Goal: Task Accomplishment & Management: Manage account settings

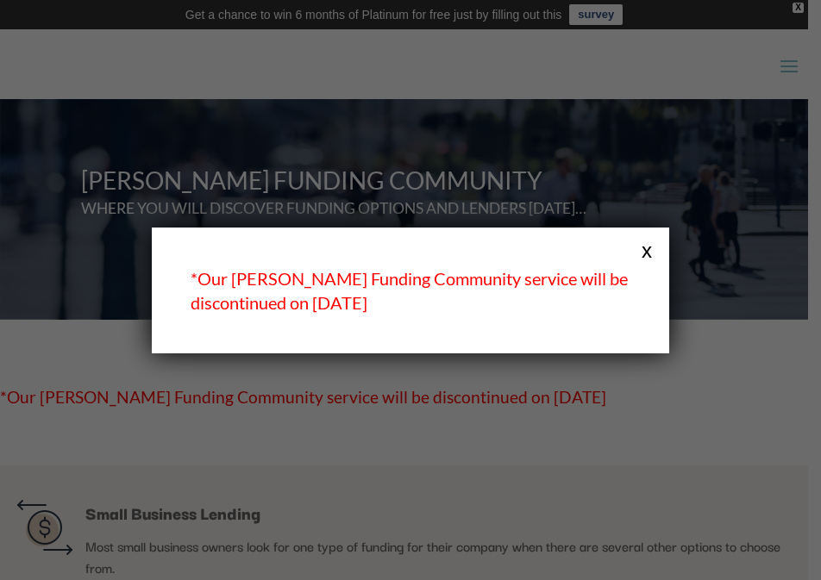
click at [649, 244] on button "x" at bounding box center [647, 250] width 22 height 22
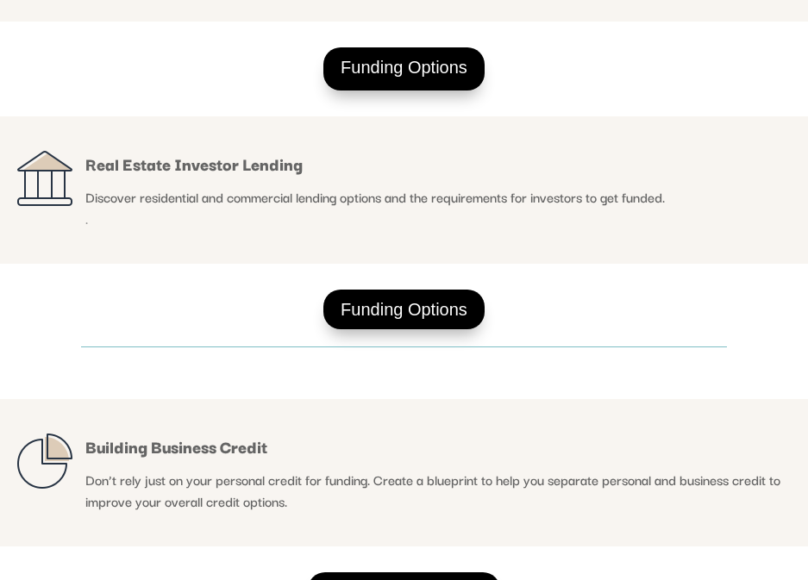
scroll to position [607, 0]
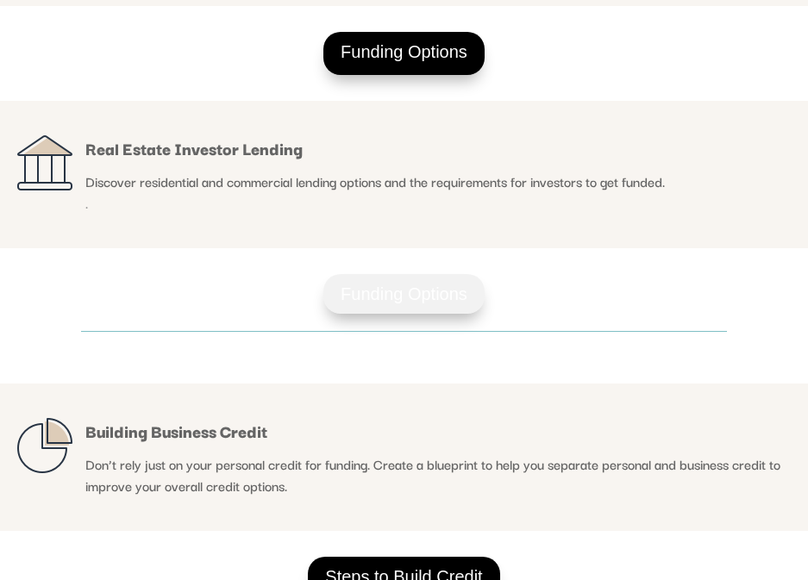
click at [429, 296] on link "Funding Options" at bounding box center [403, 294] width 161 height 40
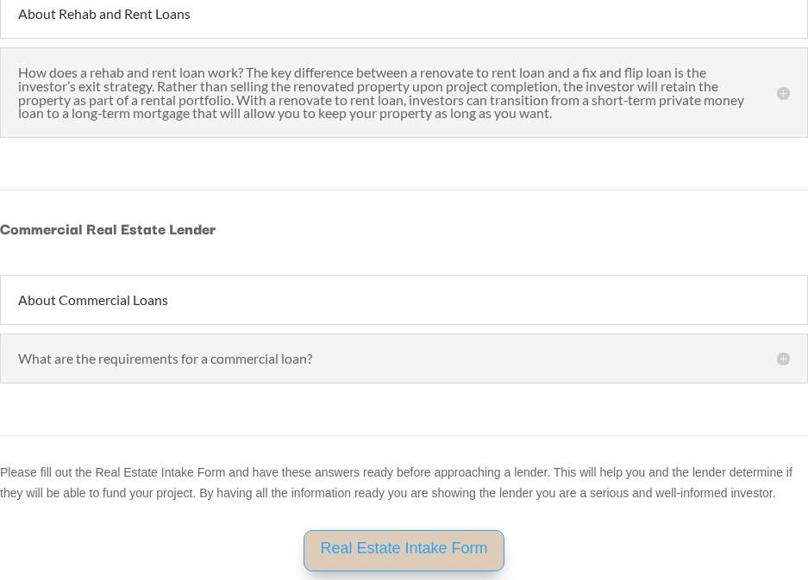
scroll to position [2501, 0]
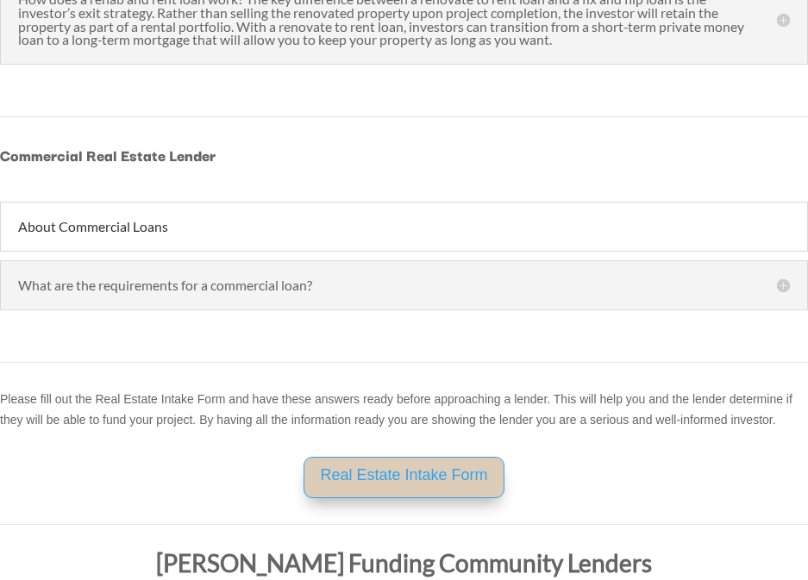
click at [201, 288] on h5 "What are the requirements for a commercial loan?" at bounding box center [404, 286] width 772 height 14
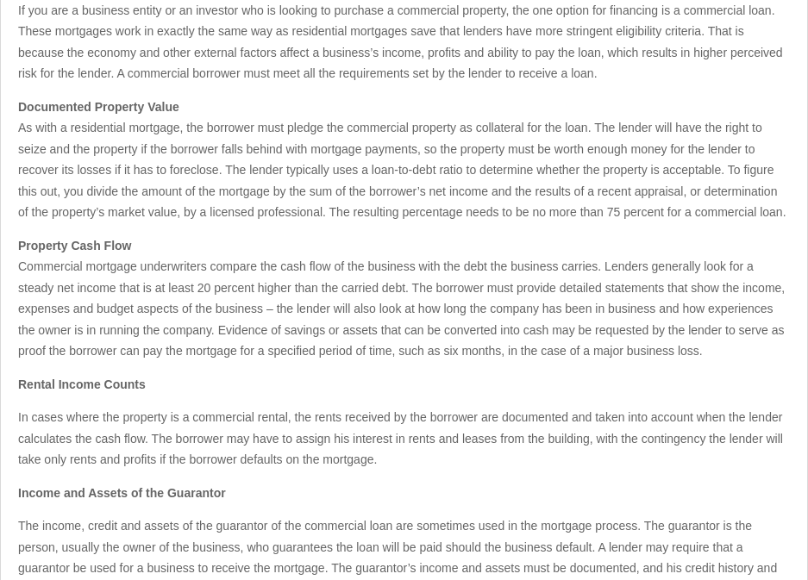
scroll to position [2846, 0]
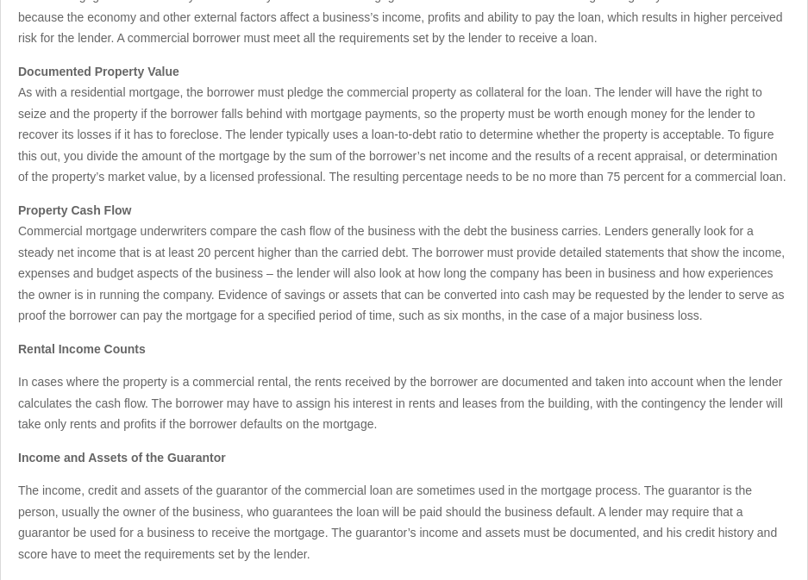
click at [422, 329] on p "Property Cash Flow Commercial mortgage underwriters compare the cash flow of th…" at bounding box center [404, 269] width 772 height 139
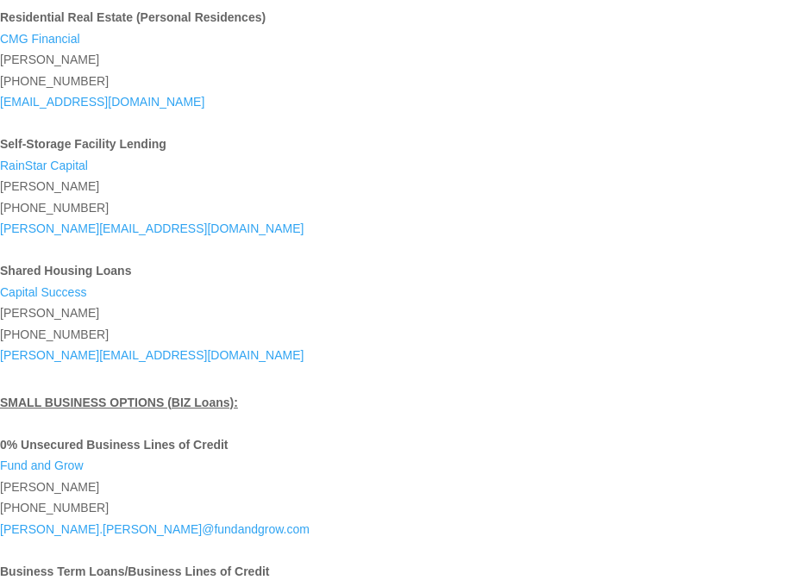
scroll to position [5779, 0]
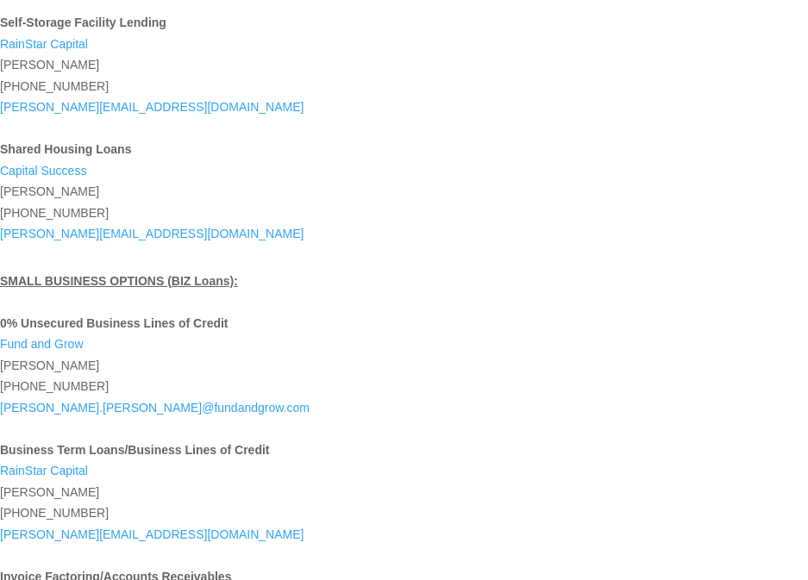
click at [317, 342] on div "Fund and Grow" at bounding box center [404, 345] width 808 height 22
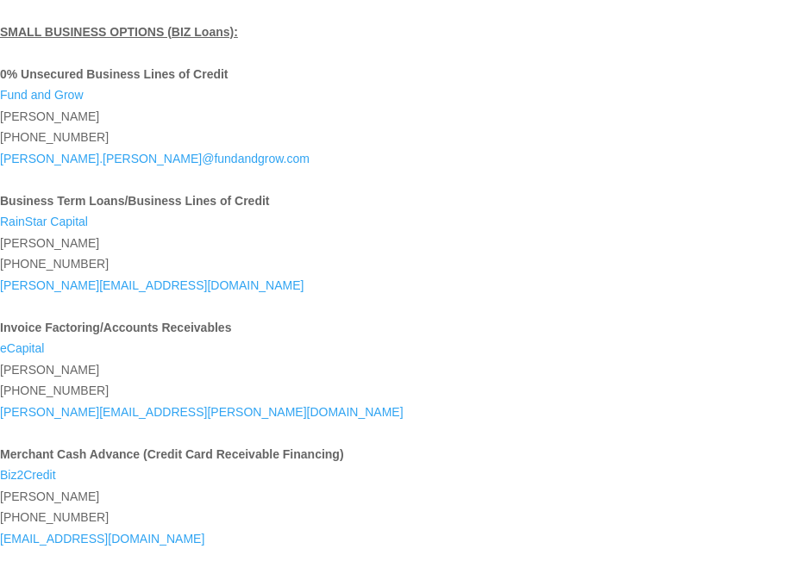
scroll to position [6020, 0]
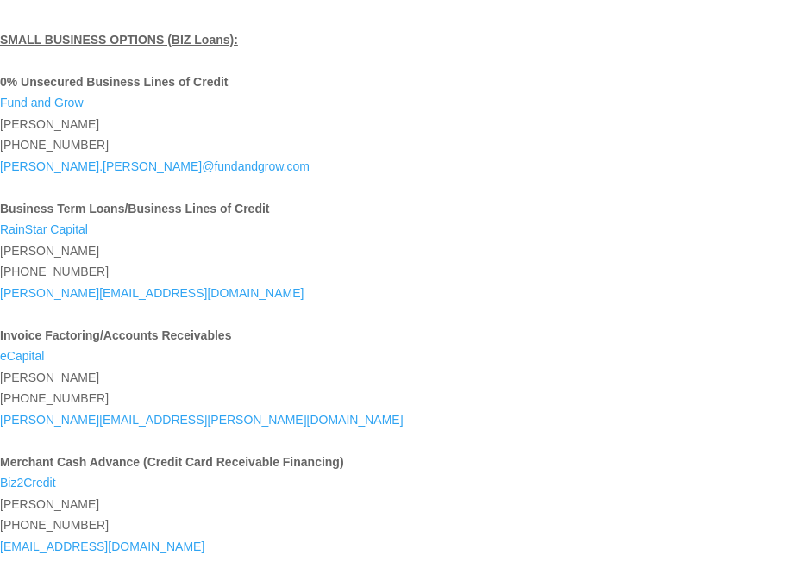
click at [571, 158] on div "(352) 397-2441 kevin.hennessey@fundandgrow. com" at bounding box center [404, 156] width 808 height 42
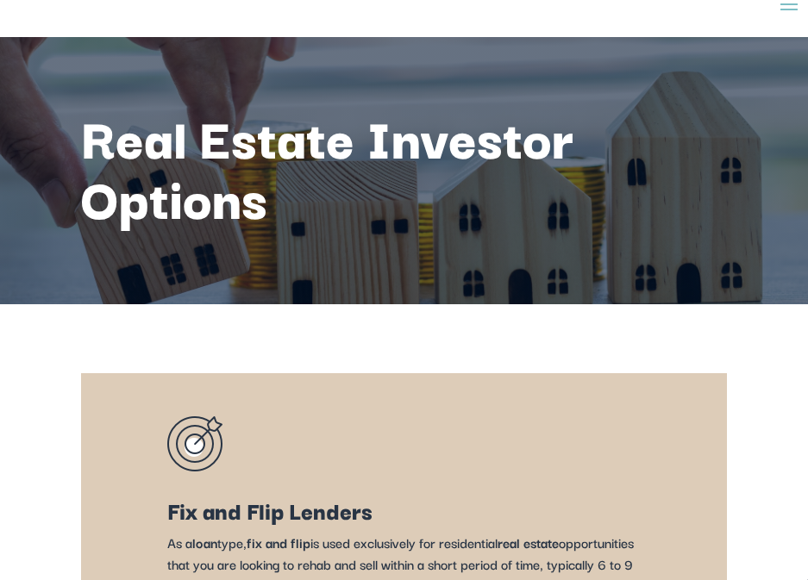
scroll to position [0, 0]
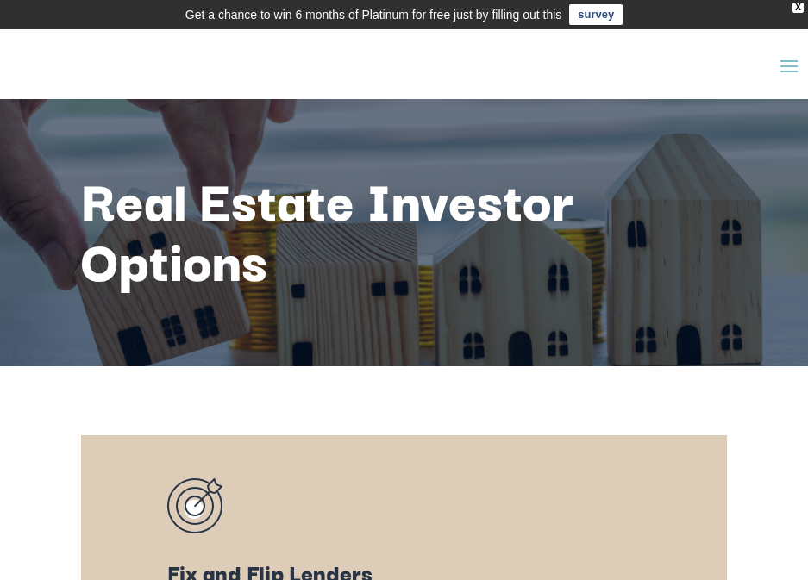
click at [781, 66] on span at bounding box center [789, 65] width 28 height 28
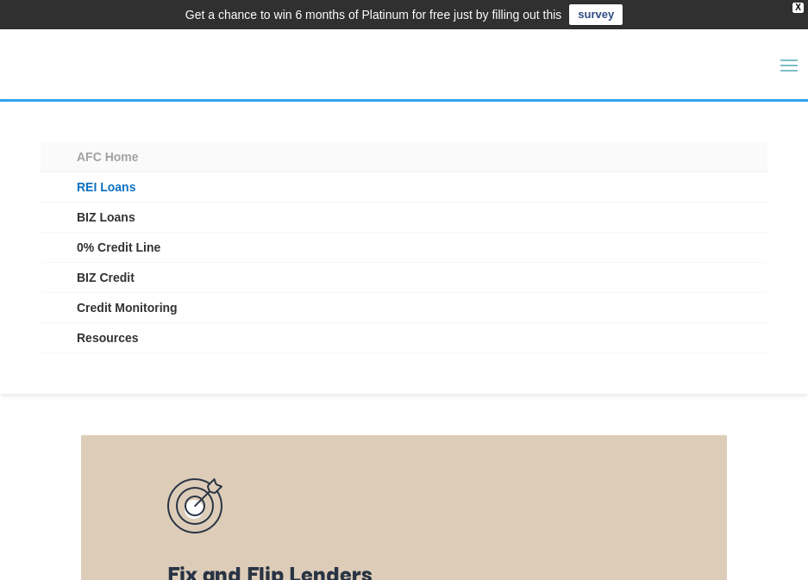
click at [129, 162] on link "AFC Home" at bounding box center [404, 157] width 727 height 30
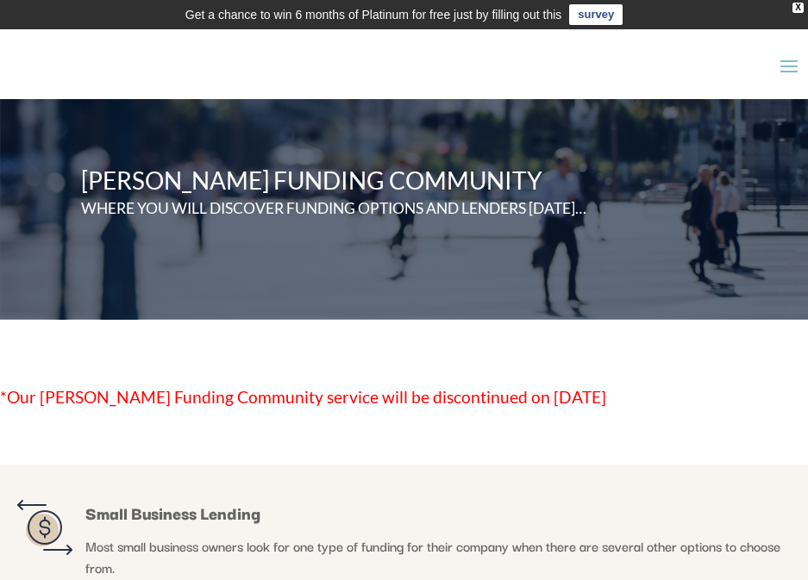
click at [792, 62] on span at bounding box center [789, 65] width 28 height 28
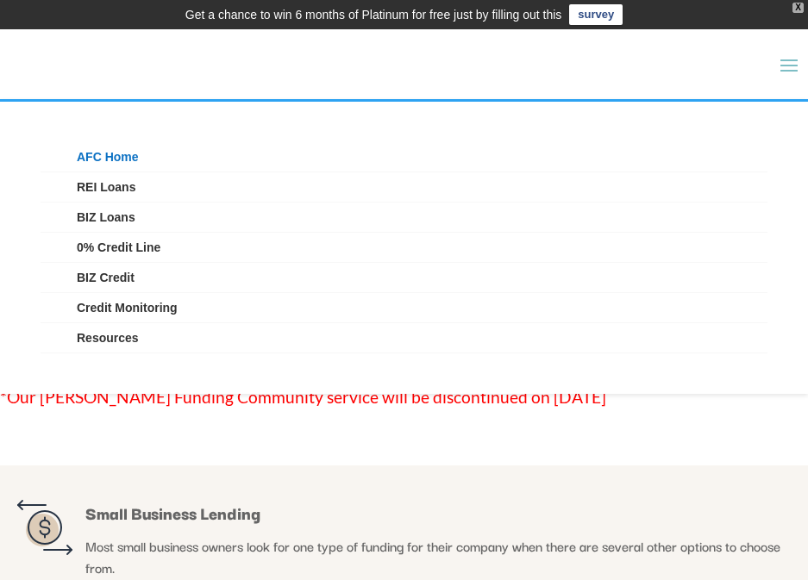
click at [798, 3] on div "X" at bounding box center [798, 8] width 11 height 10
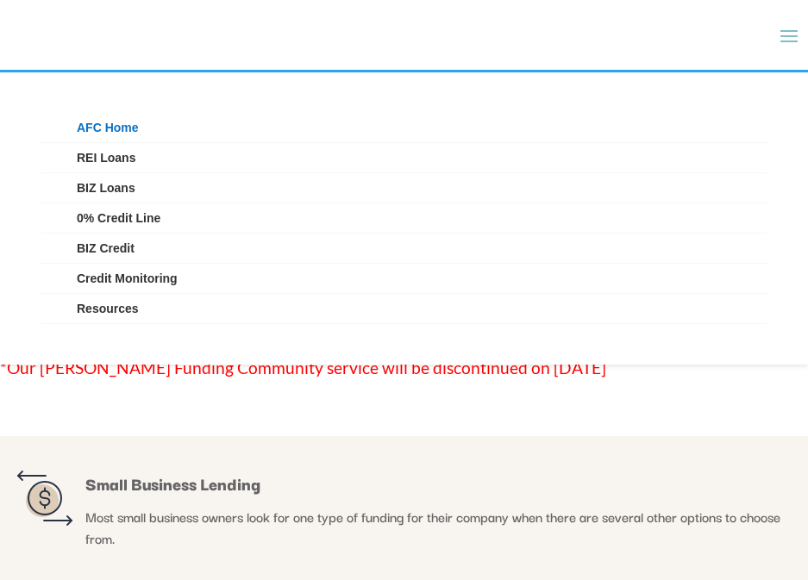
click at [793, 31] on span at bounding box center [789, 36] width 28 height 28
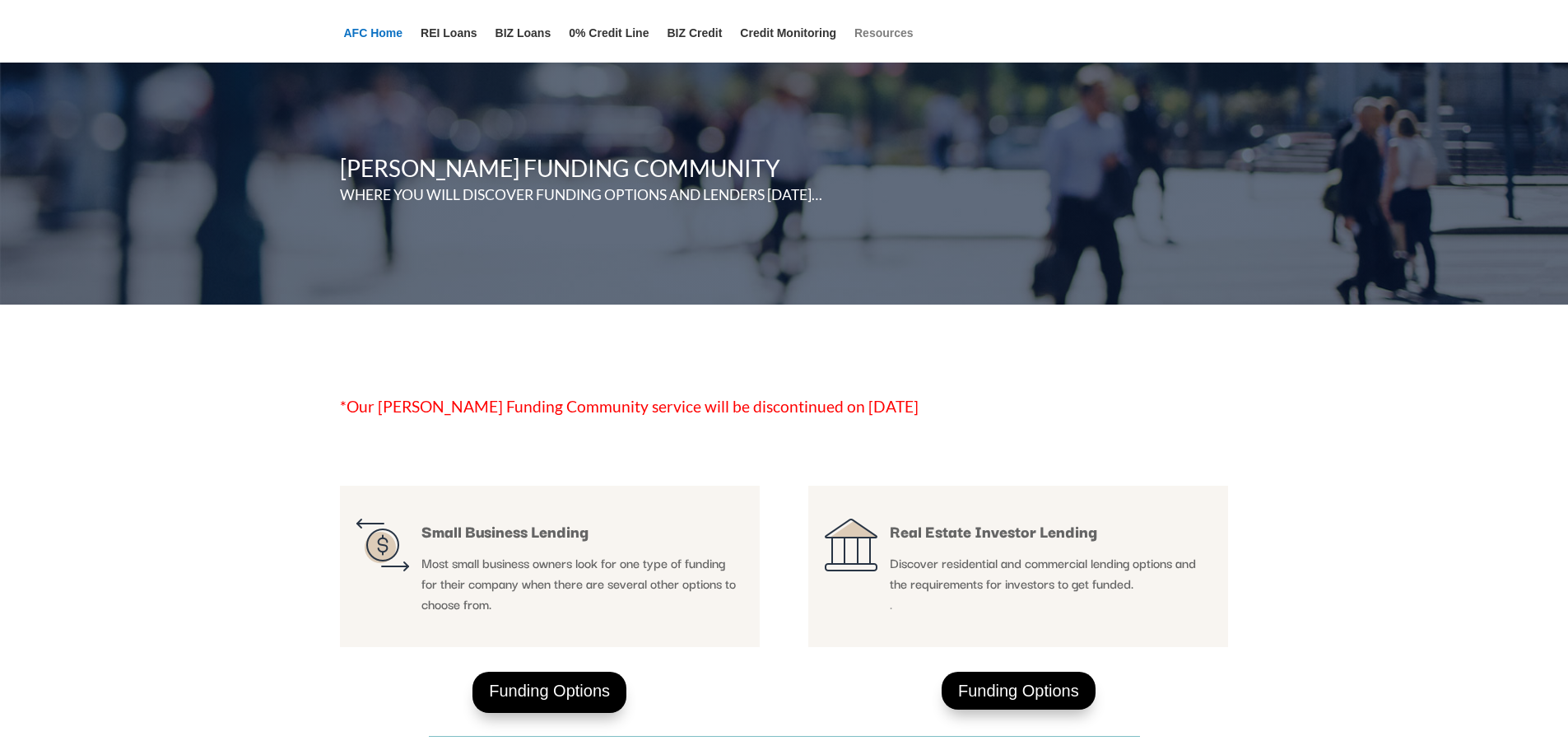
click at [770, 31] on link "Resources" at bounding box center [884, 44] width 59 height 35
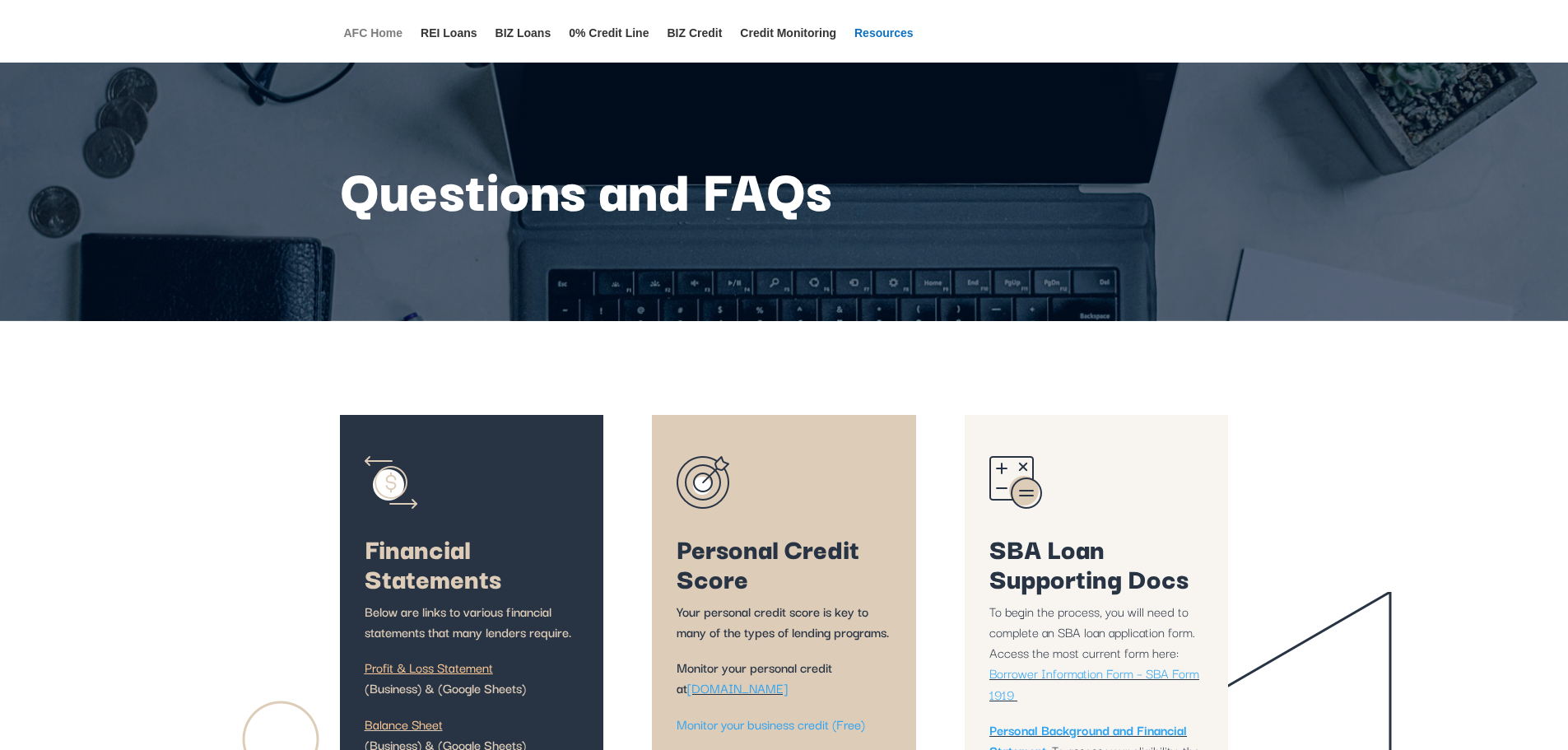
click at [359, 40] on link "AFC Home" at bounding box center [374, 44] width 59 height 35
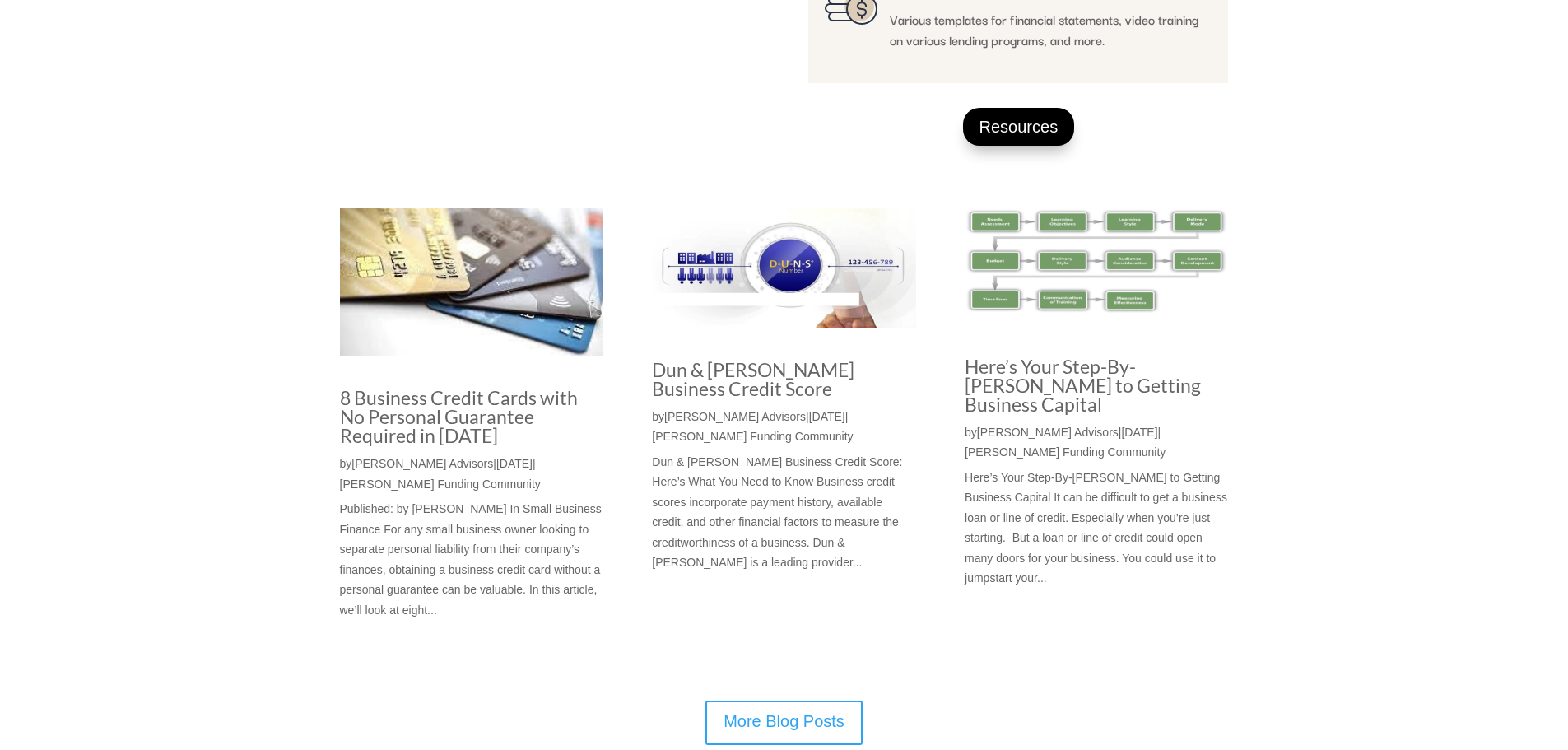
scroll to position [1319, 0]
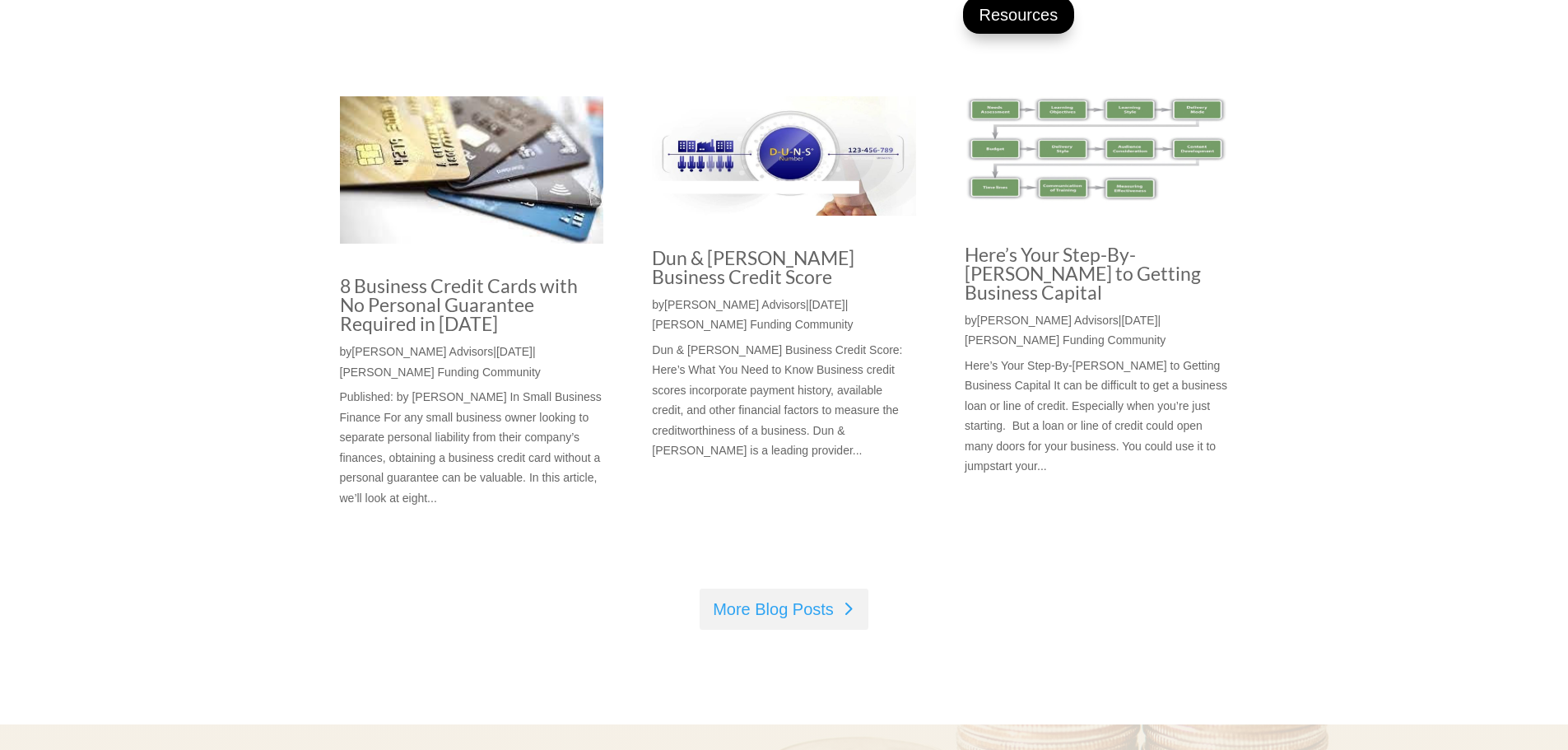
click at [781, 608] on link "More Blog Posts" at bounding box center [784, 609] width 169 height 41
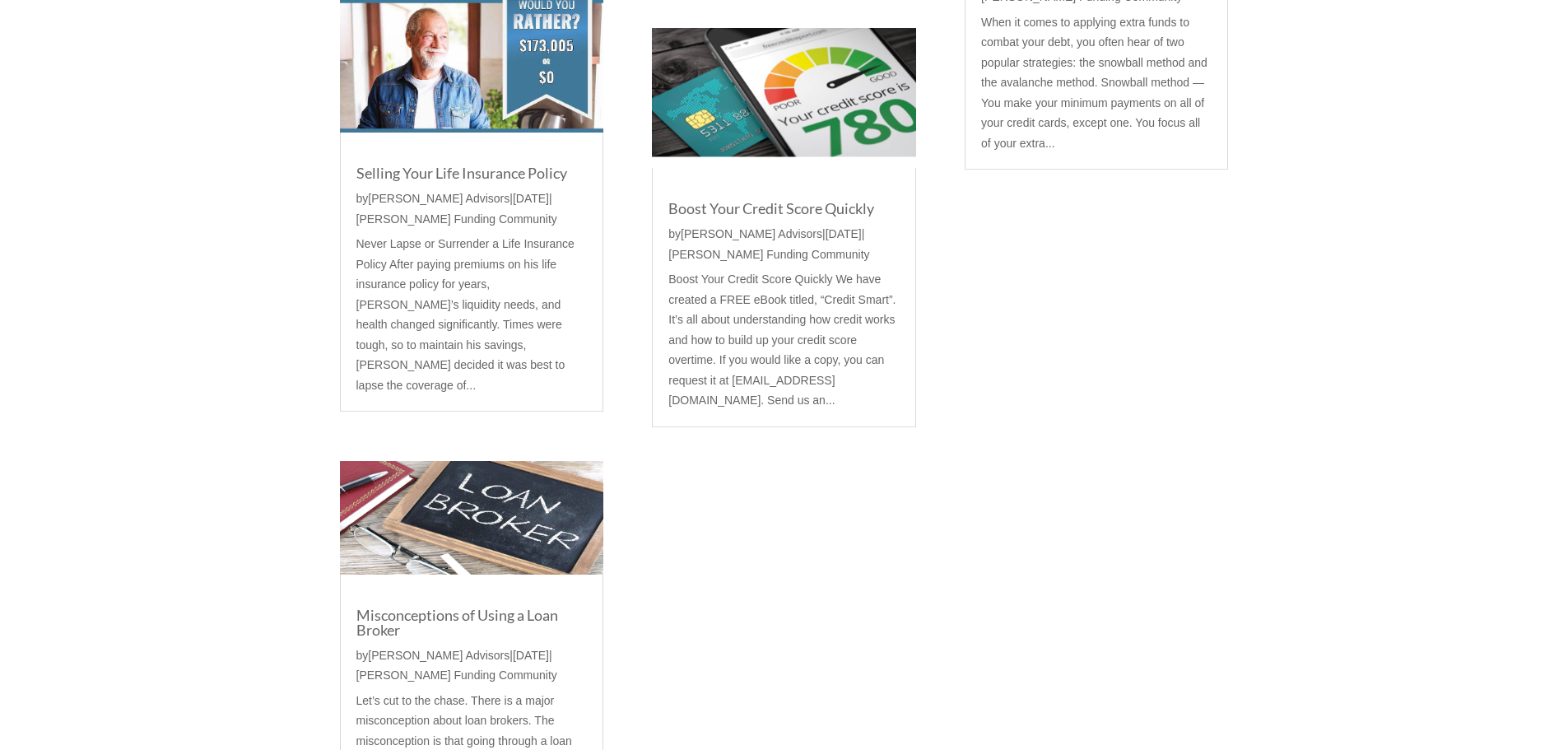
scroll to position [930, 0]
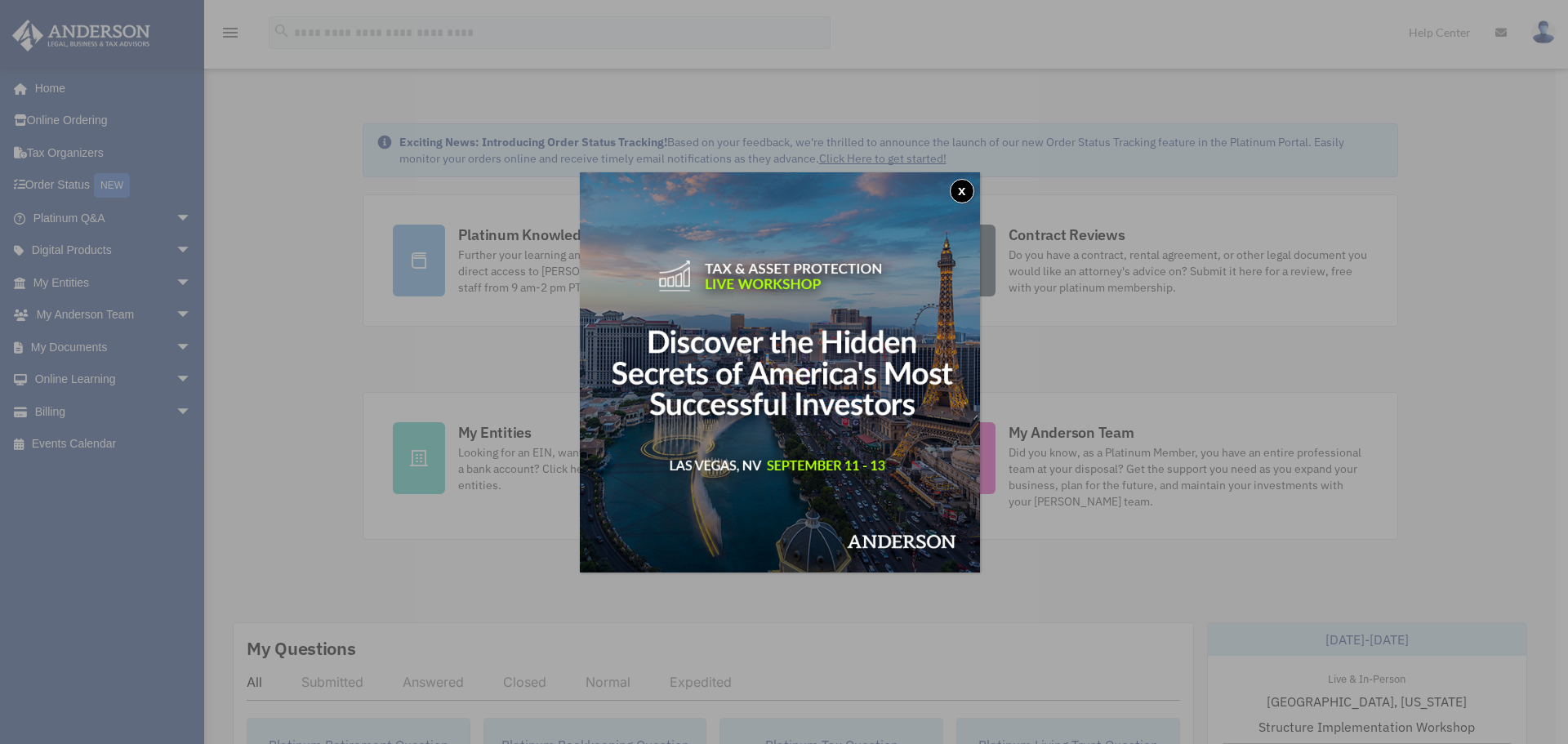
click at [964, 191] on button "x" at bounding box center [962, 191] width 25 height 25
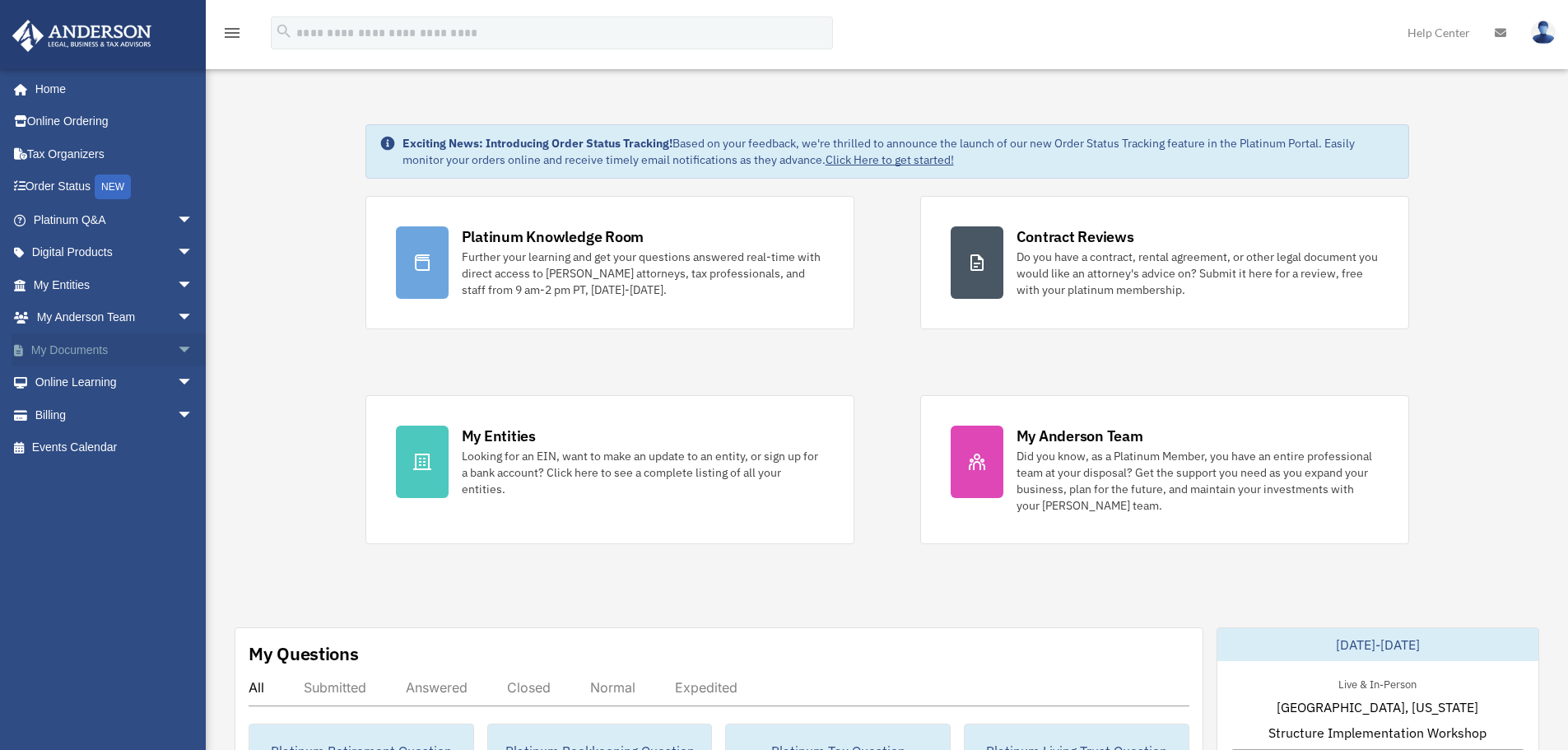
click at [99, 345] on link "My Documents arrow_drop_down" at bounding box center [115, 349] width 206 height 33
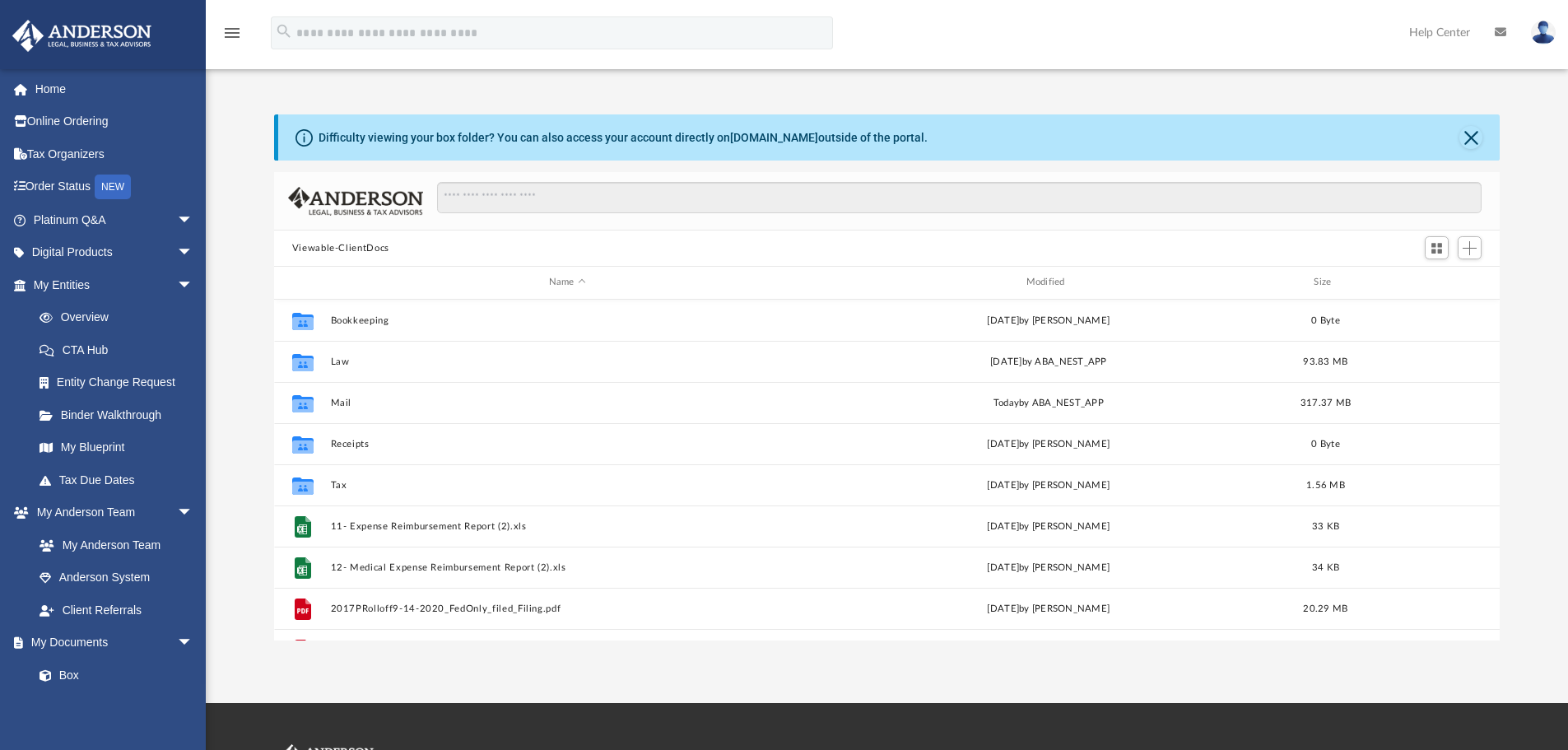
scroll to position [363, 1213]
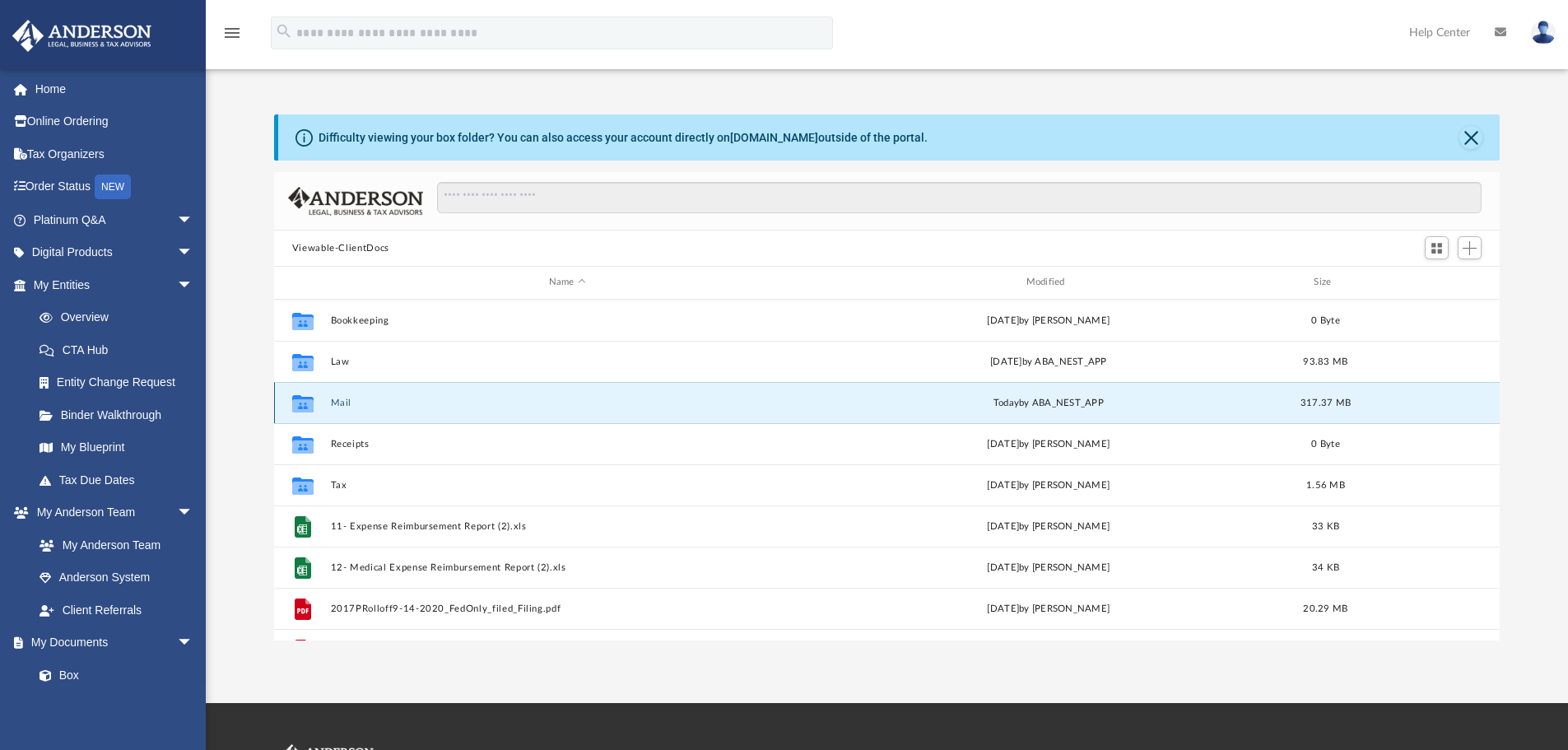
click at [361, 403] on button "Mail" at bounding box center [567, 403] width 474 height 10
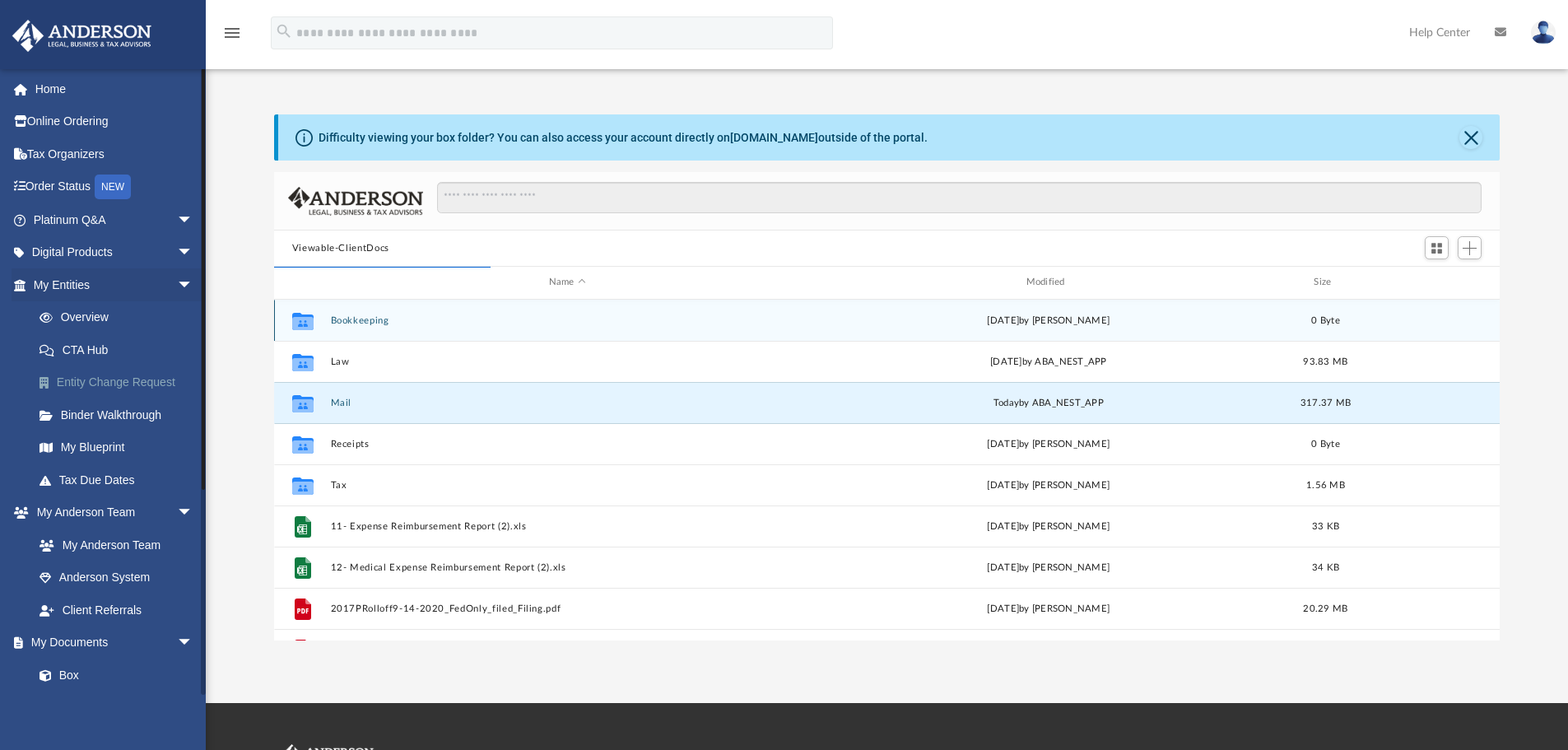
scroll to position [311, 1213]
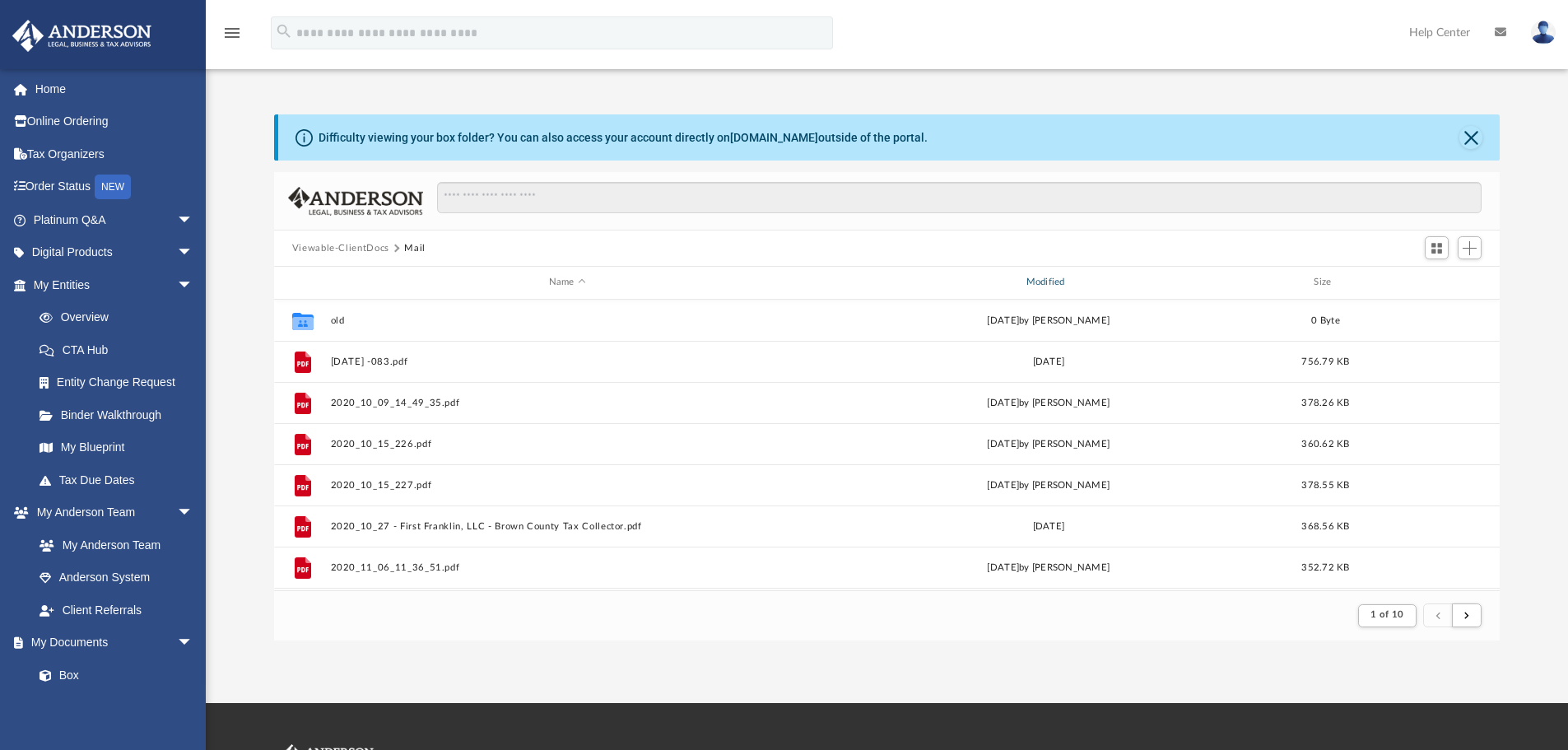
click at [1052, 283] on div "Modified" at bounding box center [1048, 282] width 474 height 15
click at [1036, 280] on div "Modified" at bounding box center [1048, 282] width 474 height 15
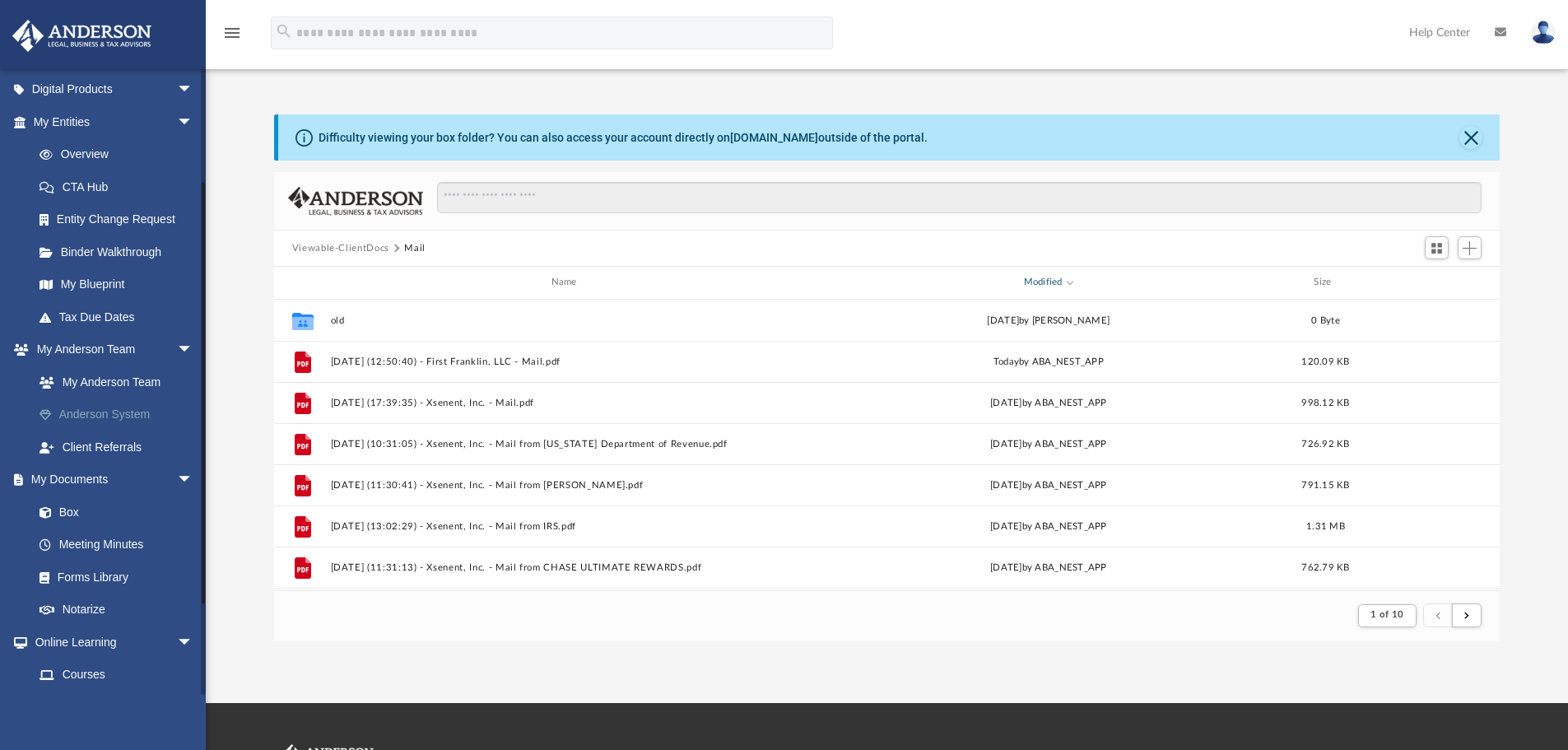
scroll to position [165, 0]
click at [1070, 284] on span "Modified" at bounding box center [1070, 281] width 7 height 7
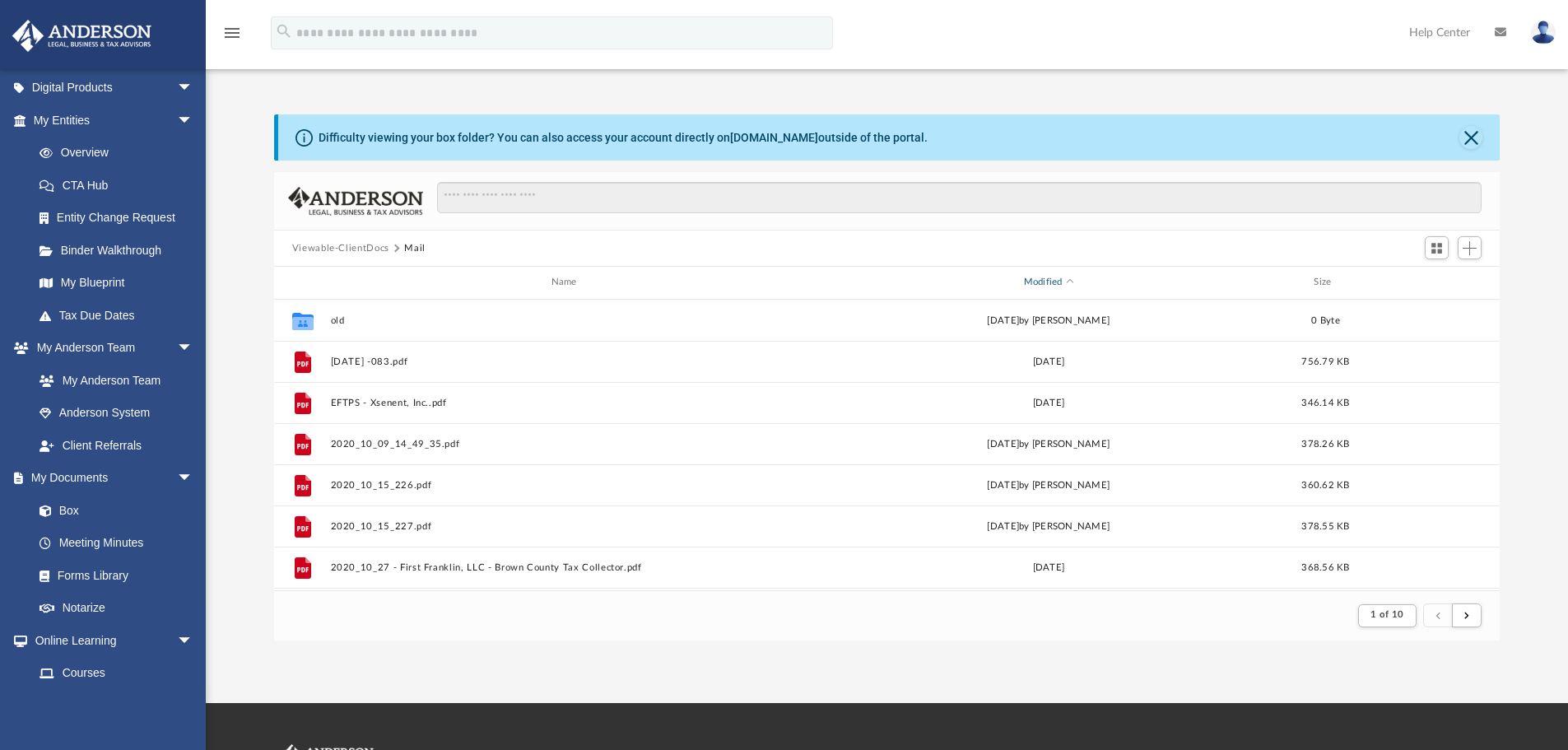
click at [1069, 281] on span "Modified" at bounding box center [1070, 281] width 7 height 7
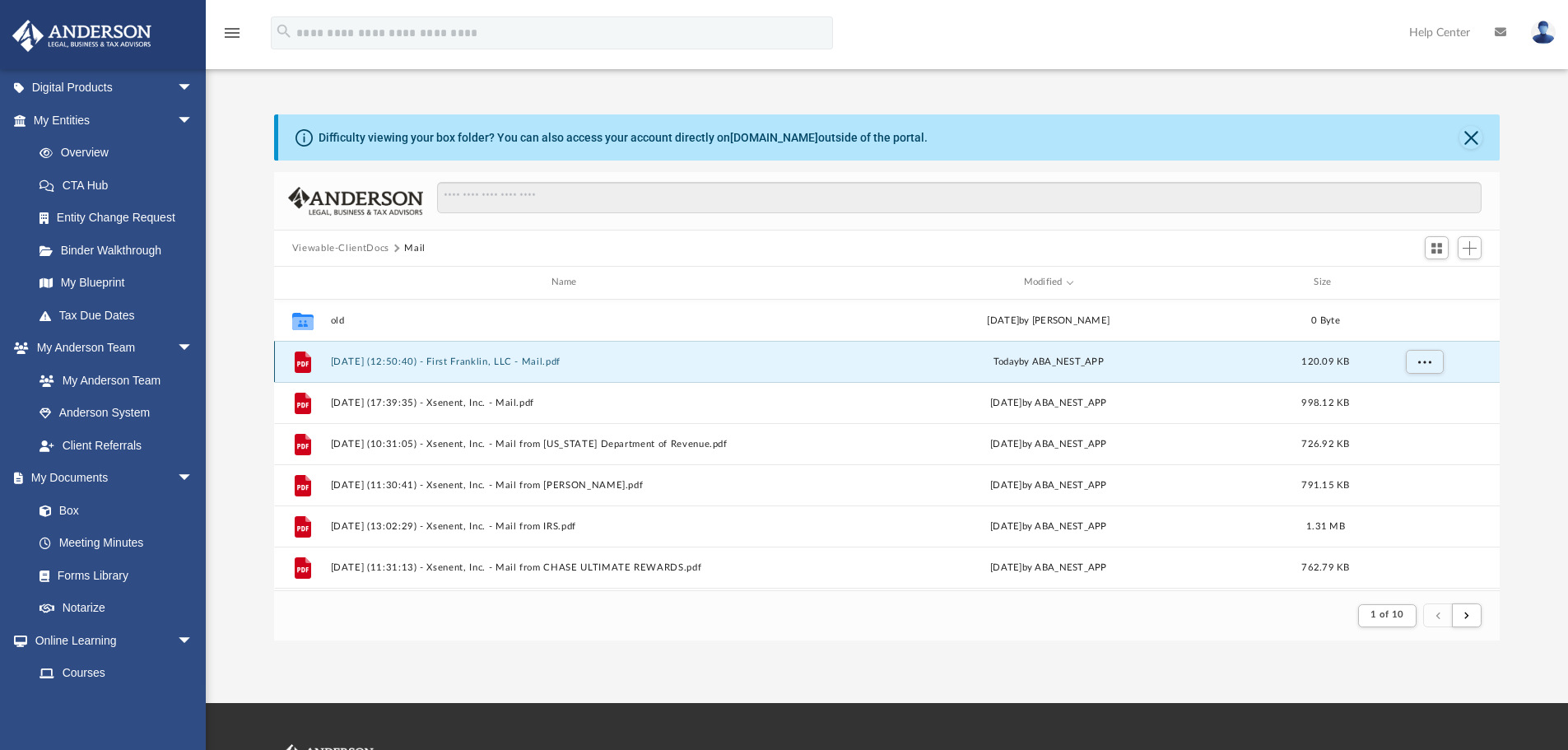
click at [504, 360] on button "2025.09.09 (12:50:40) - First Franklin, LLC - Mail.pdf" at bounding box center [567, 361] width 474 height 10
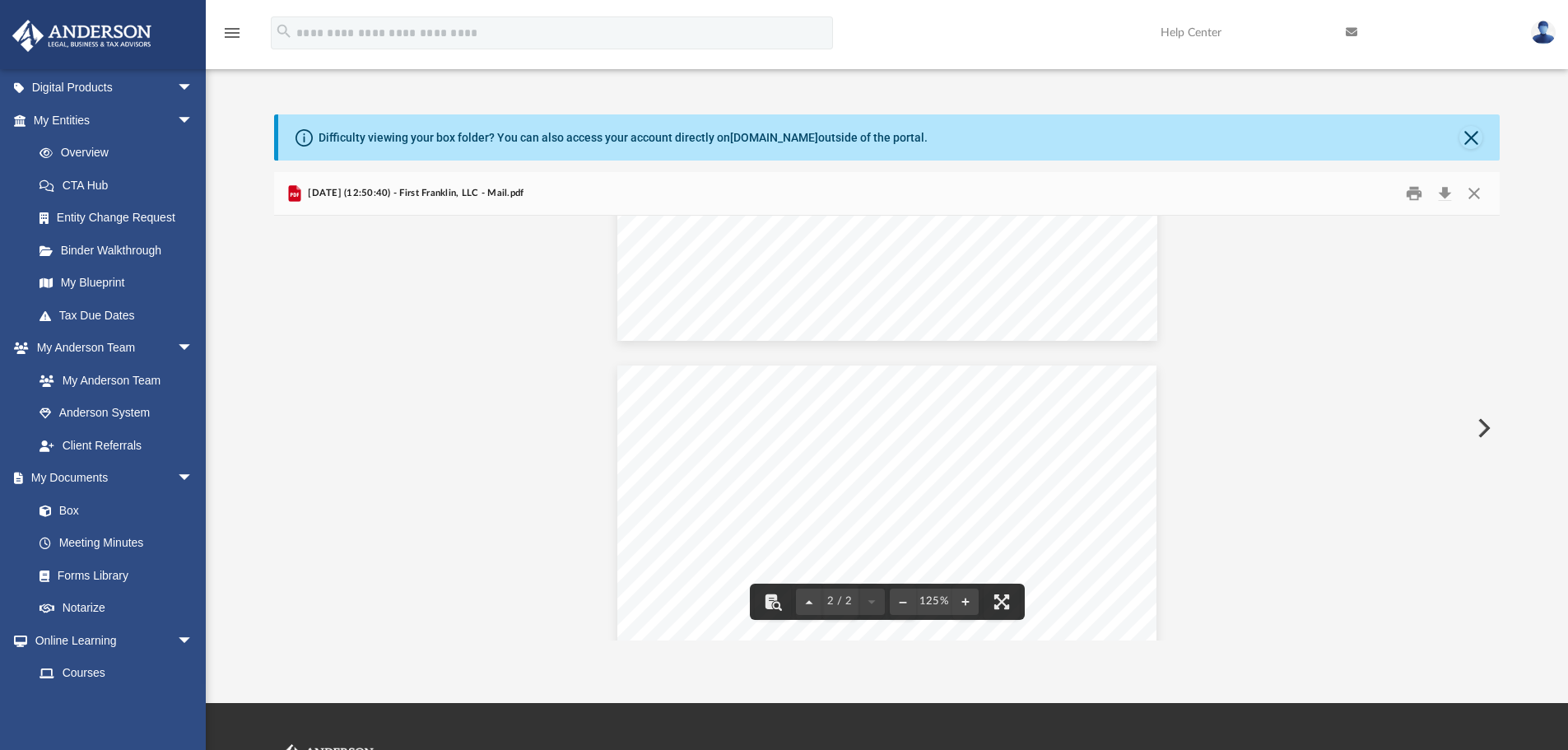
scroll to position [219, 0]
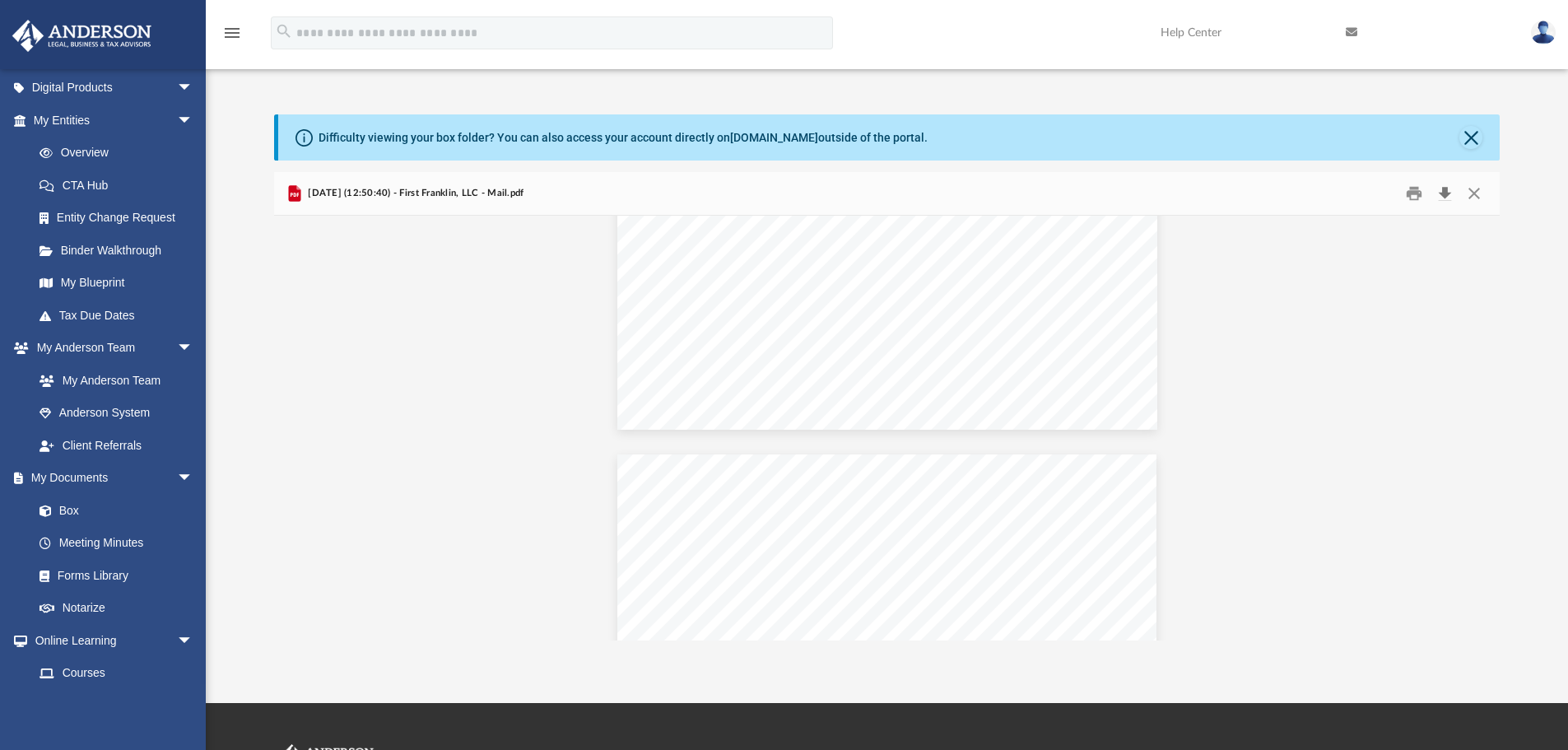
click at [1446, 192] on button "Download" at bounding box center [1444, 194] width 30 height 26
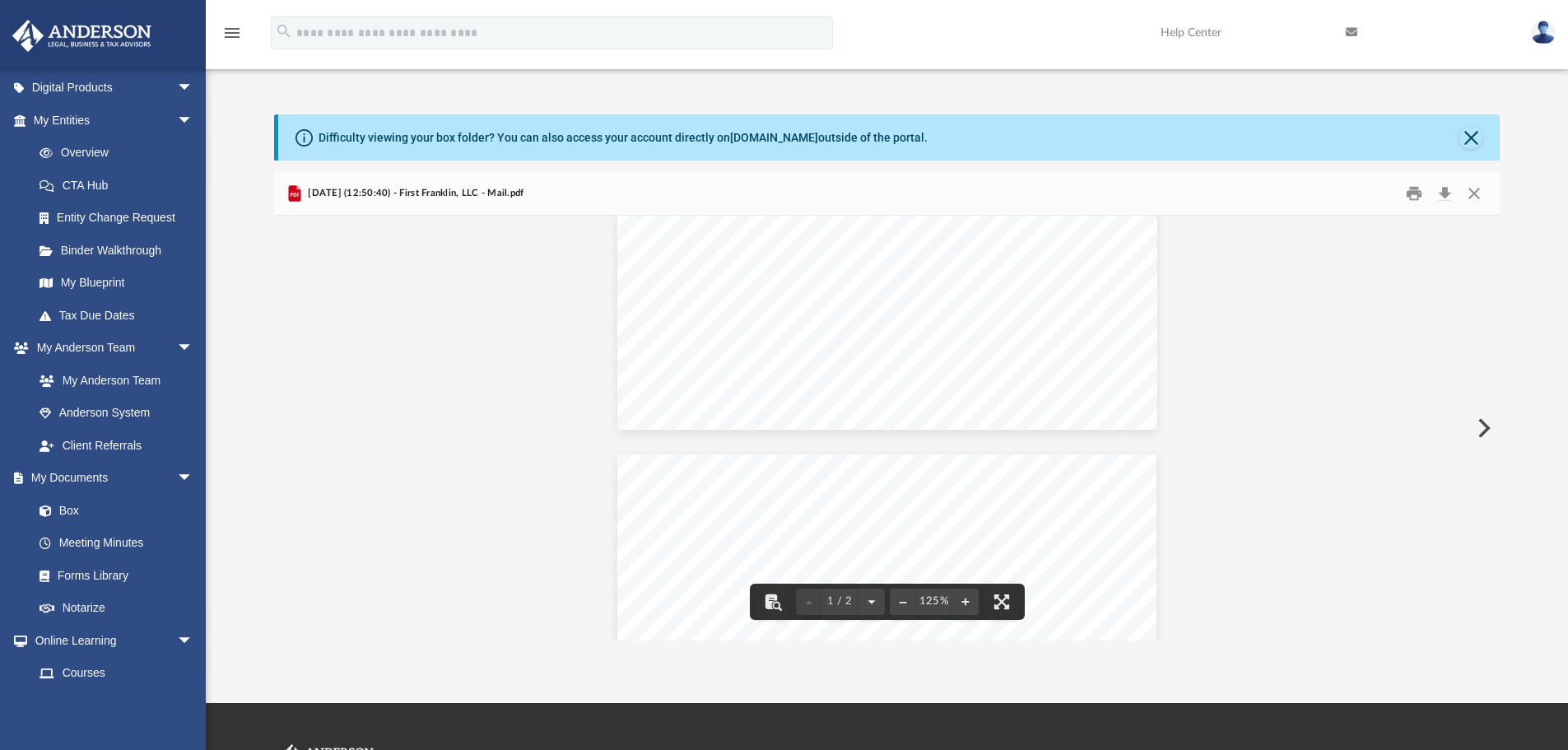
click at [1479, 428] on button "Preview" at bounding box center [1482, 427] width 36 height 46
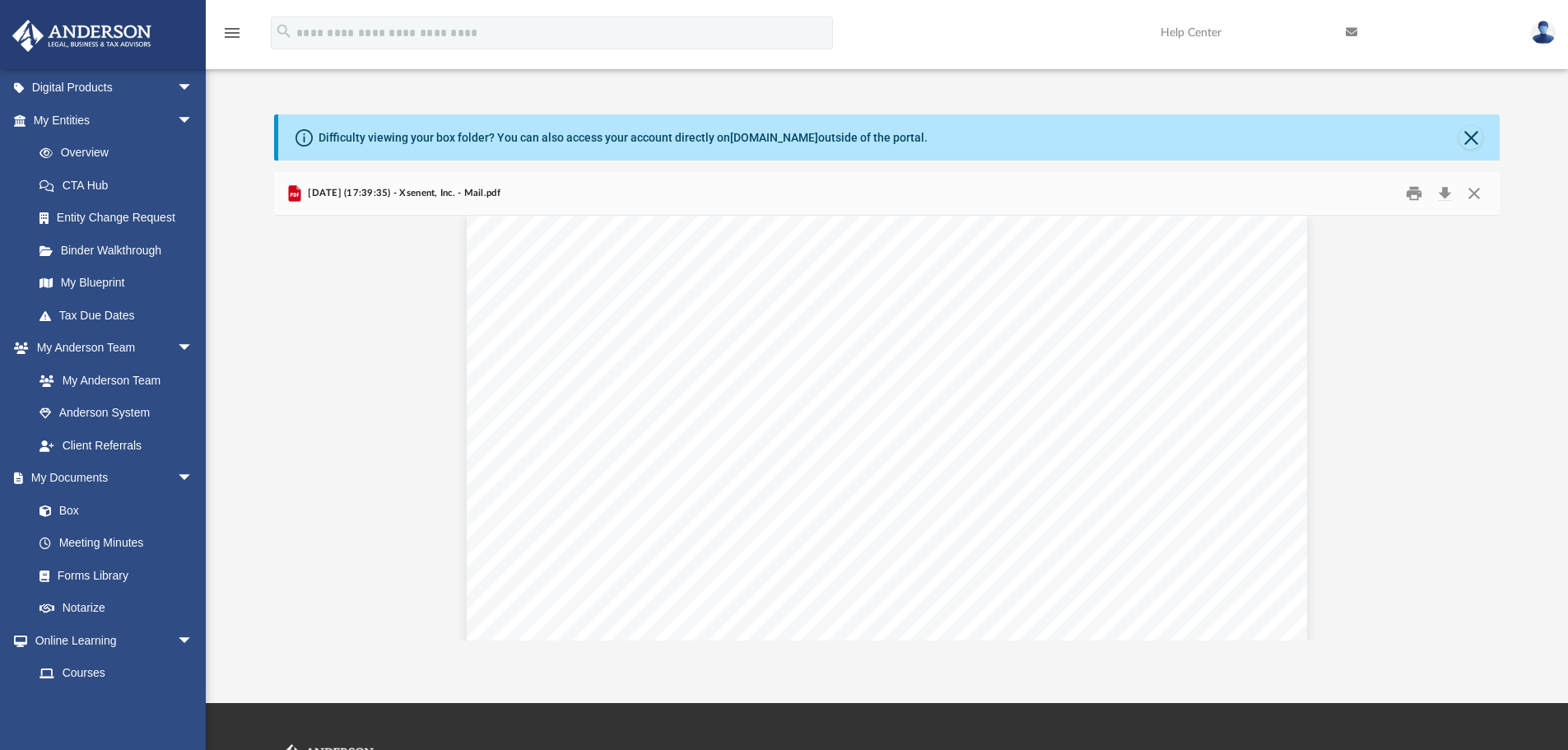
scroll to position [0, 0]
click at [1447, 190] on button "Download" at bounding box center [1444, 194] width 30 height 26
click at [1482, 422] on button "Preview" at bounding box center [1482, 427] width 36 height 46
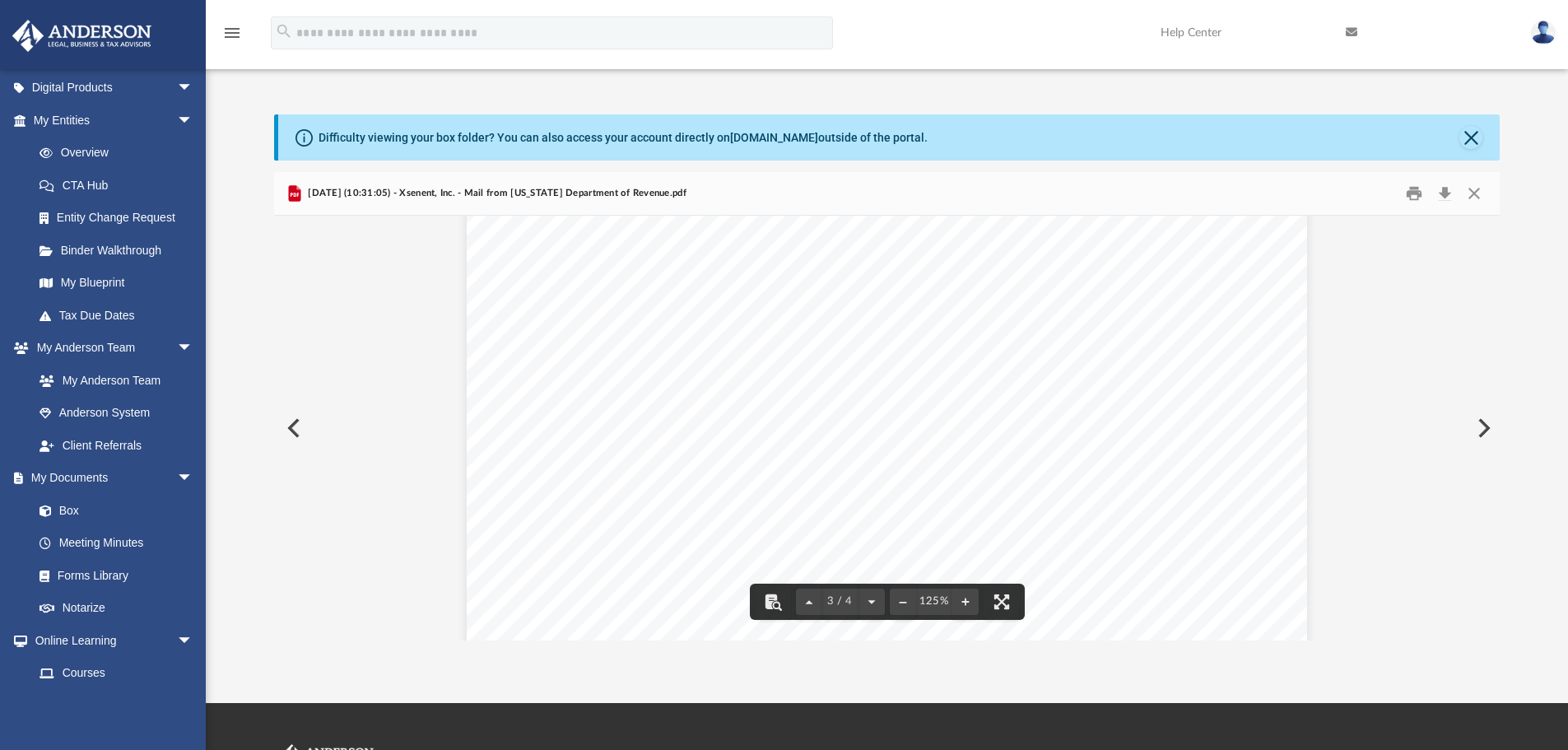
scroll to position [2681, 0]
click at [1448, 192] on button "Download" at bounding box center [1444, 194] width 30 height 26
click at [1481, 428] on button "Preview" at bounding box center [1482, 427] width 36 height 46
click at [1444, 192] on button "Download" at bounding box center [1444, 194] width 30 height 26
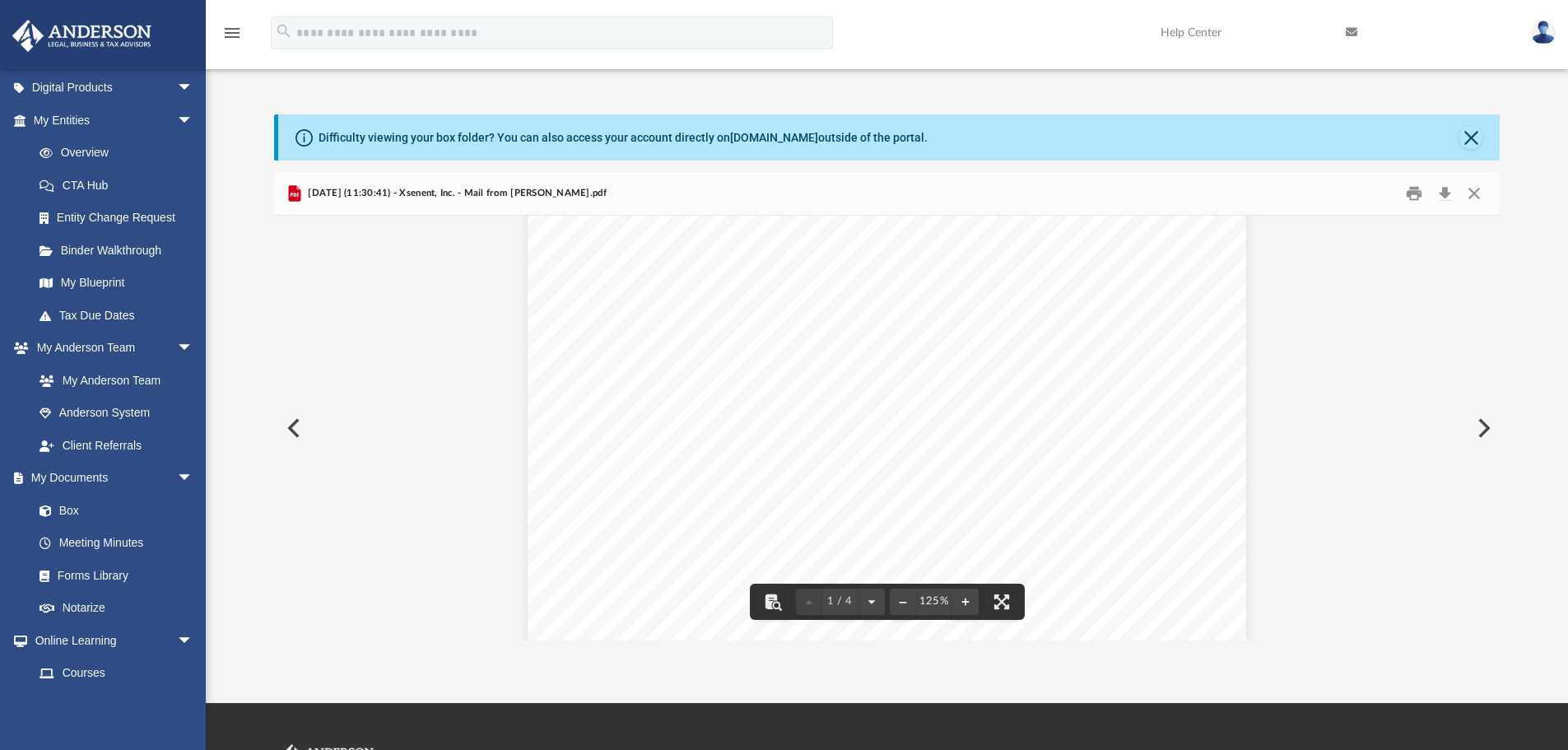
click at [1482, 429] on button "Preview" at bounding box center [1482, 427] width 36 height 46
click at [1446, 187] on button "Download" at bounding box center [1444, 194] width 30 height 26
click at [1481, 429] on button "Preview" at bounding box center [1482, 427] width 36 height 46
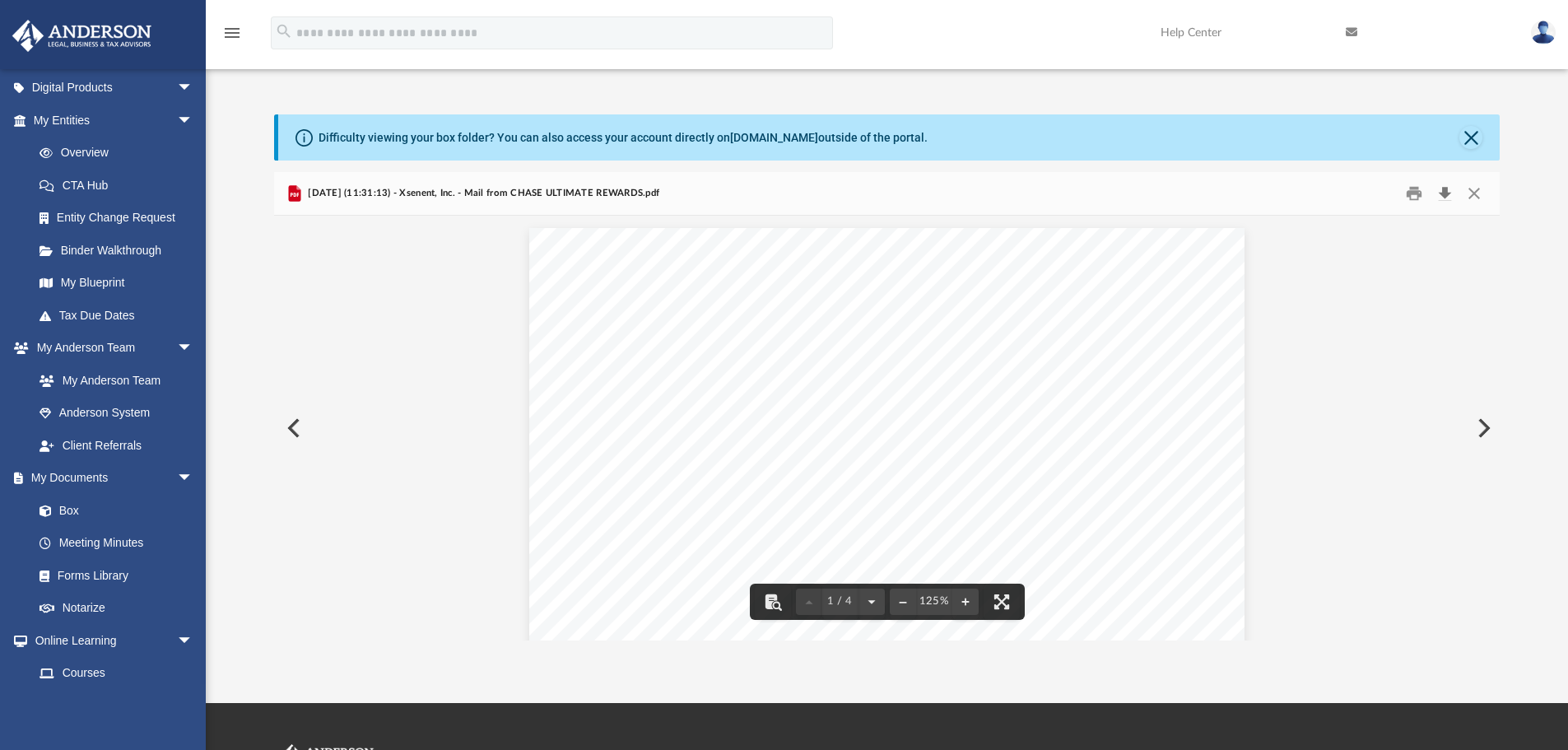
click at [1446, 189] on button "Download" at bounding box center [1444, 194] width 30 height 26
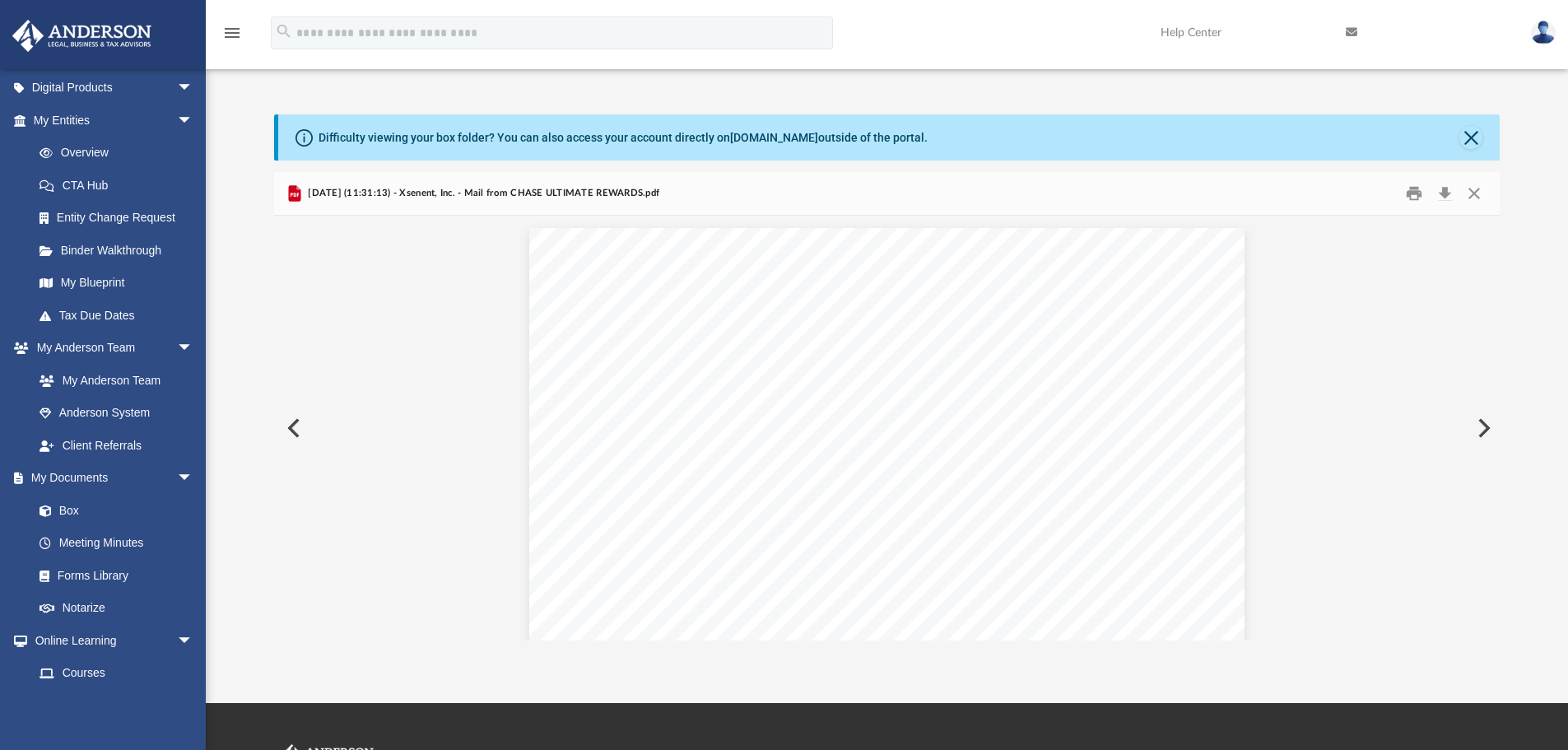
click at [1485, 428] on button "Preview" at bounding box center [1482, 427] width 36 height 46
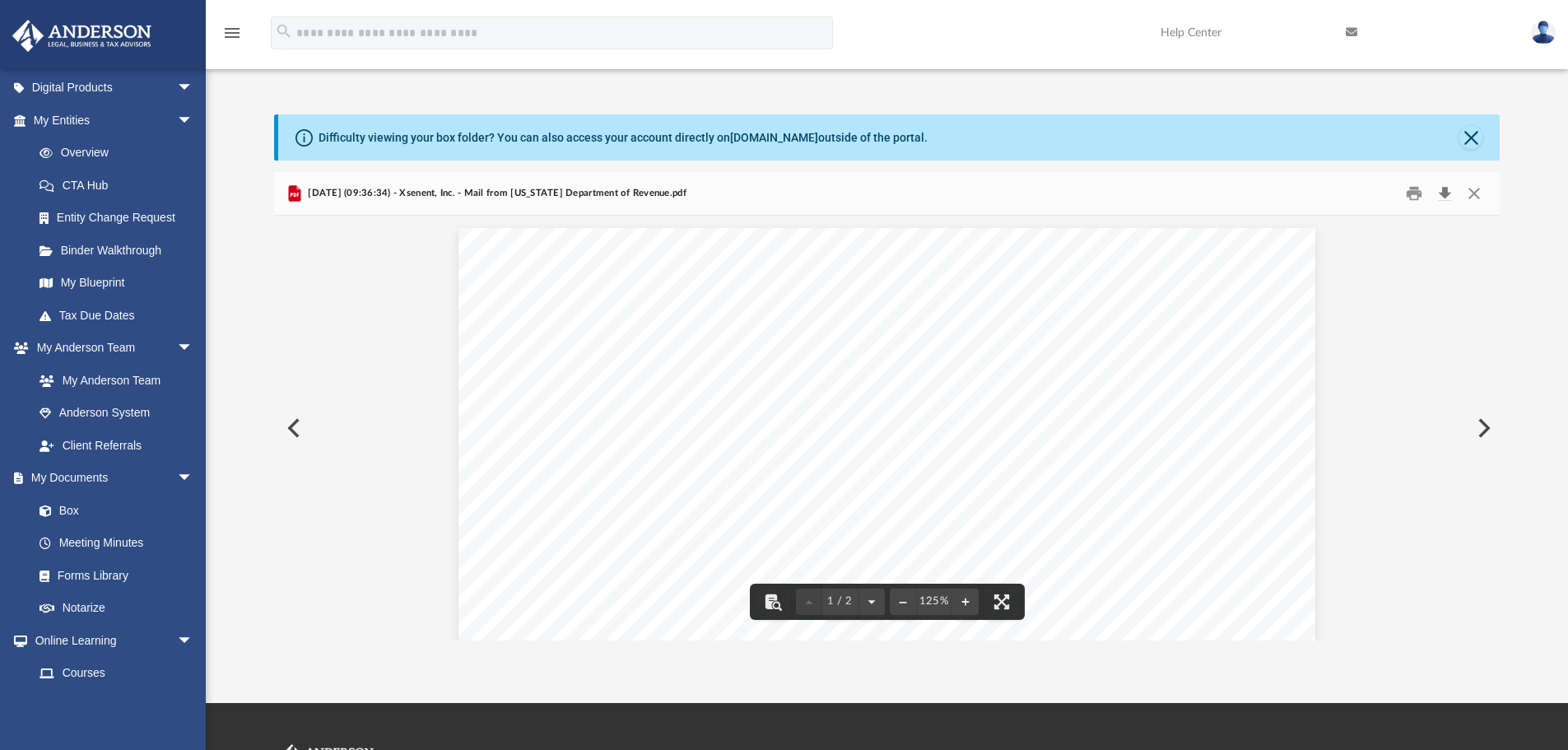
click at [1444, 193] on button "Download" at bounding box center [1444, 194] width 30 height 26
click at [1481, 428] on button "Preview" at bounding box center [1482, 427] width 36 height 46
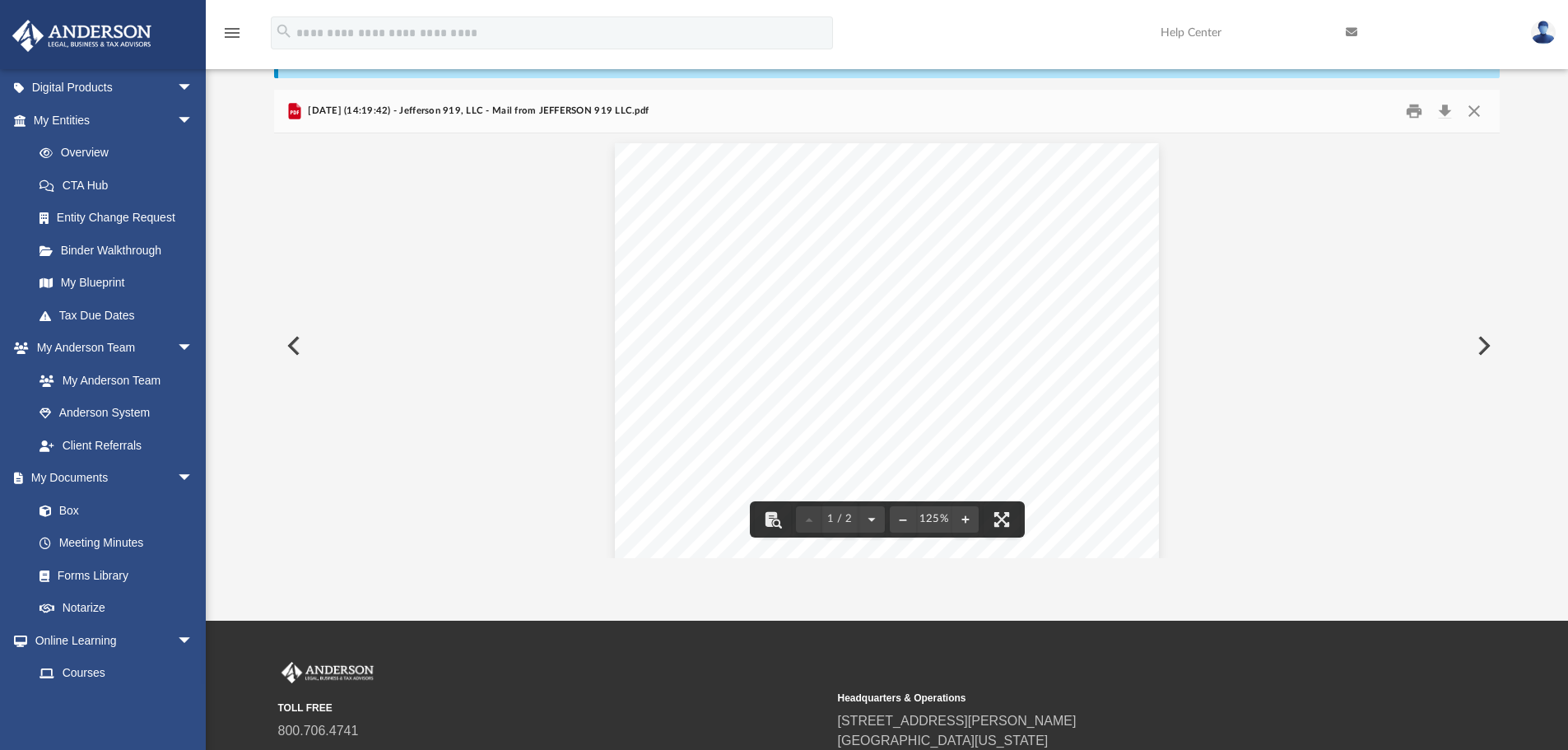
scroll to position [0, 0]
click at [1446, 106] on button "Download" at bounding box center [1444, 112] width 30 height 26
click at [1483, 346] on button "Preview" at bounding box center [1482, 345] width 36 height 46
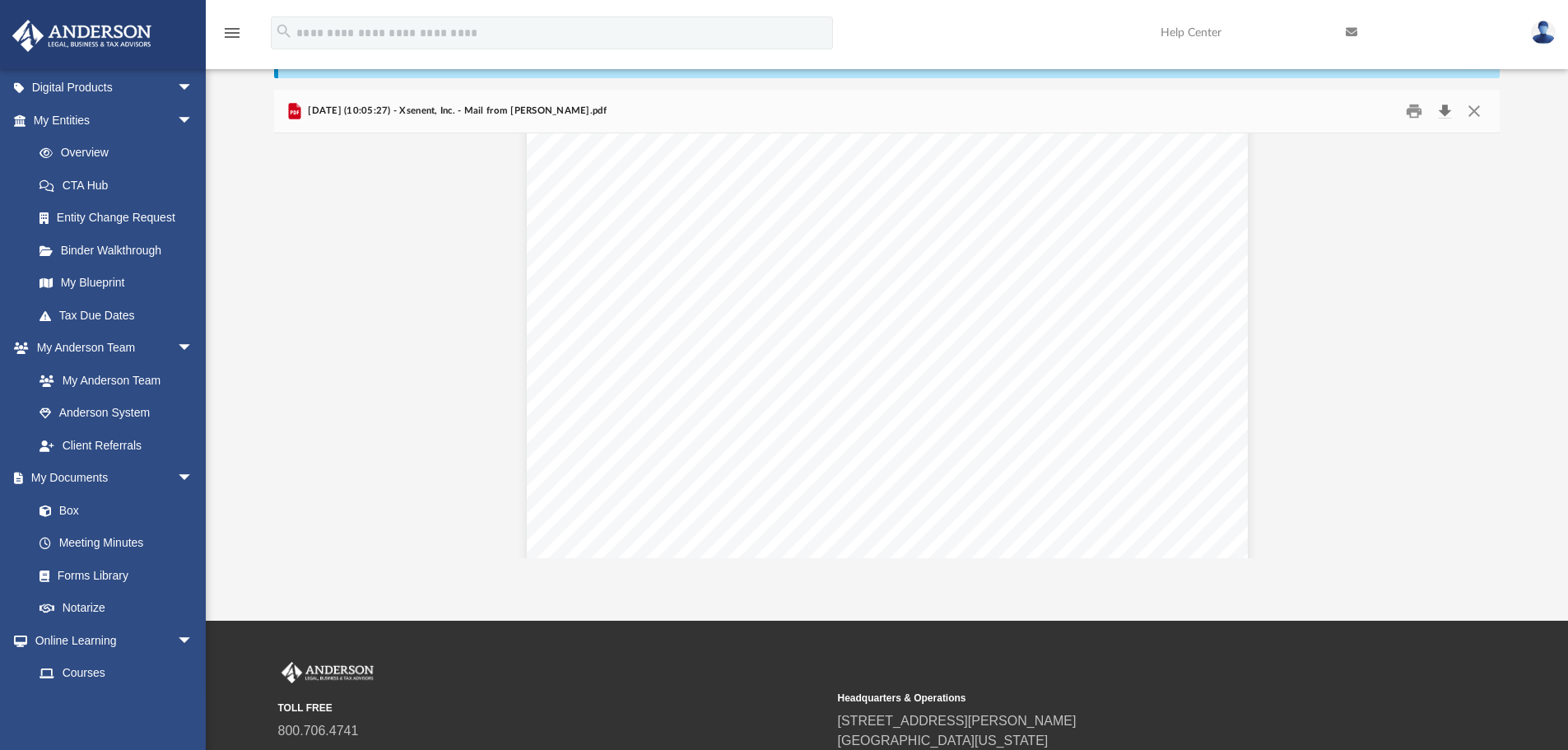
click at [1446, 107] on button "Download" at bounding box center [1444, 112] width 30 height 26
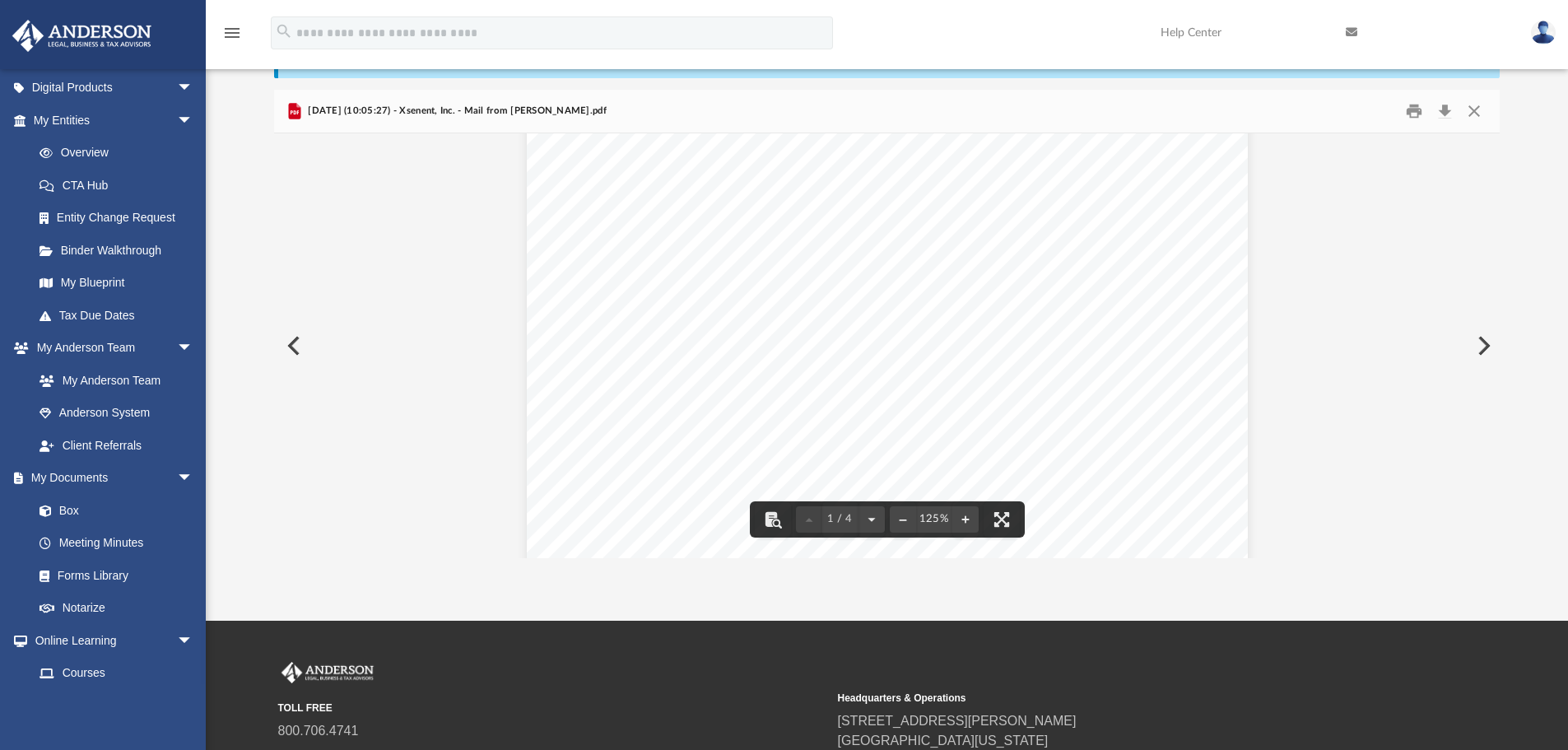
click at [1483, 344] on button "Preview" at bounding box center [1482, 345] width 36 height 46
click at [1443, 107] on button "Download" at bounding box center [1444, 112] width 30 height 26
click at [782, 416] on div "Page 3" at bounding box center [887, 514] width 841 height 1082
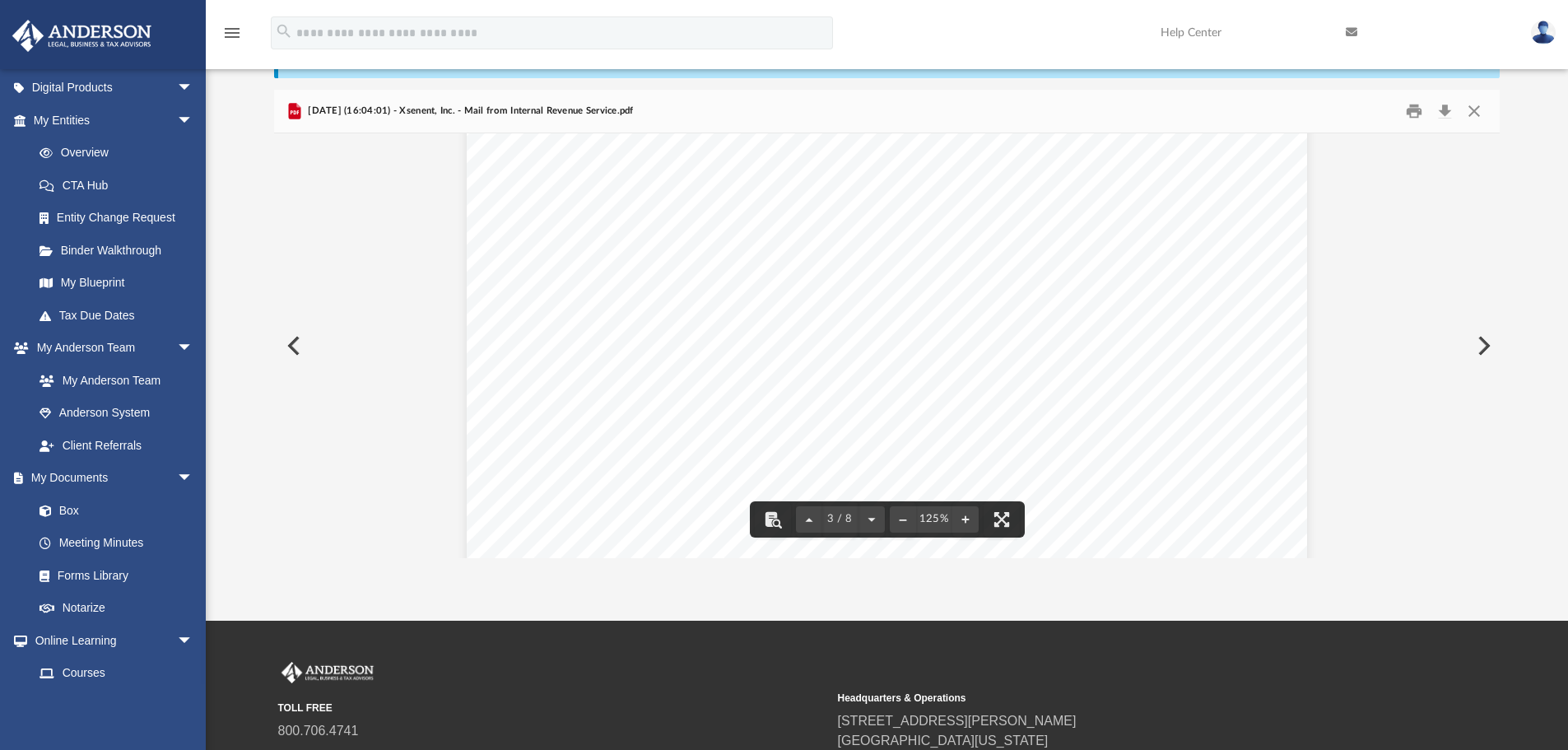
click at [808, 403] on div "Page 3" at bounding box center [887, 514] width 841 height 1082
click at [761, 422] on div "Page 3" at bounding box center [887, 514] width 841 height 1082
click at [919, 395] on div "Page 3" at bounding box center [887, 514] width 841 height 1082
click at [880, 429] on div "Page 3" at bounding box center [887, 514] width 841 height 1082
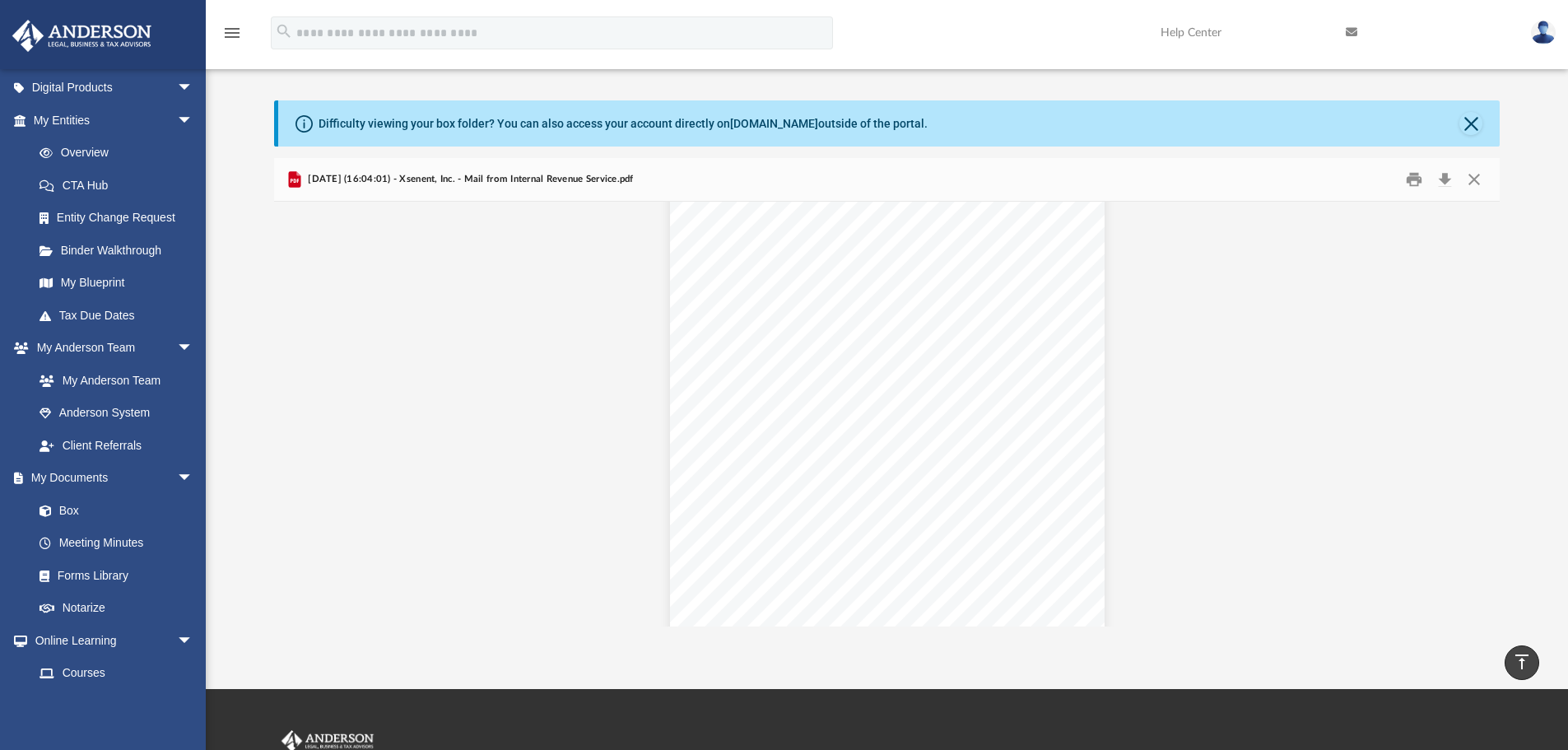
scroll to position [0, 0]
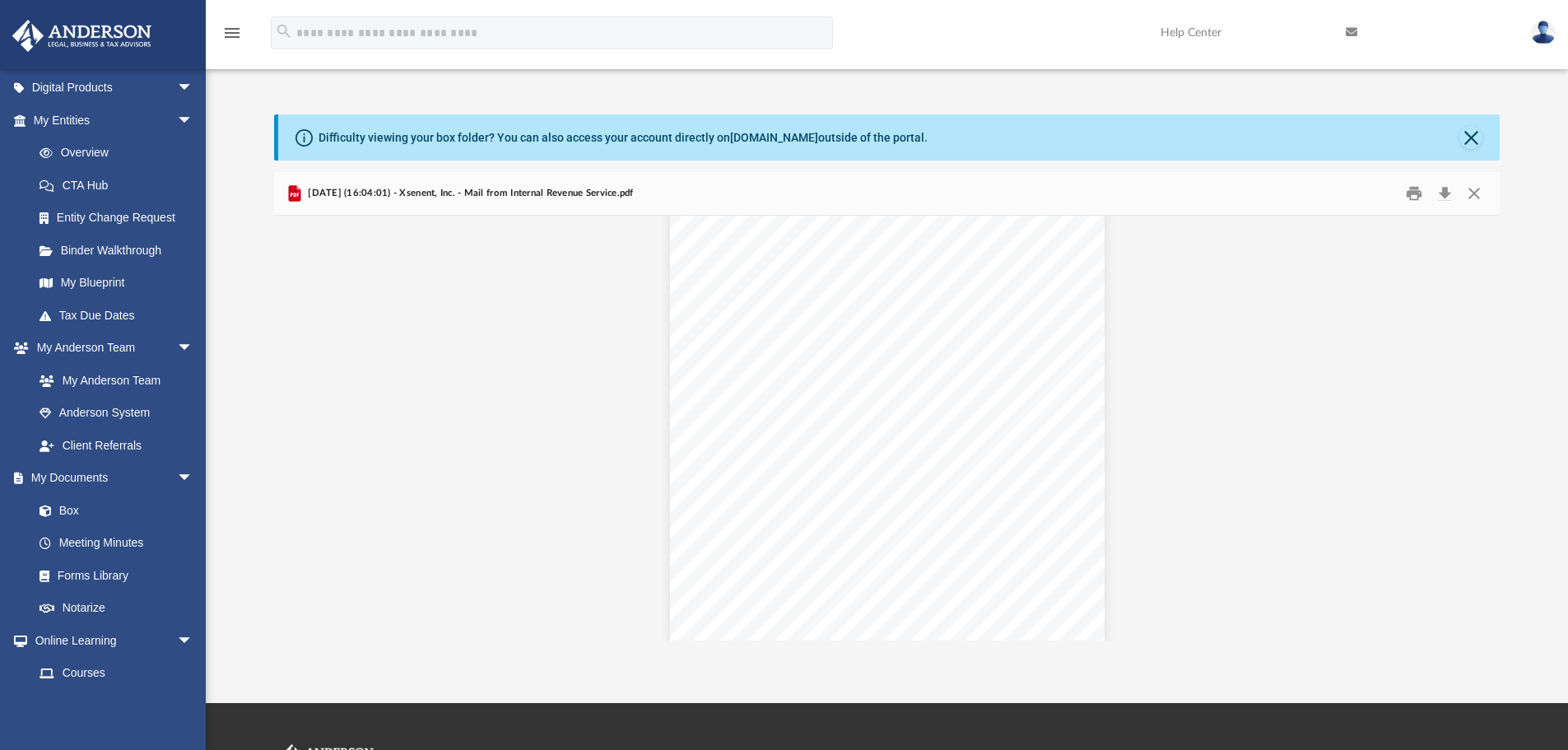
click at [1179, 178] on div "2025.05.16 (16:04:01) - Xsenent, Inc. - Mail from Internal Revenue Service.pdf" at bounding box center [887, 194] width 1226 height 44
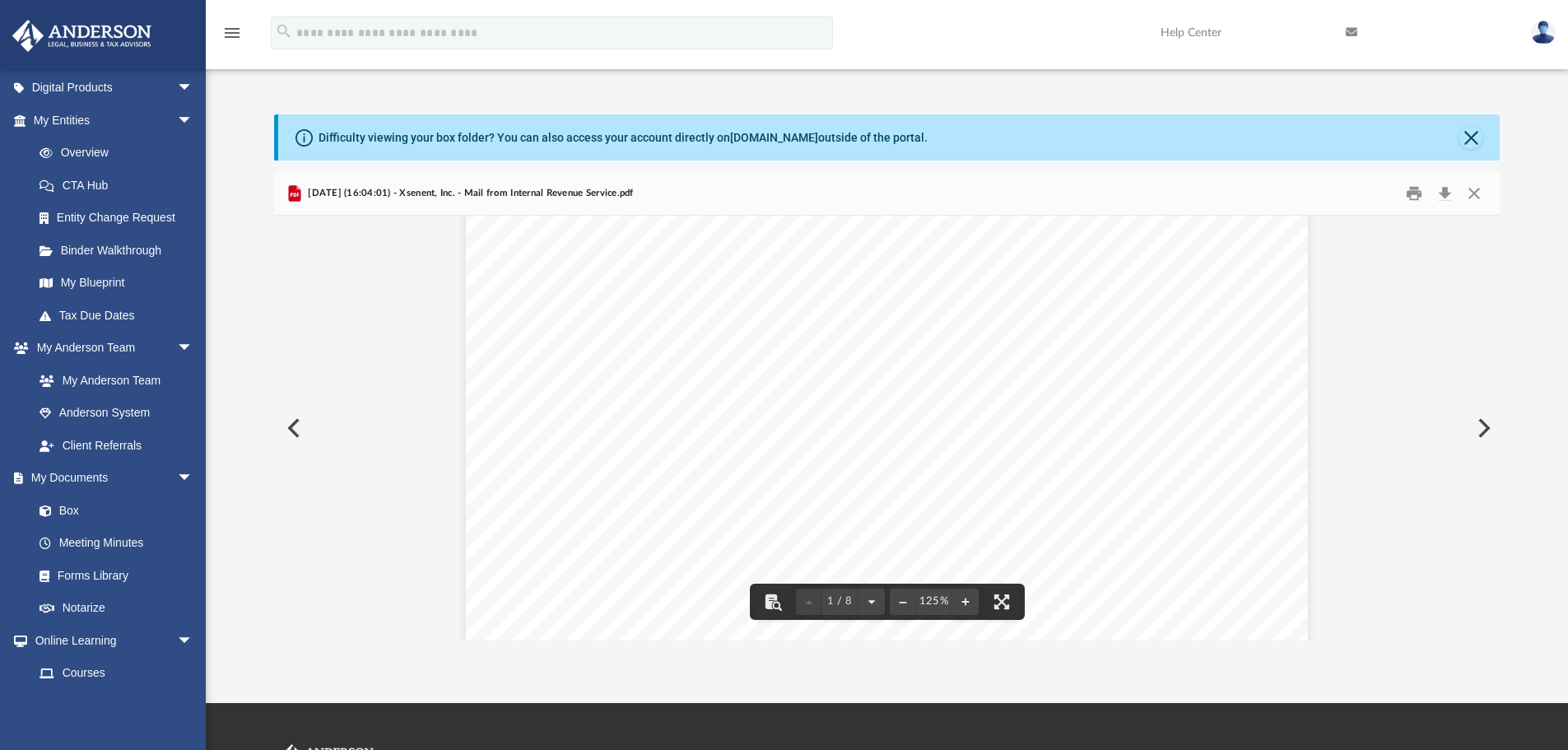
scroll to position [45, 0]
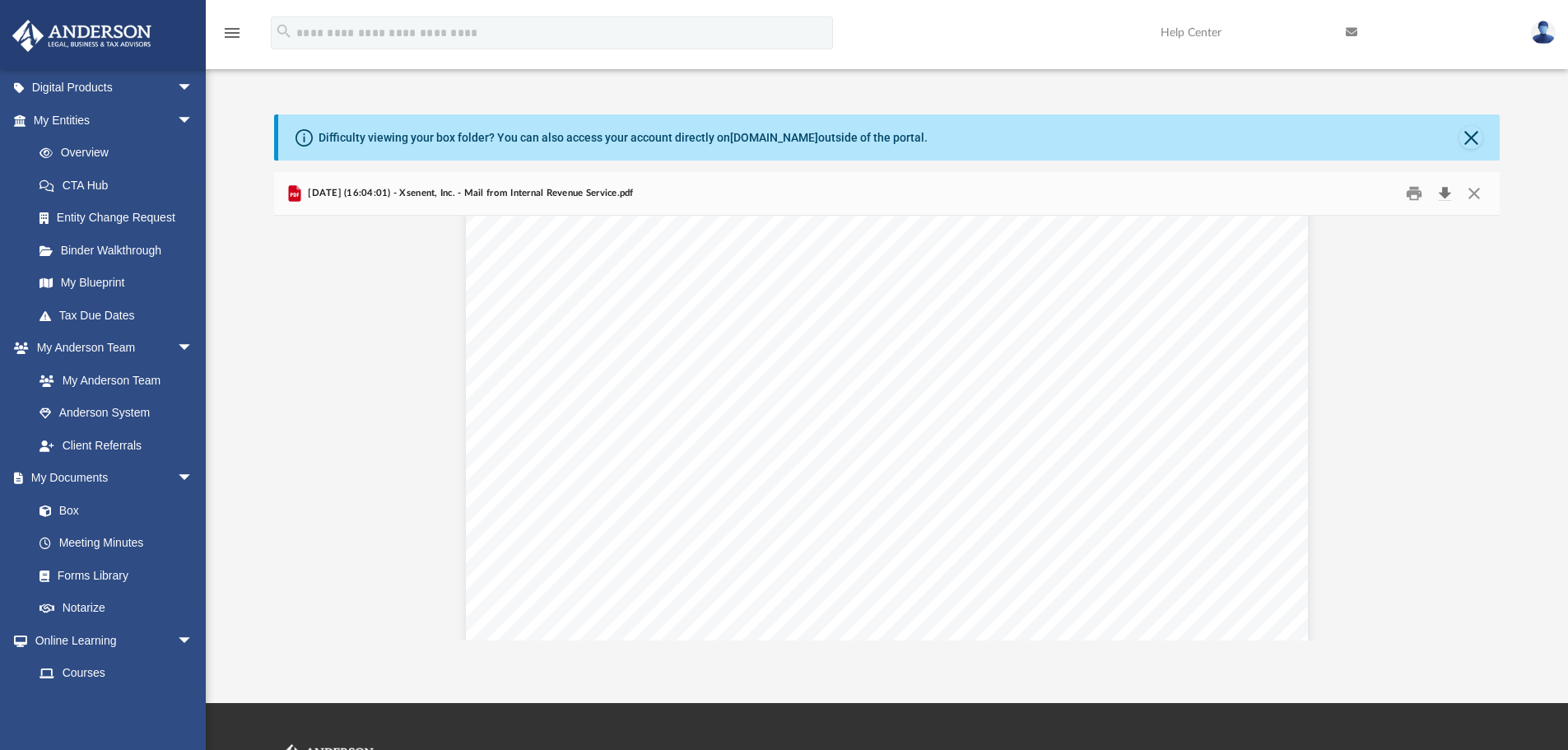
click at [1446, 192] on button "Download" at bounding box center [1444, 194] width 30 height 26
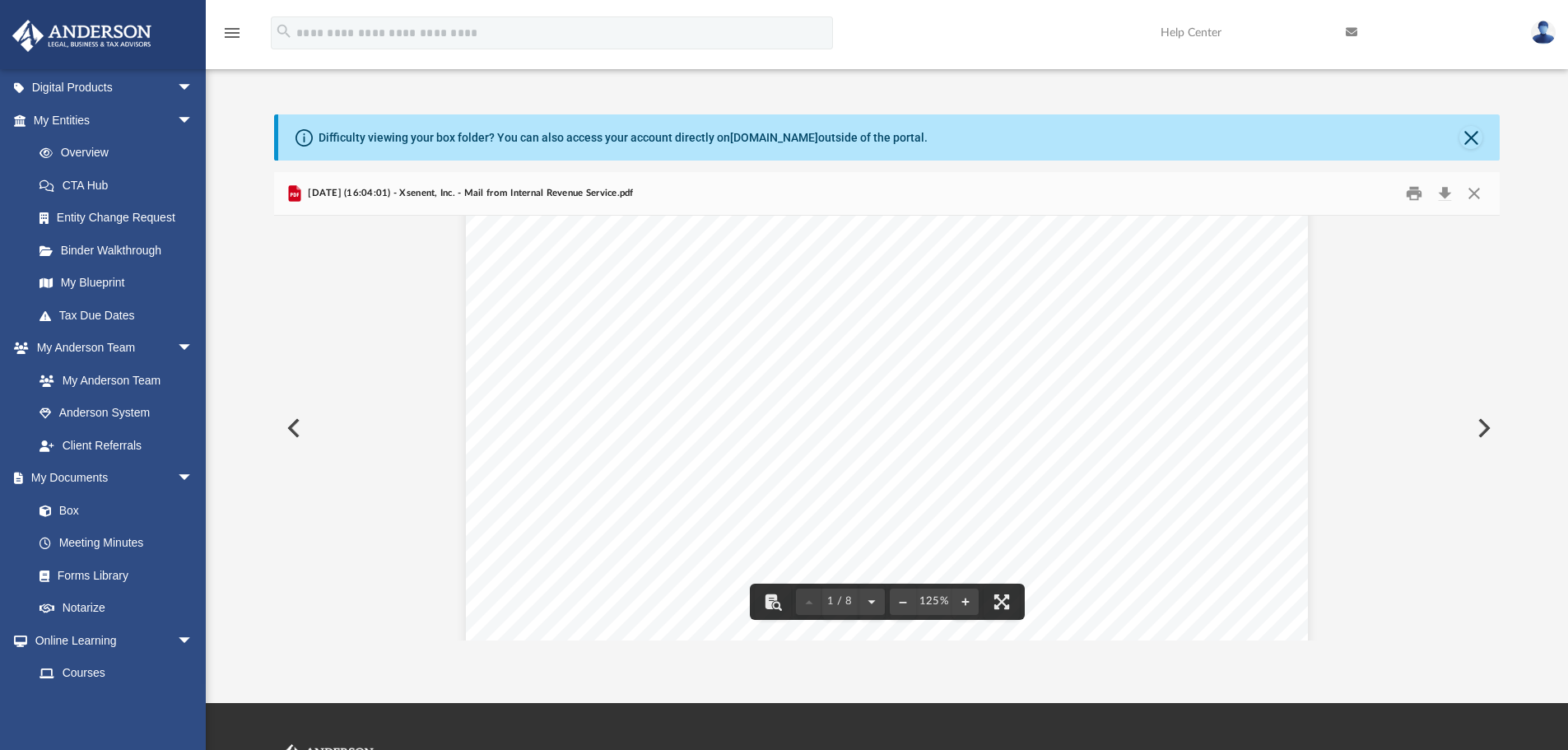
click at [1481, 427] on button "Preview" at bounding box center [1482, 427] width 36 height 46
click at [1443, 192] on button "Download" at bounding box center [1444, 194] width 30 height 26
click at [1484, 427] on button "Preview" at bounding box center [1482, 427] width 36 height 46
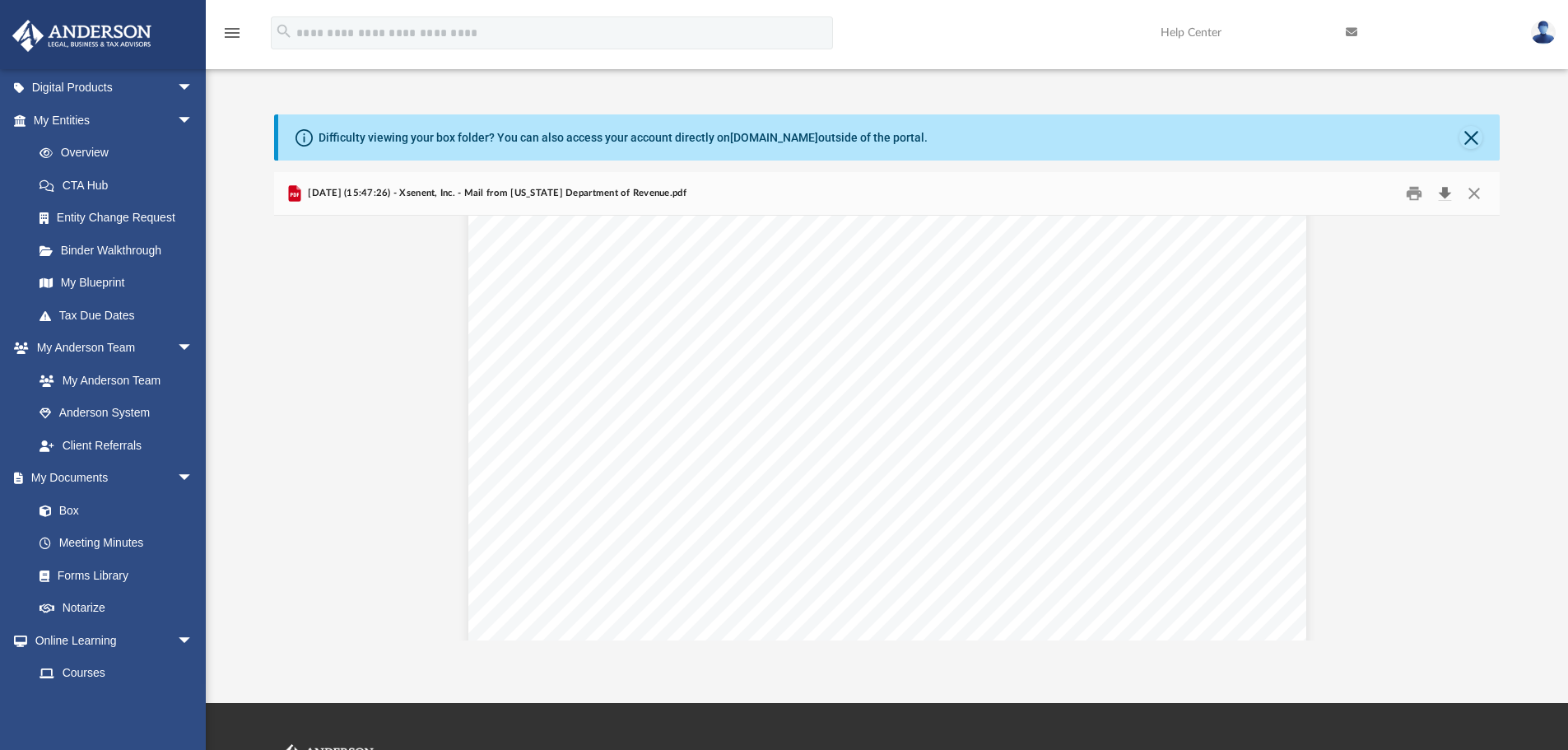
click at [1443, 193] on button "Download" at bounding box center [1444, 194] width 30 height 26
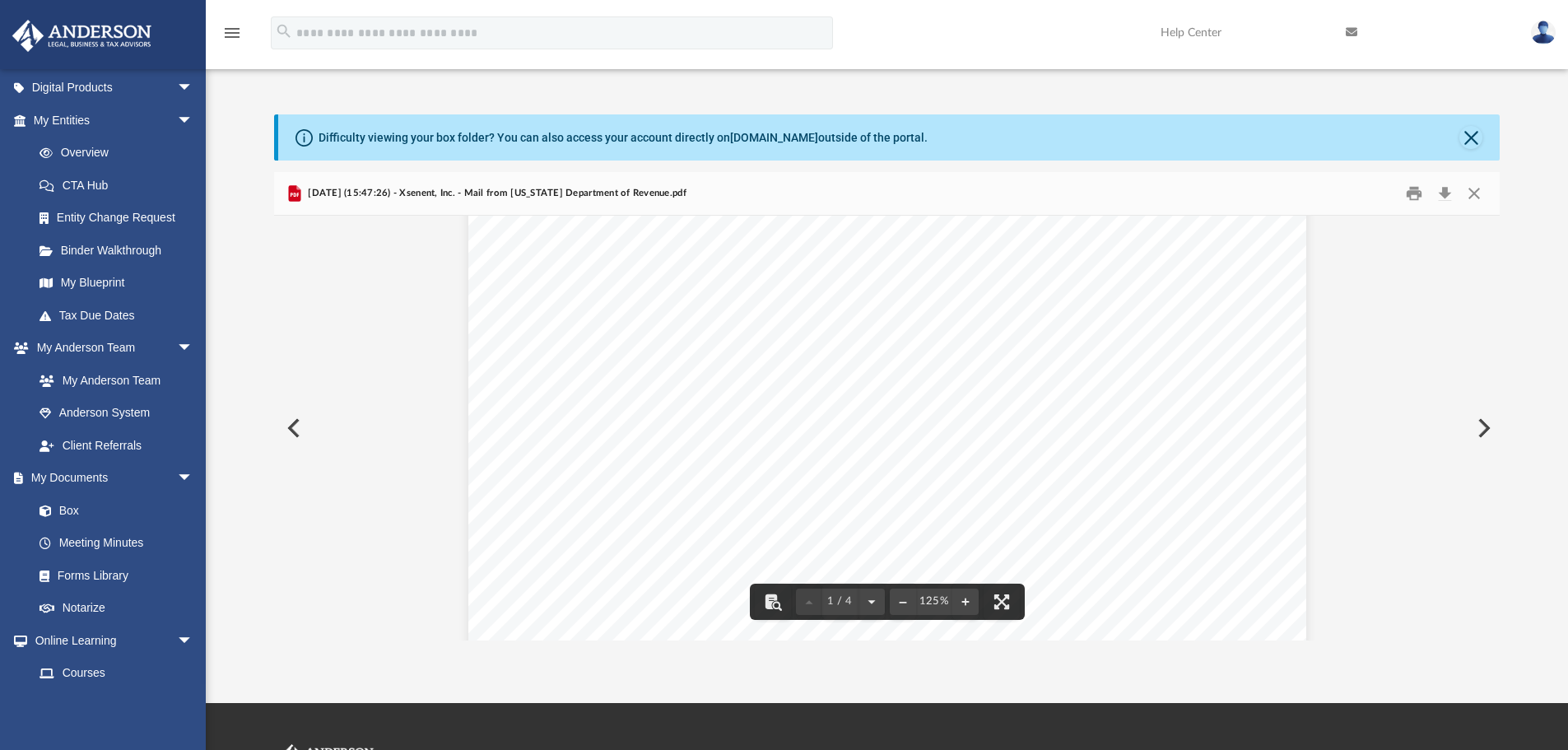
click at [1102, 206] on div "2025.04.29 (15:47:26) - Xsenent, Inc. - Mail from Minnesota Department of Reven…" at bounding box center [887, 194] width 1226 height 44
click at [1484, 428] on button "Preview" at bounding box center [1482, 427] width 36 height 46
click at [1494, 266] on div at bounding box center [887, 267] width 1226 height 2
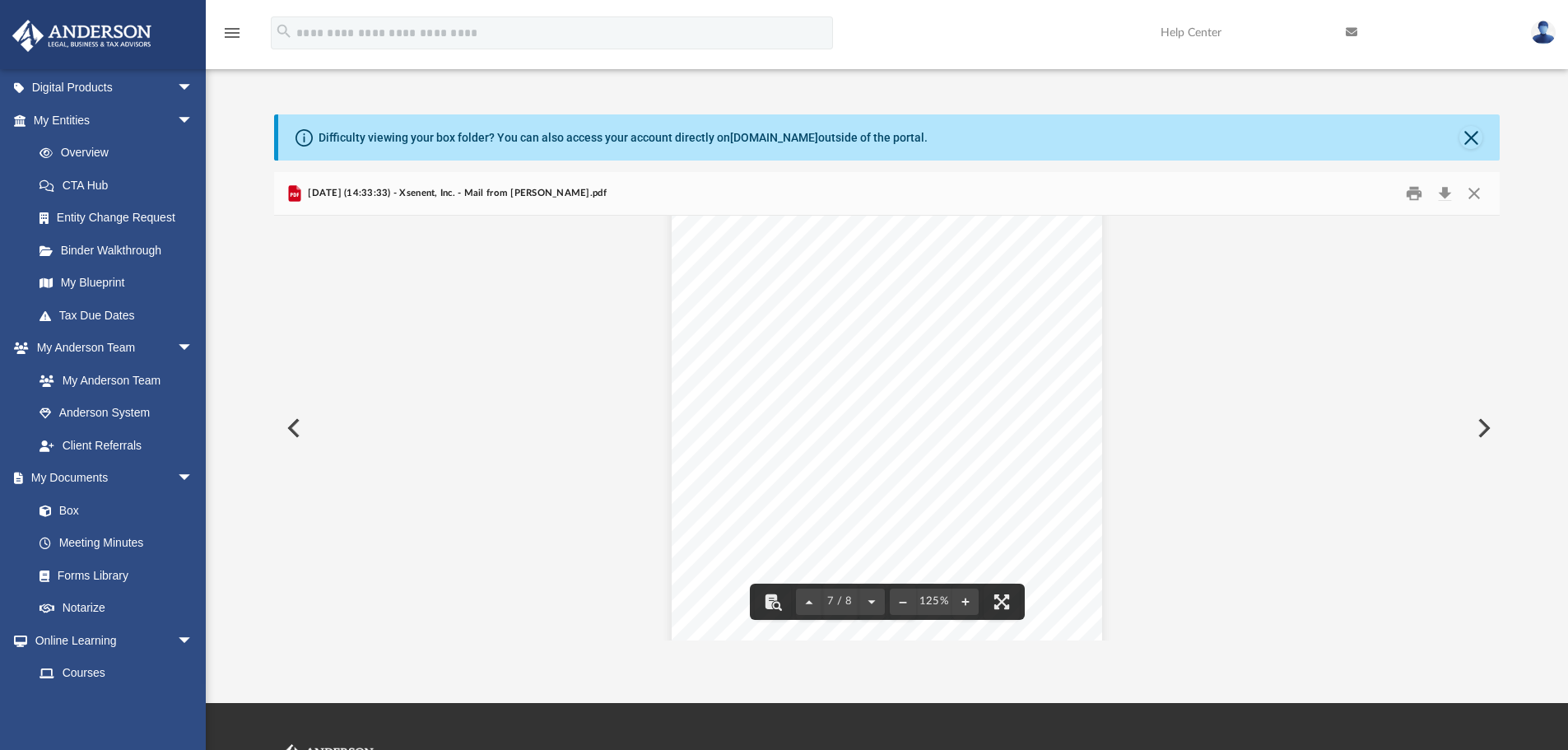
drag, startPoint x: 1494, startPoint y: 266, endPoint x: 1499, endPoint y: 410, distance: 144.1
click at [1494, 268] on div "Viewable-ClientDocs Mail Name Modified Size Collaborated Folder old Fri Feb 5 2…" at bounding box center [887, 406] width 1226 height 469
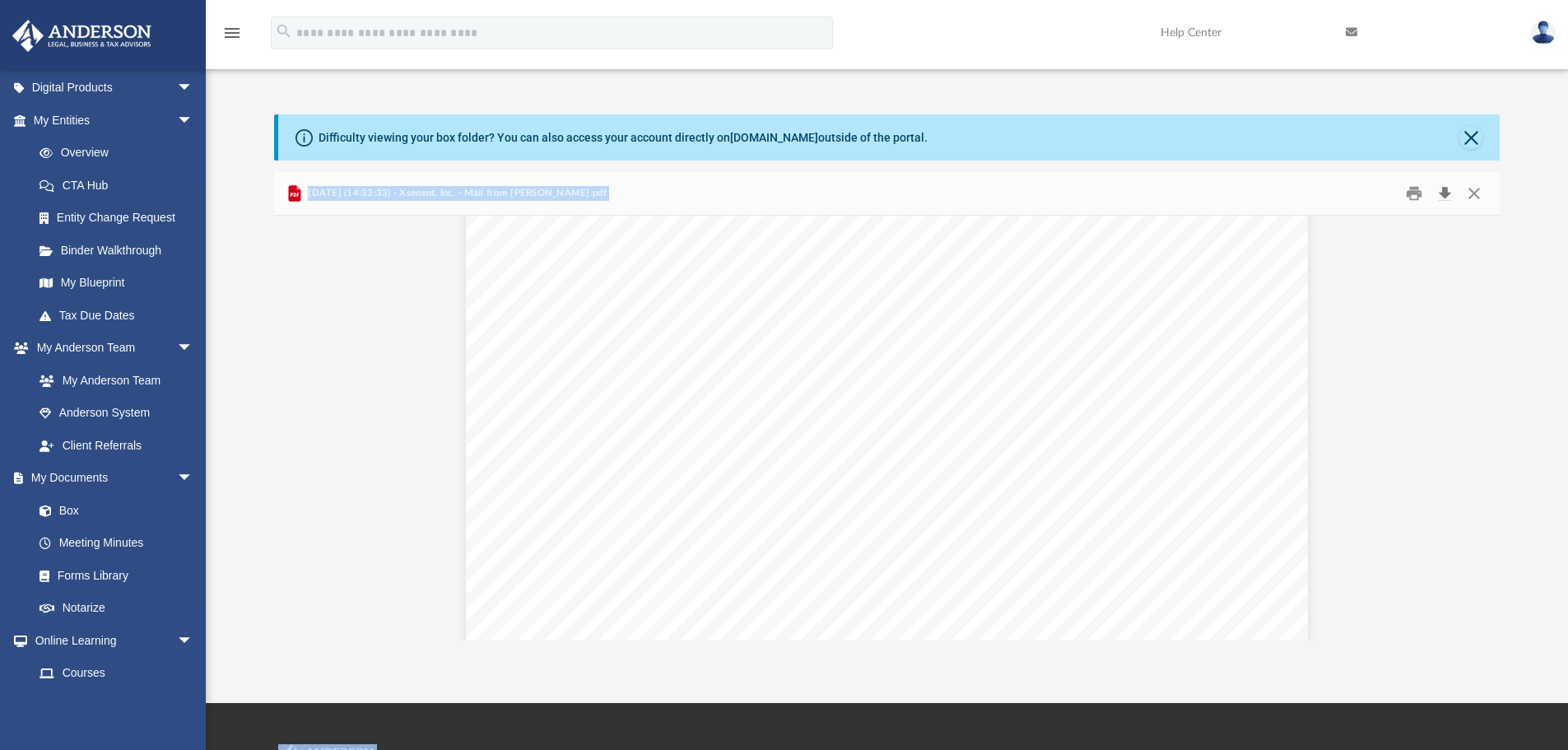
click at [1447, 194] on button "Download" at bounding box center [1444, 194] width 30 height 26
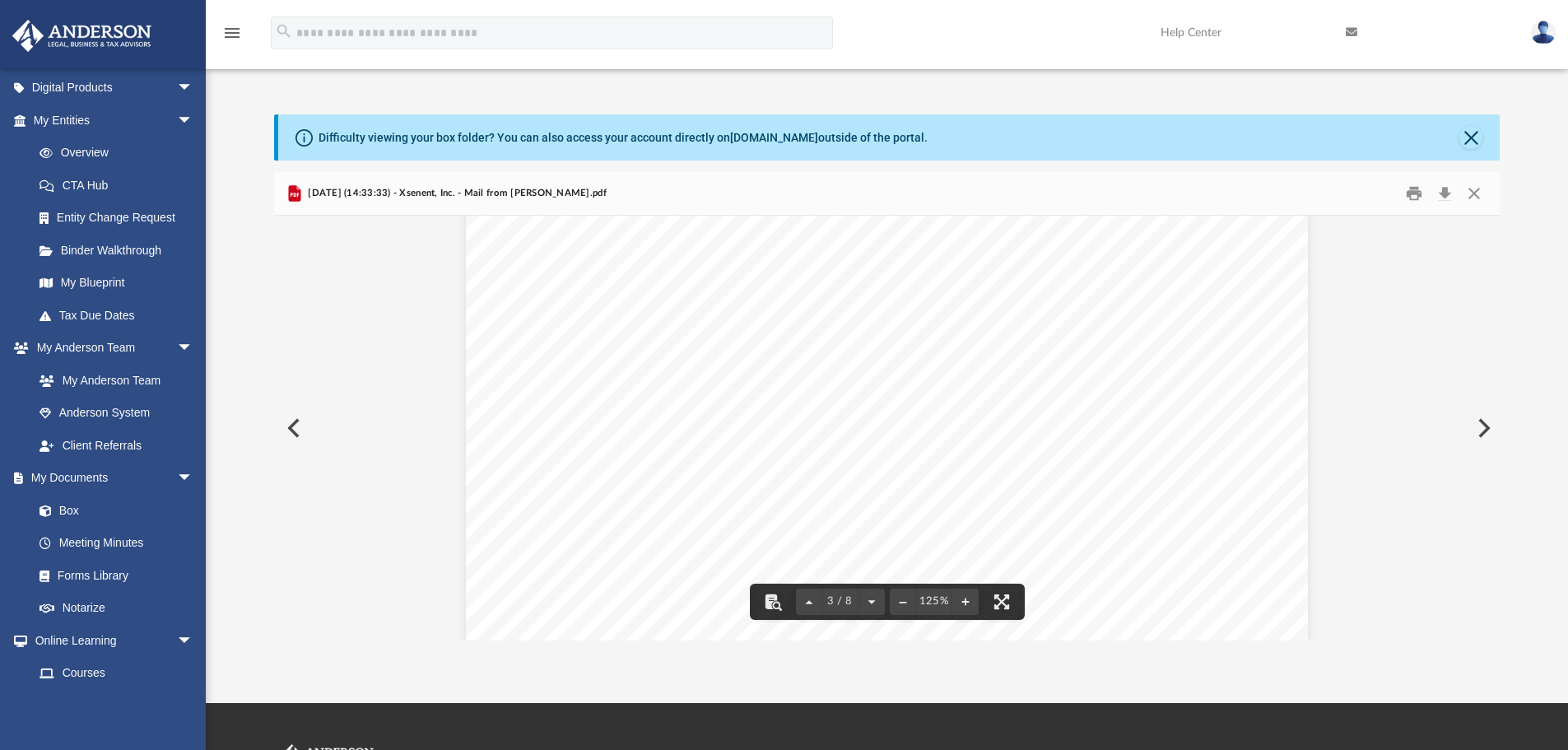
click at [1023, 153] on div "Difficulty viewing your box folder? You can also access your account directly o…" at bounding box center [889, 137] width 1223 height 46
click at [1485, 431] on button "Preview" at bounding box center [1482, 427] width 36 height 46
click at [1444, 186] on button "Download" at bounding box center [1444, 194] width 30 height 26
click at [1482, 432] on button "Preview" at bounding box center [1482, 427] width 36 height 46
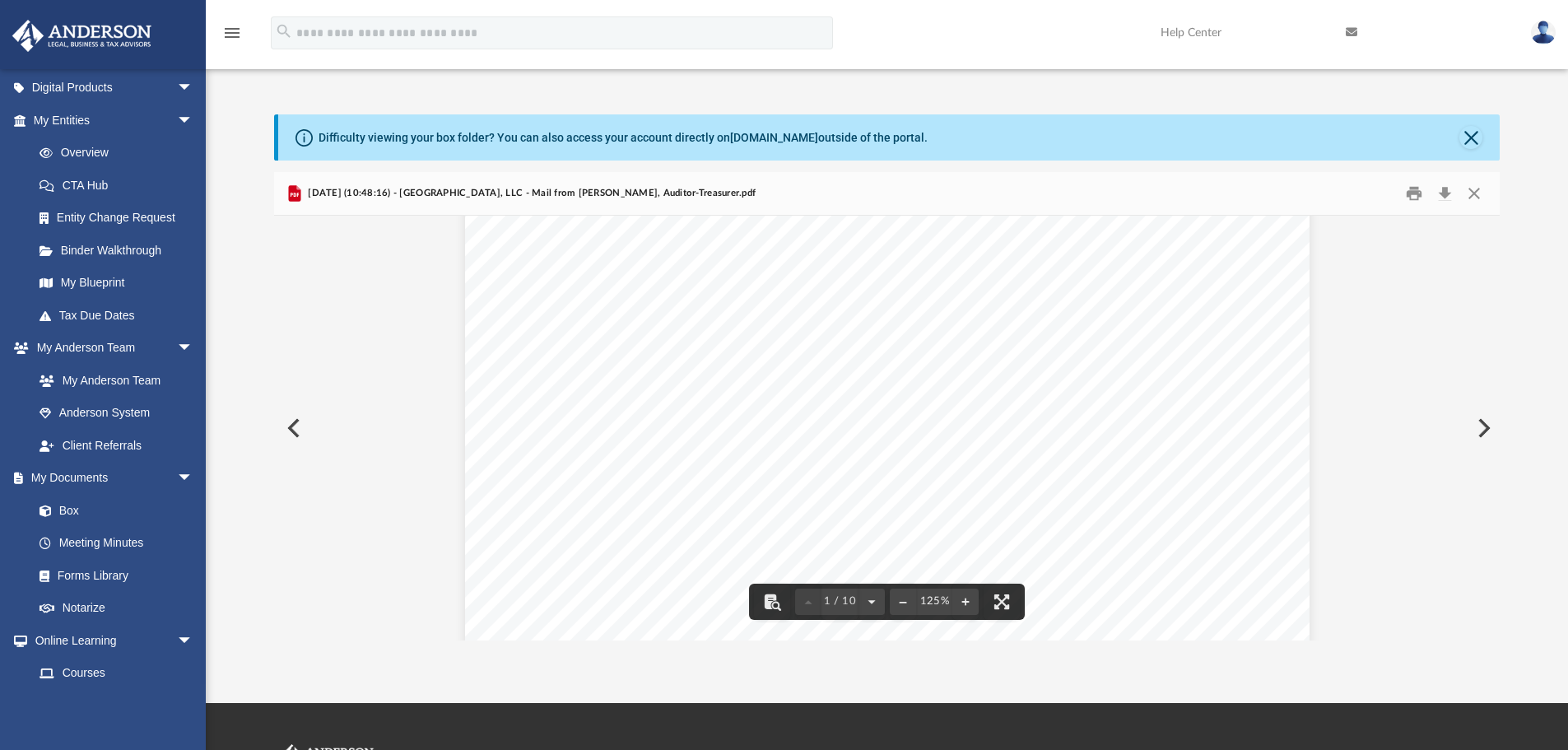
scroll to position [0, 0]
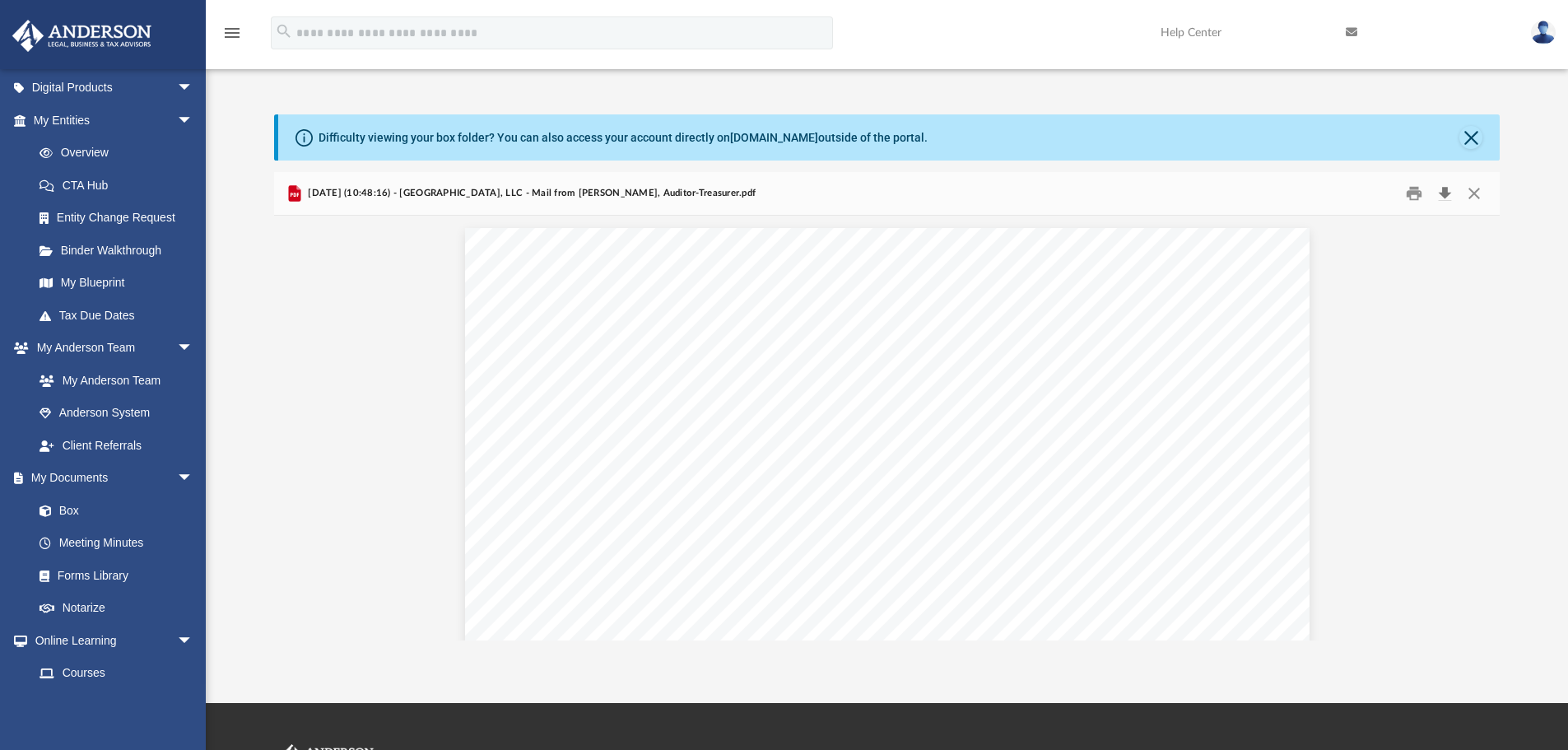
click at [1441, 188] on button "Download" at bounding box center [1444, 194] width 30 height 26
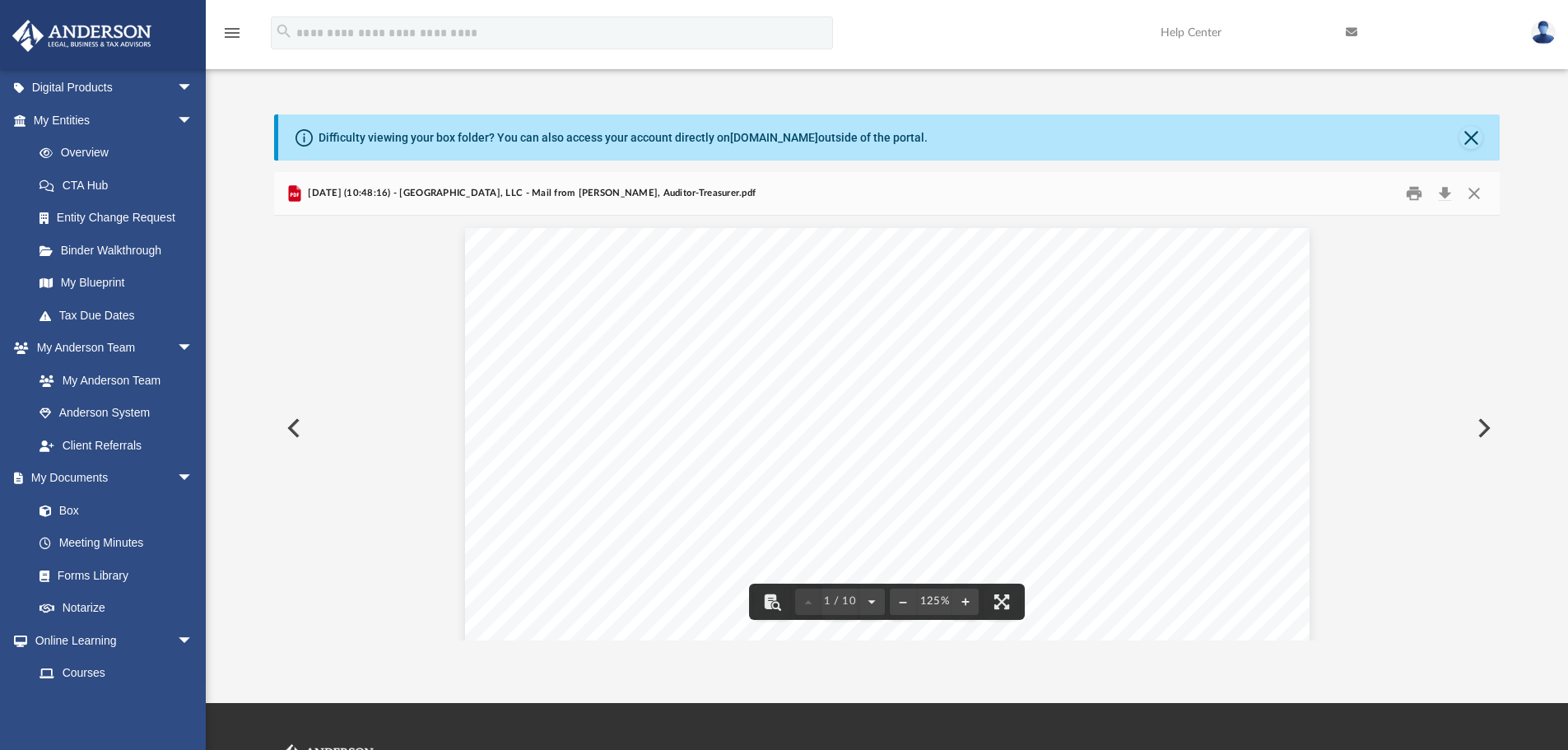
click at [1484, 422] on button "Preview" at bounding box center [1482, 427] width 36 height 46
click at [1447, 191] on button "Download" at bounding box center [1444, 194] width 30 height 26
click at [1479, 428] on button "Preview" at bounding box center [1482, 427] width 36 height 46
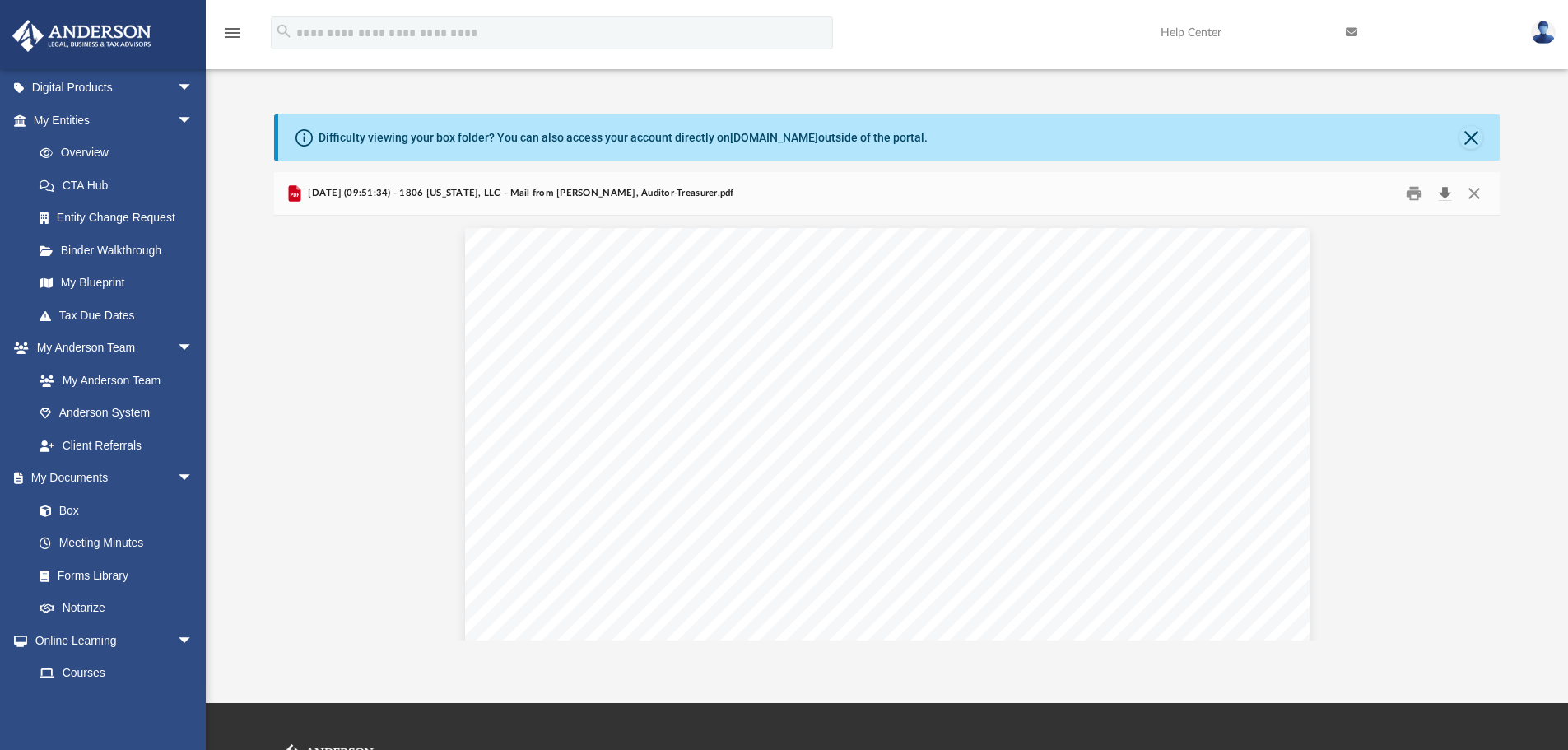
click at [1447, 191] on button "Download" at bounding box center [1444, 194] width 30 height 26
click at [967, 87] on div "Difficulty viewing your box folder? You can also access your account directly o…" at bounding box center [887, 360] width 1362 height 560
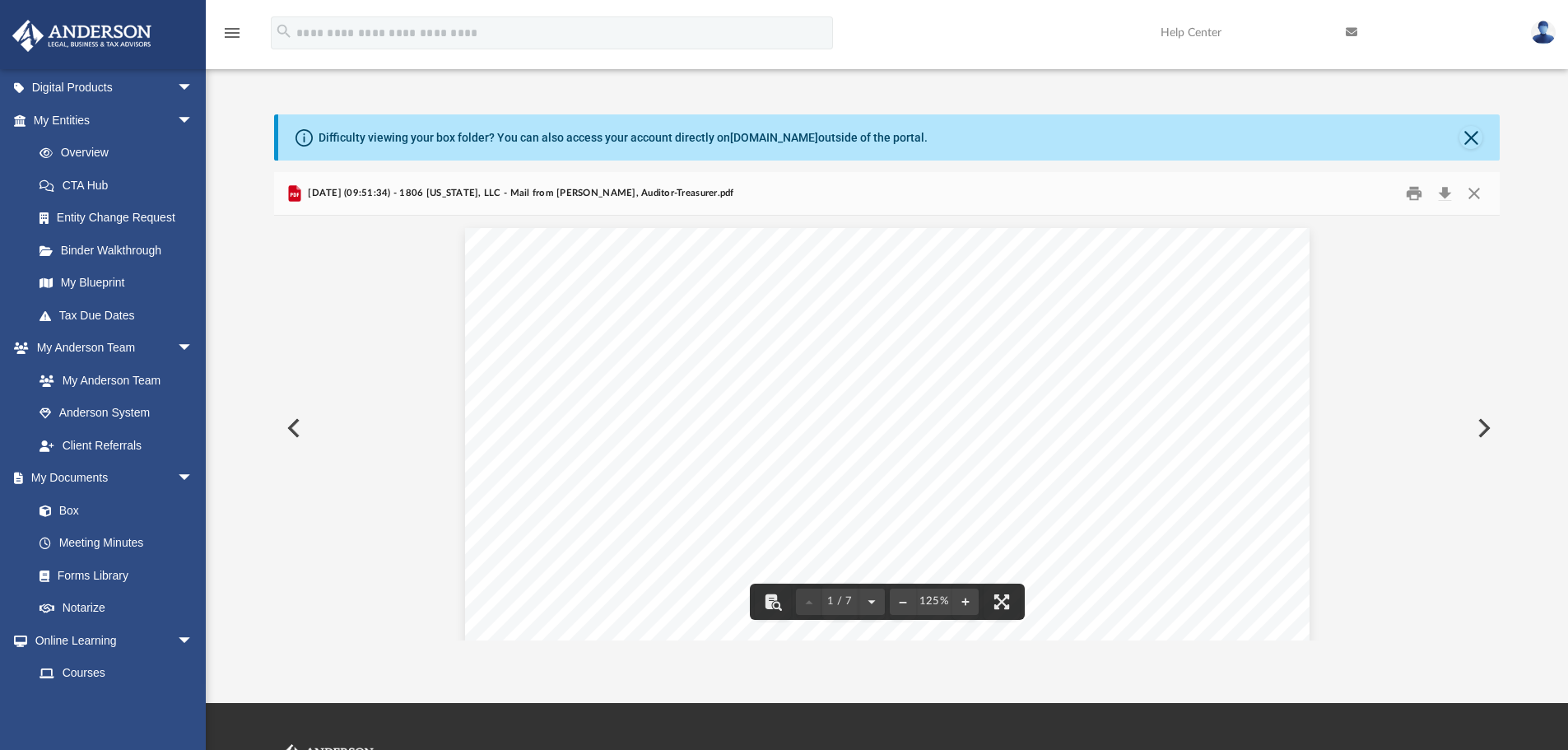
click at [1486, 427] on button "Preview" at bounding box center [1482, 427] width 36 height 46
click at [1446, 189] on button "Download" at bounding box center [1444, 194] width 30 height 26
click at [299, 426] on button "Preview" at bounding box center [292, 427] width 36 height 46
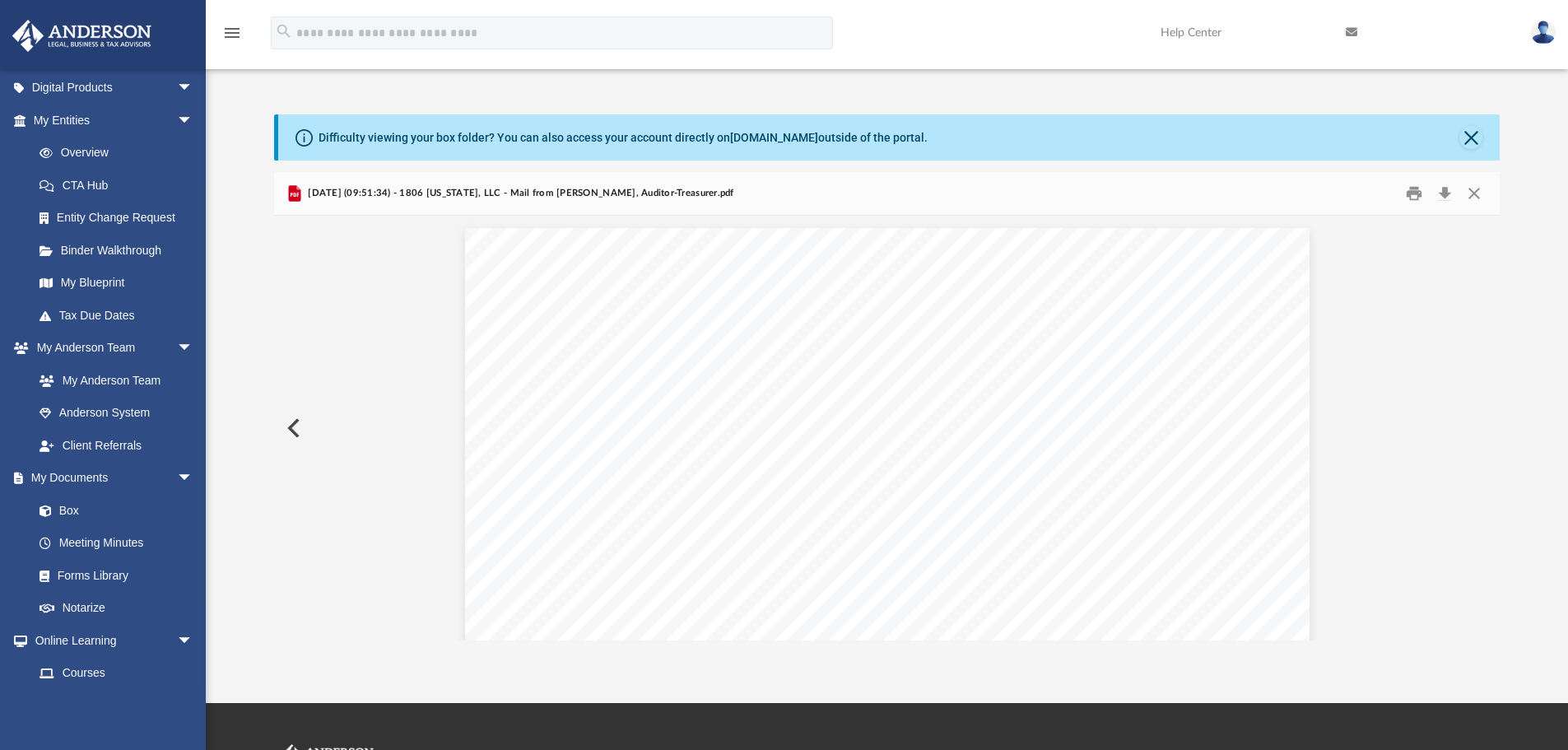
click at [299, 426] on button "Preview" at bounding box center [292, 427] width 36 height 46
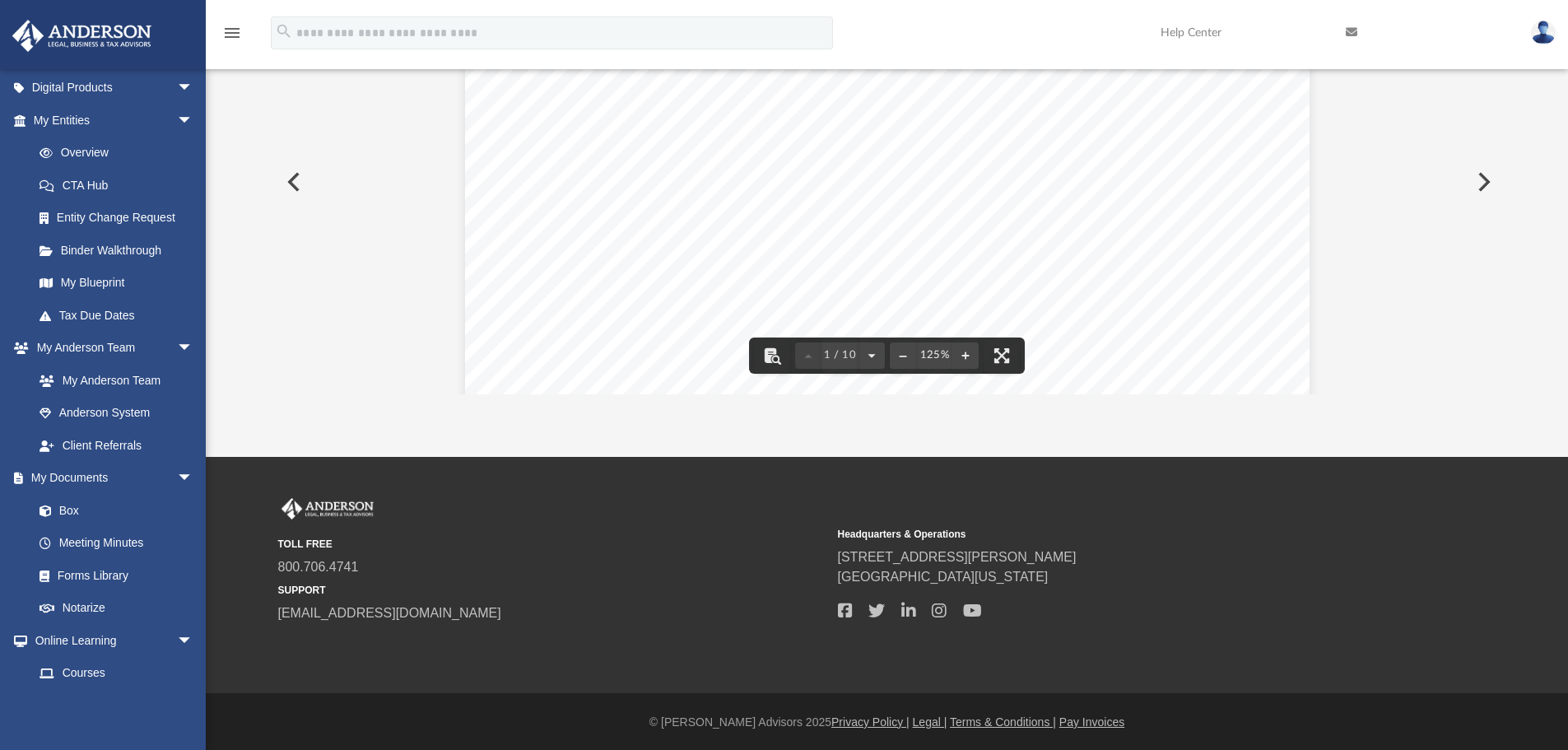
scroll to position [247, 0]
click at [1542, 299] on div "Difficulty viewing your box folder? You can also access your account directly o…" at bounding box center [887, 130] width 1362 height 526
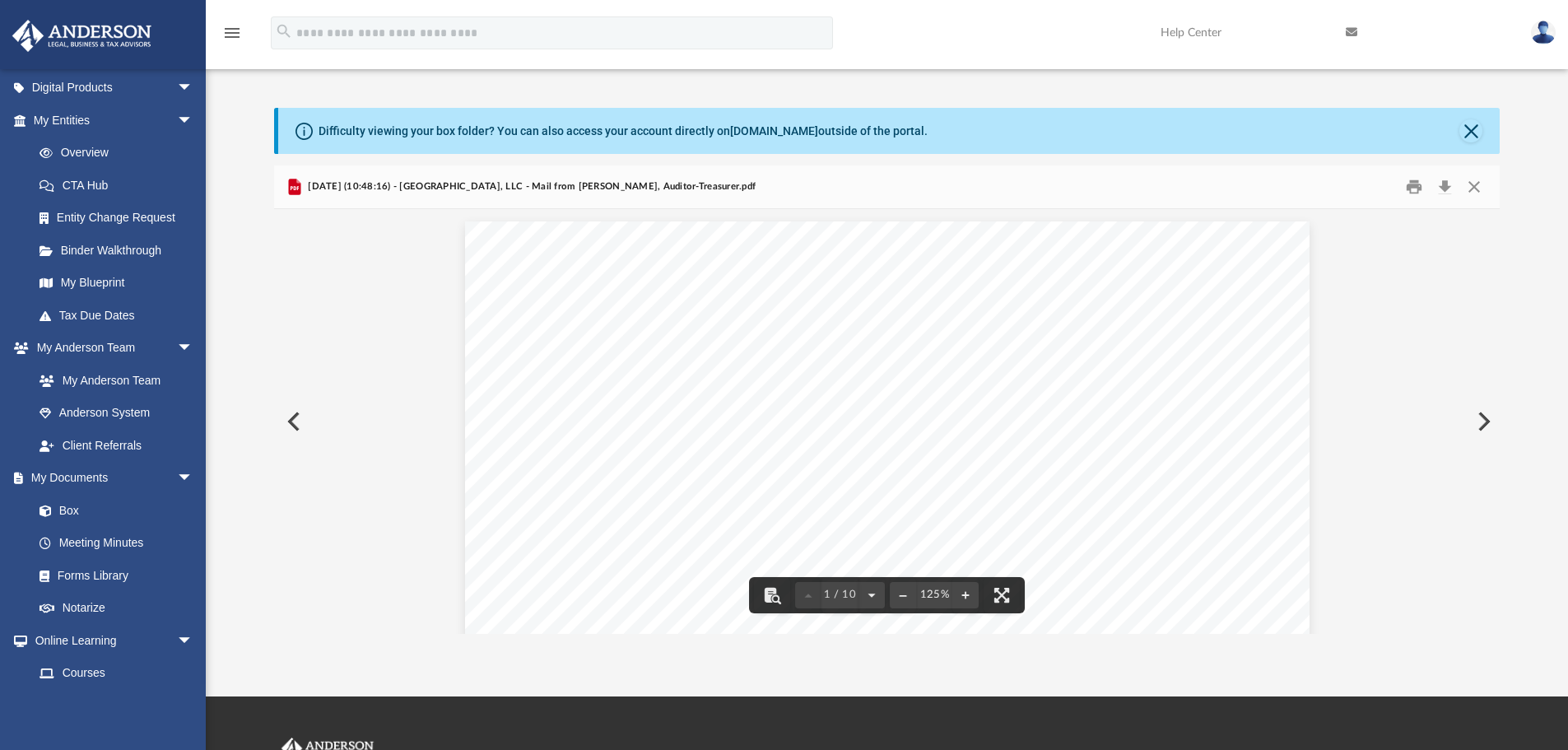
scroll to position [0, 0]
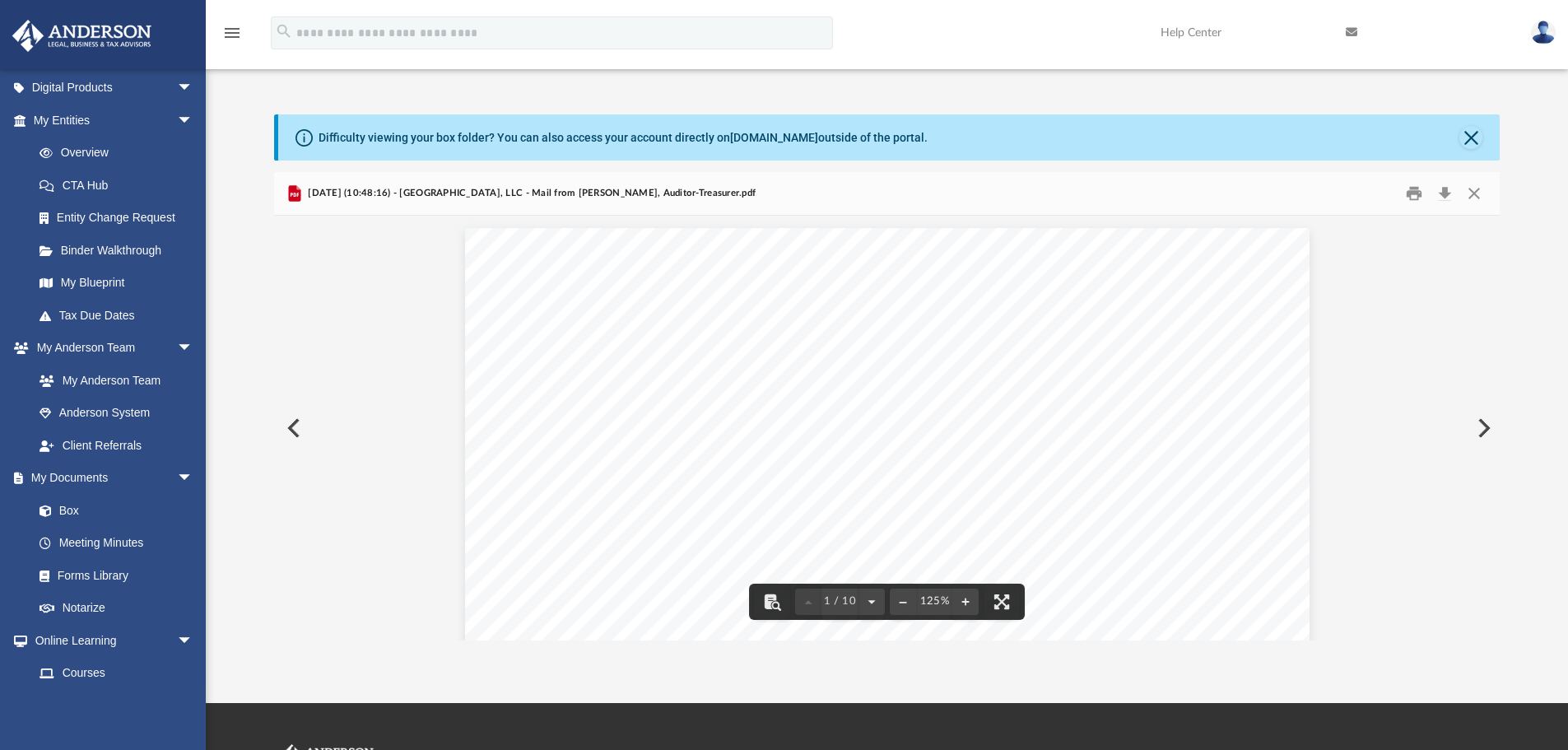
click at [1481, 427] on button "Preview" at bounding box center [1482, 427] width 36 height 46
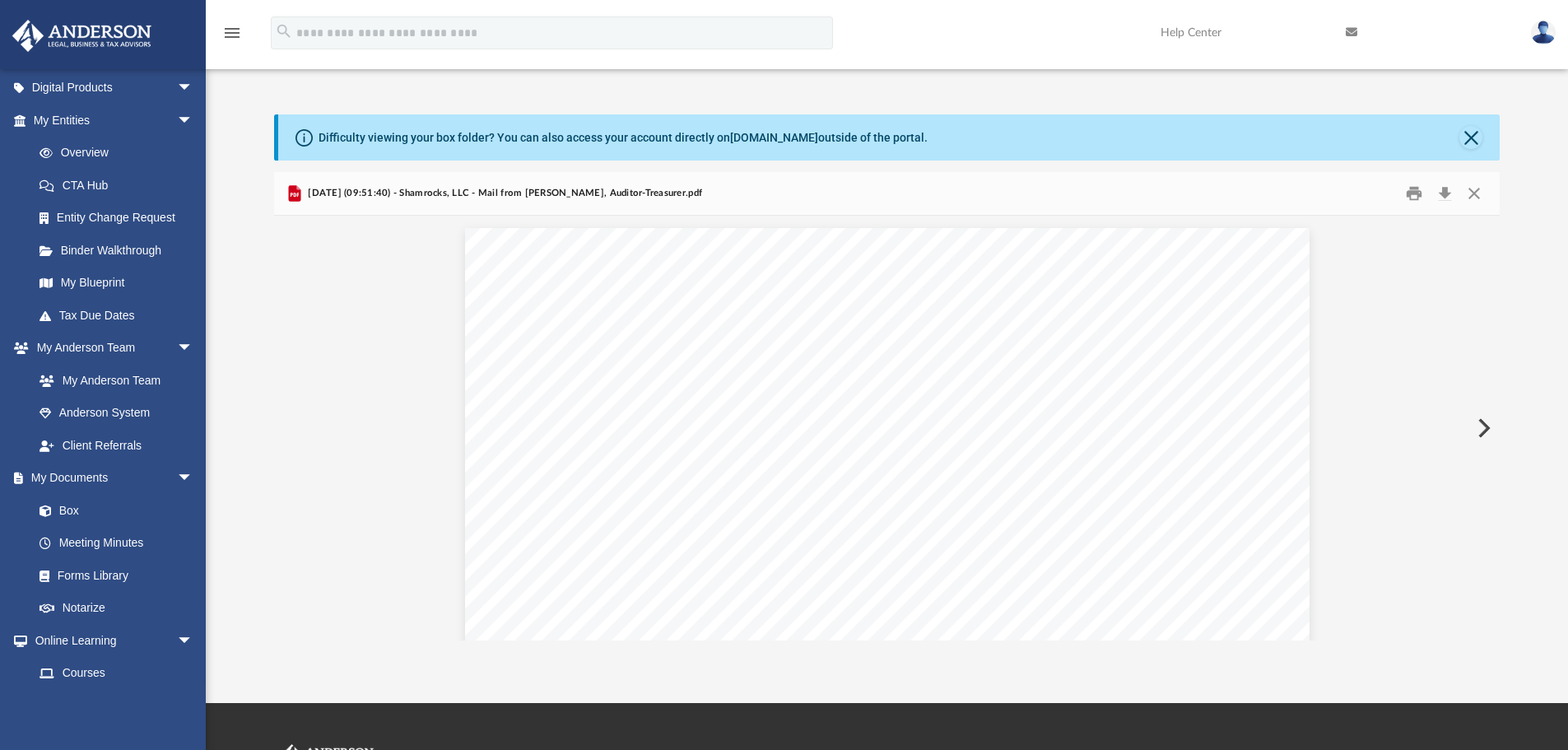
click at [1481, 427] on button "Preview" at bounding box center [1482, 427] width 36 height 46
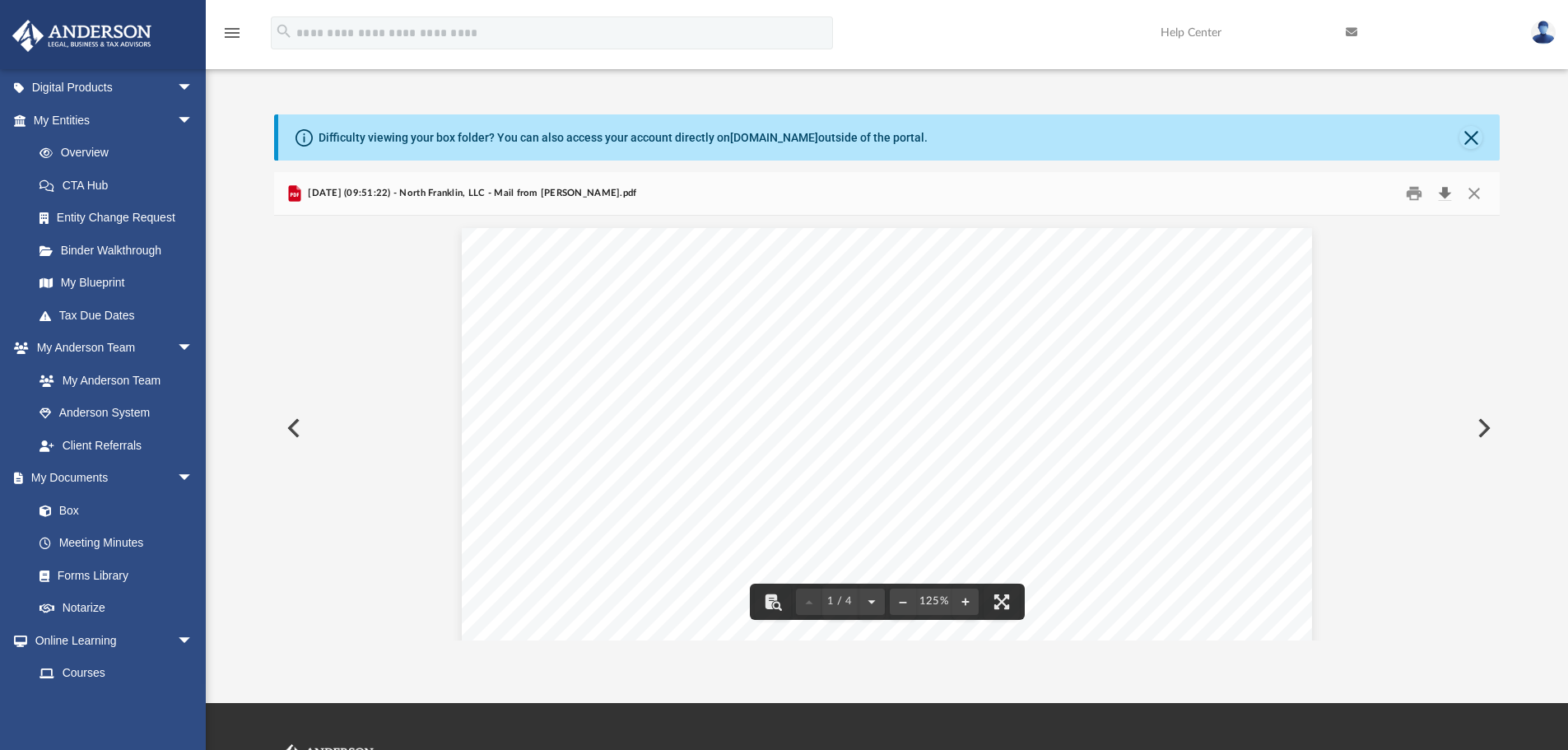
click at [1445, 192] on button "Download" at bounding box center [1444, 194] width 30 height 26
click at [1485, 434] on button "Preview" at bounding box center [1482, 427] width 36 height 46
click at [1446, 198] on button "Download" at bounding box center [1444, 194] width 30 height 26
click at [1480, 423] on button "Preview" at bounding box center [1482, 427] width 36 height 46
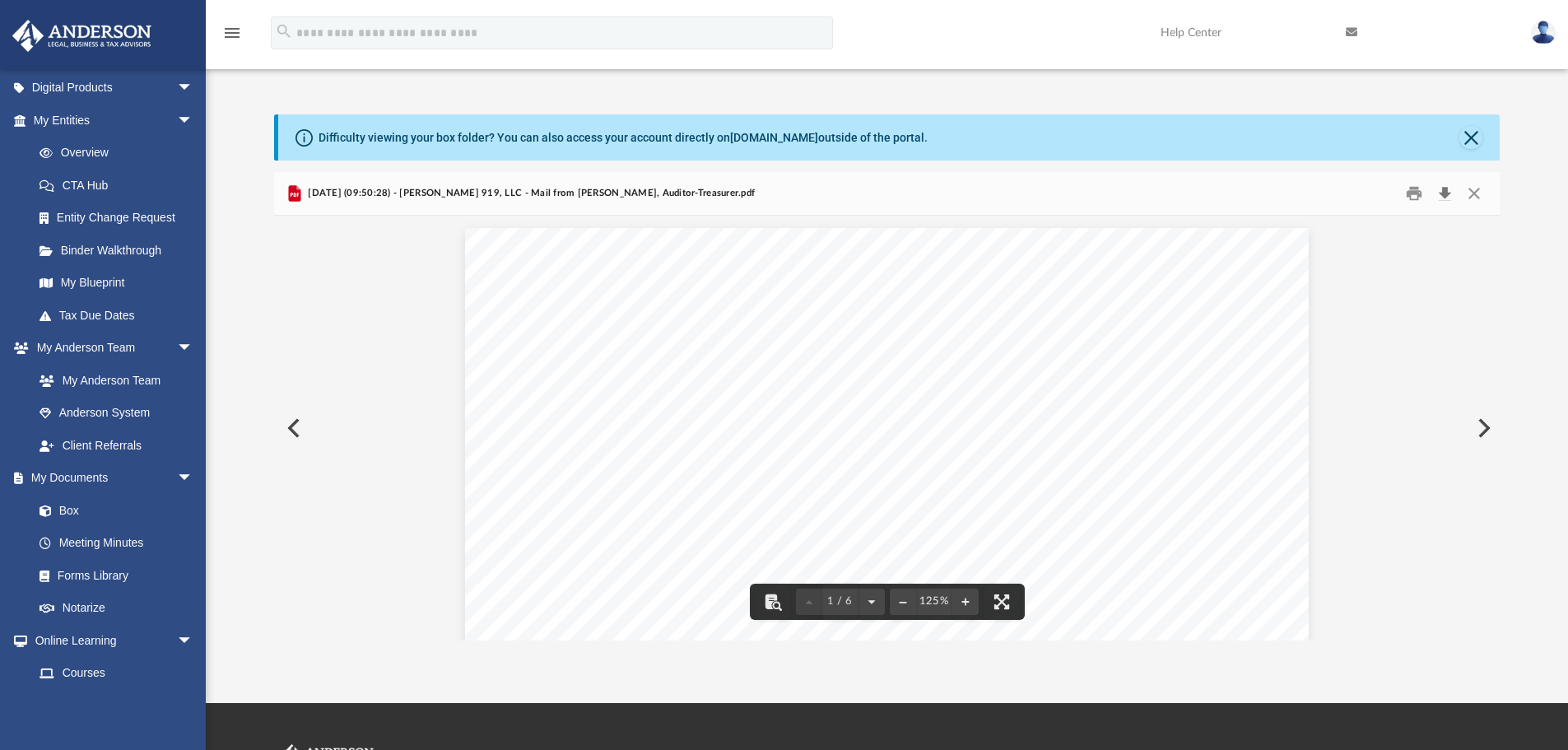
click at [1447, 189] on button "Download" at bounding box center [1444, 194] width 30 height 26
click at [1484, 428] on button "Preview" at bounding box center [1482, 427] width 36 height 46
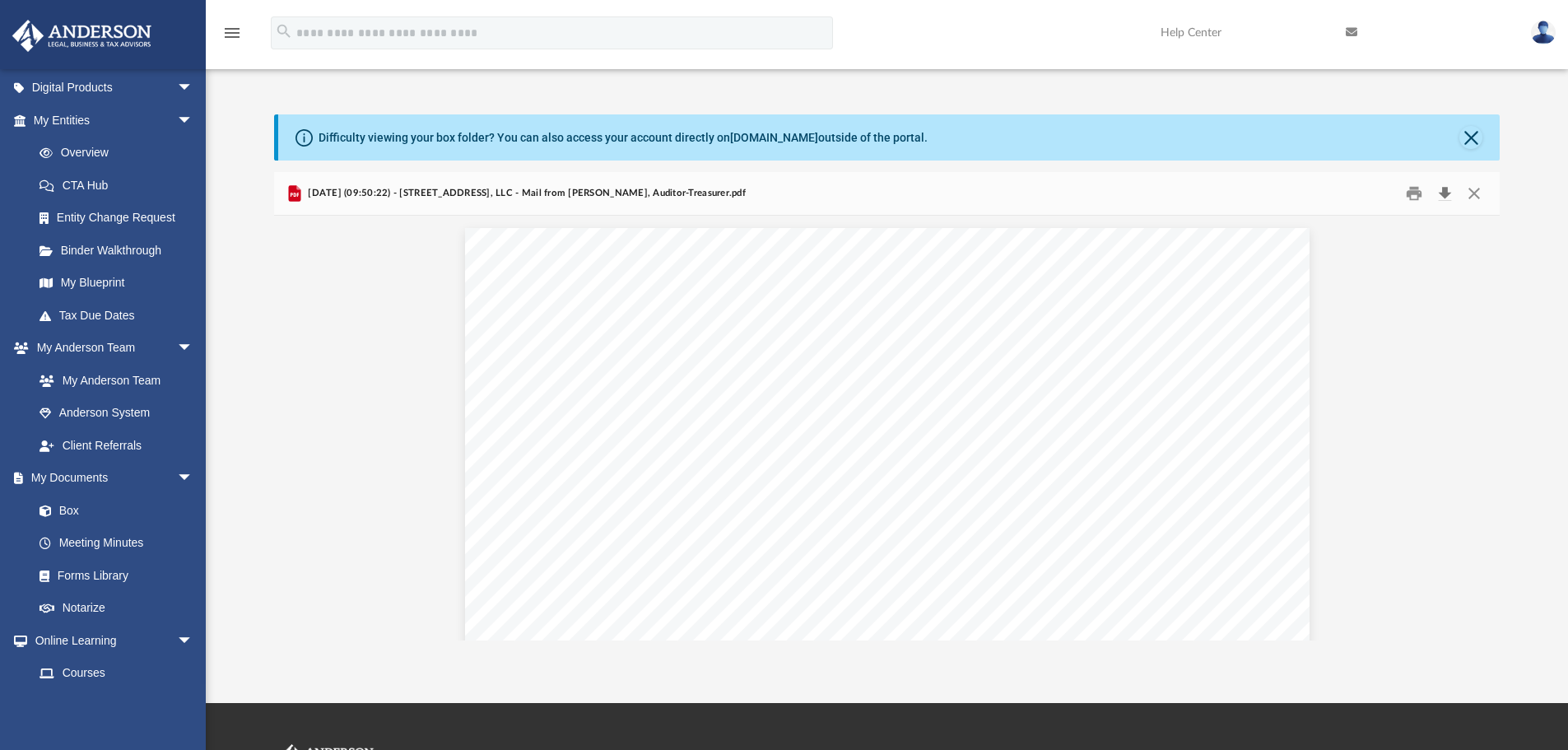
click at [1445, 190] on button "Download" at bounding box center [1444, 194] width 30 height 26
click at [935, 31] on div "menu search Site Menu add [EMAIL_ADDRESS][DOMAIN_NAME] My Profile Reset Passwor…" at bounding box center [784, 40] width 1543 height 56
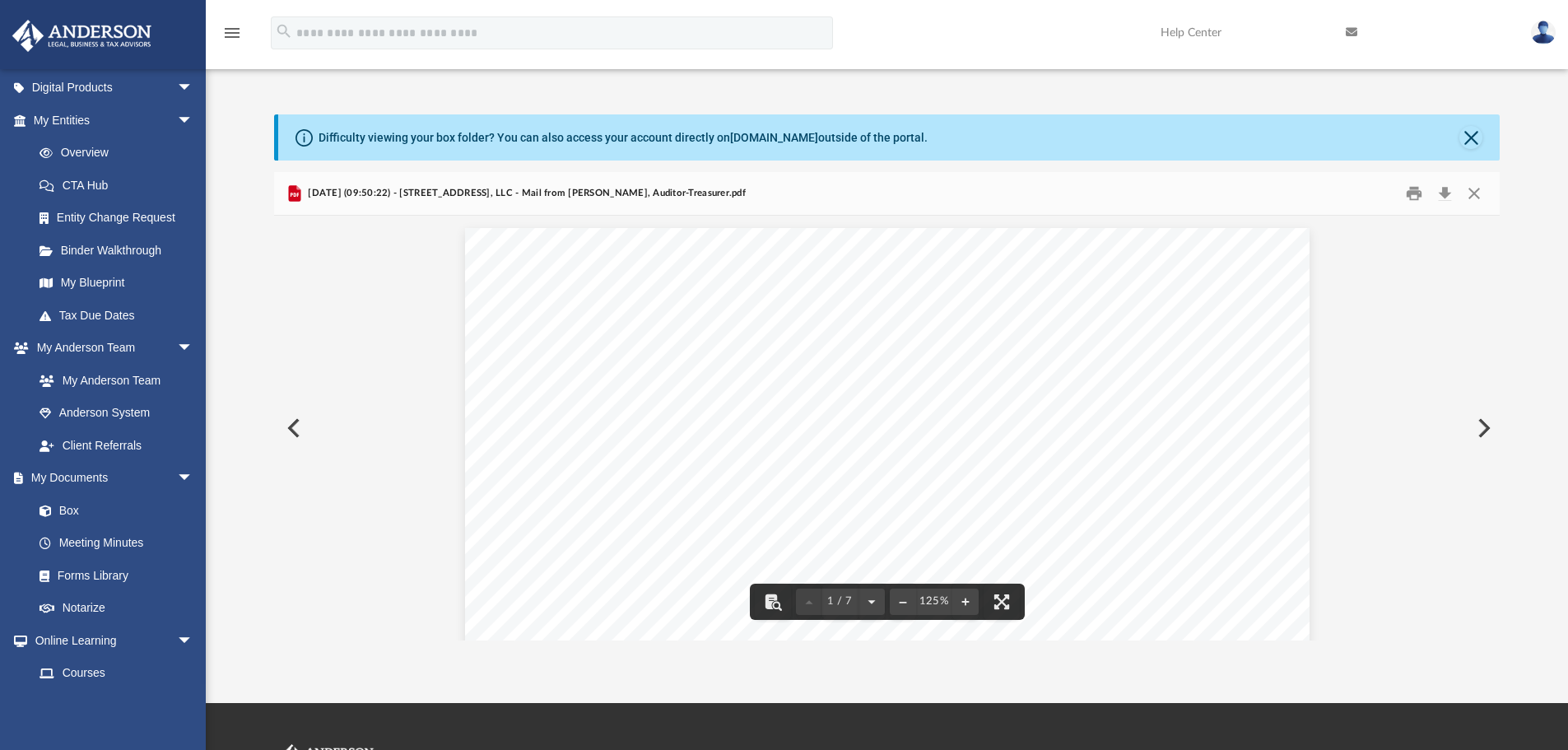
click at [1485, 429] on button "Preview" at bounding box center [1482, 427] width 36 height 46
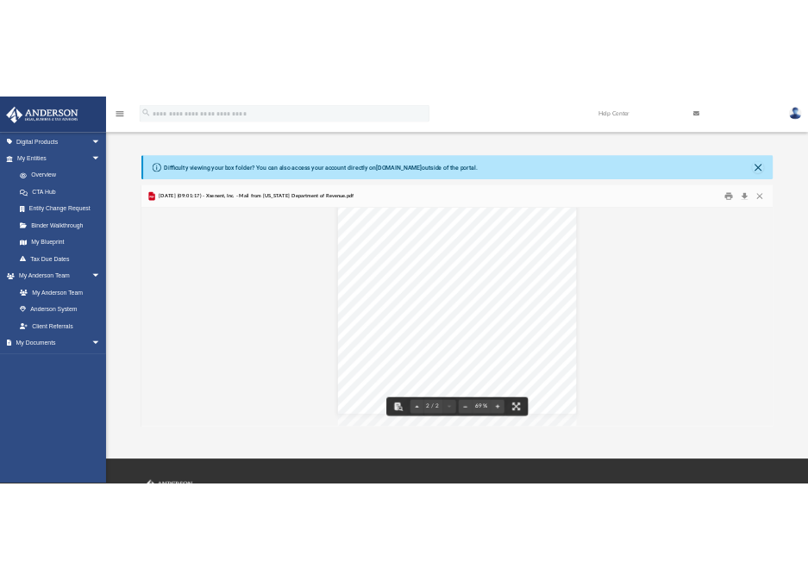
scroll to position [654, 0]
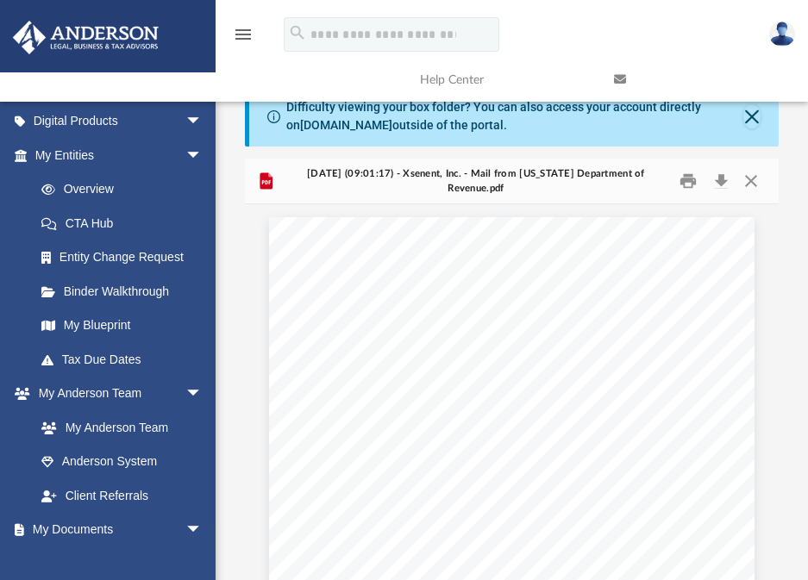
click at [682, 43] on div "menu search Site Menu add [EMAIL_ADDRESS][DOMAIN_NAME] My Profile Reset Passwor…" at bounding box center [404, 57] width 782 height 88
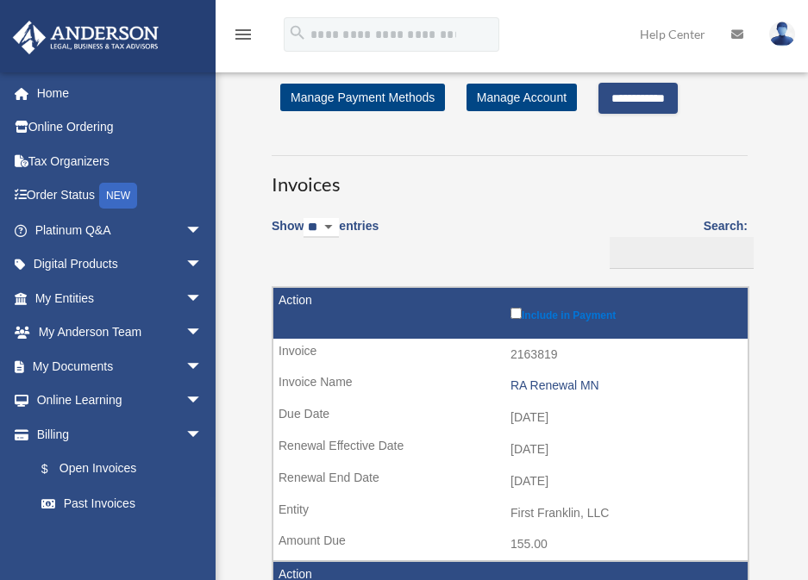
click at [648, 96] on input "**********" at bounding box center [638, 98] width 79 height 31
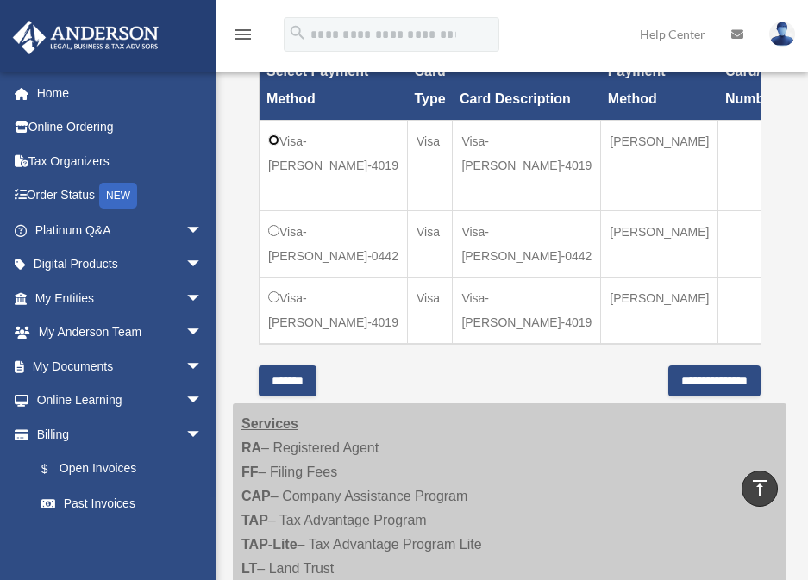
scroll to position [604, 0]
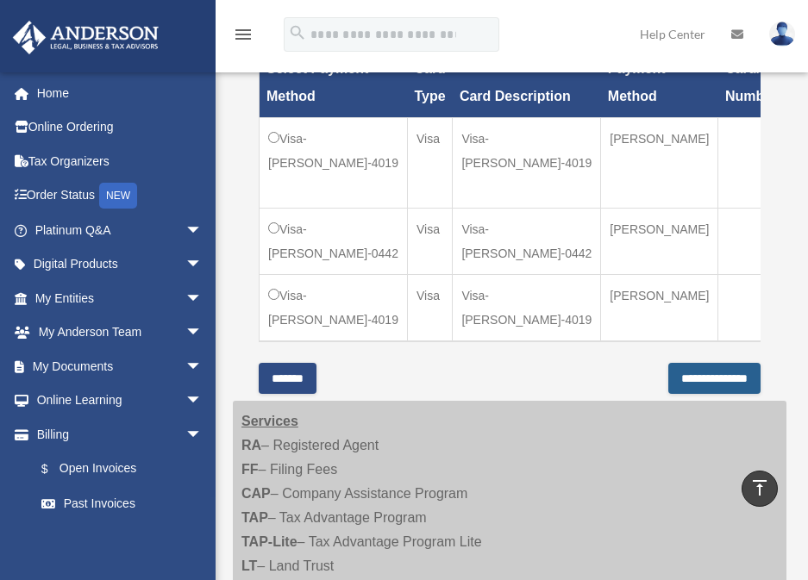
click at [693, 394] on input "**********" at bounding box center [714, 378] width 92 height 31
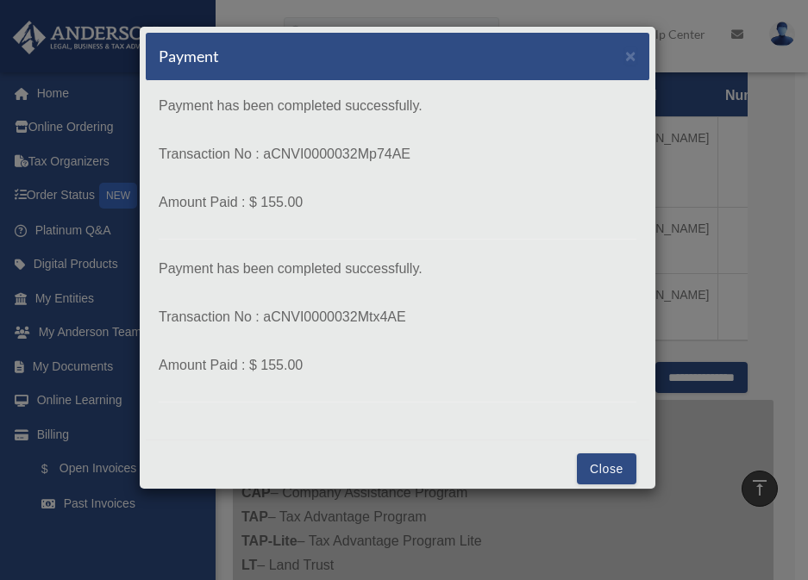
click at [584, 466] on button "Close" at bounding box center [607, 469] width 60 height 31
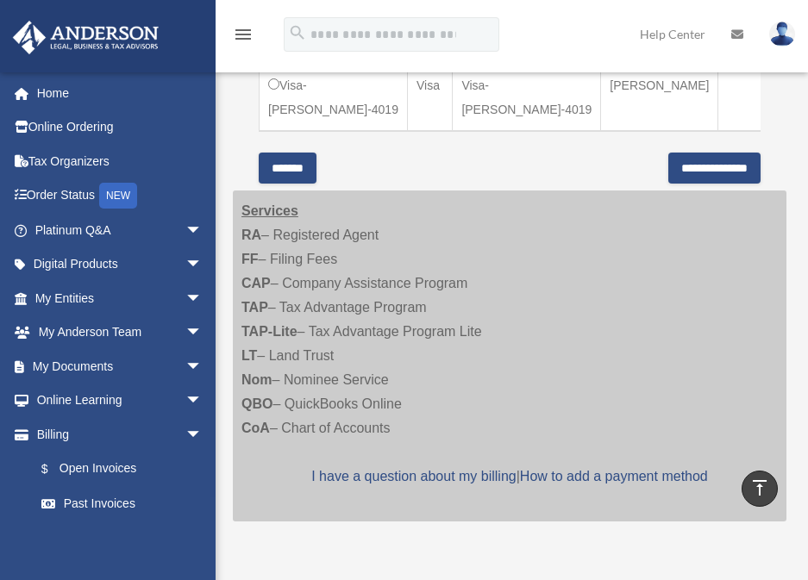
scroll to position [863, 0]
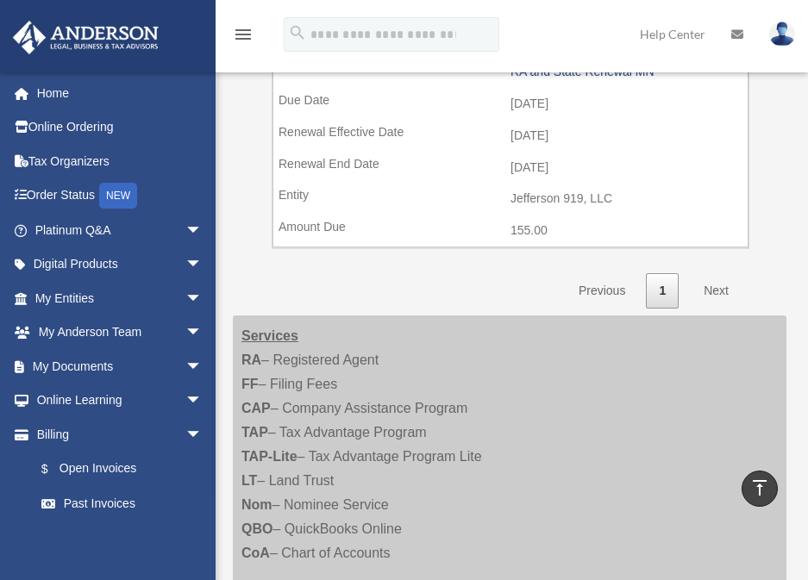
scroll to position [1984, 0]
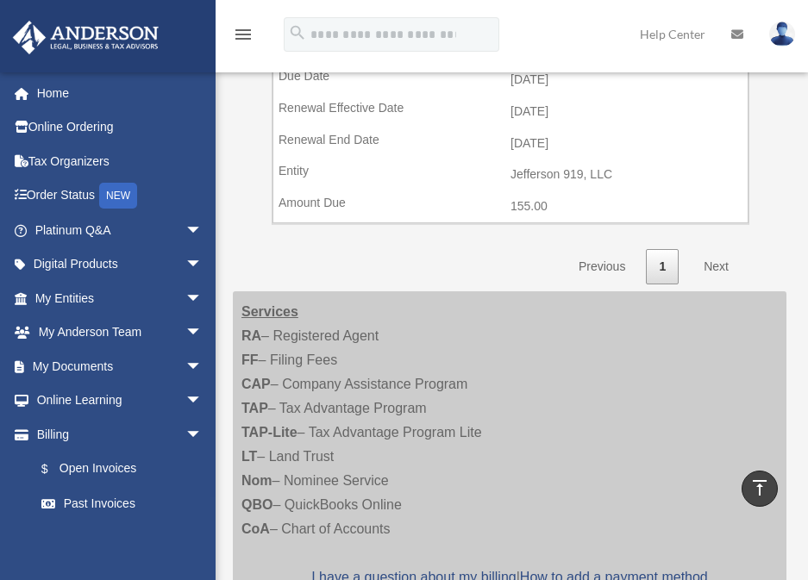
click at [704, 267] on link "Next" at bounding box center [716, 266] width 51 height 35
click at [722, 272] on link "Next" at bounding box center [716, 266] width 51 height 35
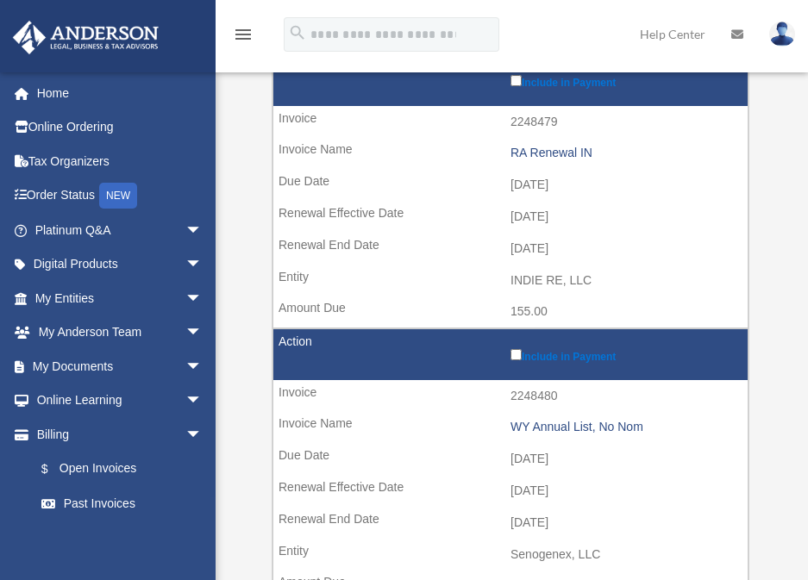
scroll to position [518, 0]
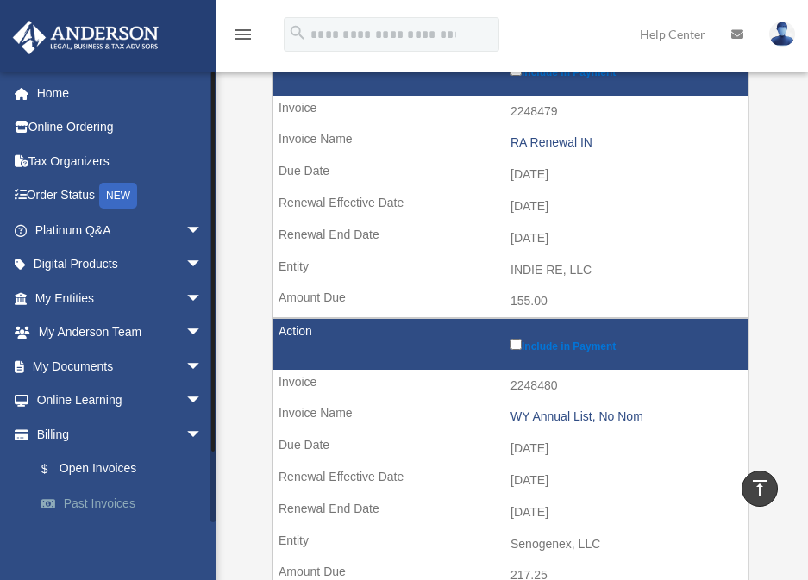
click at [119, 505] on link "Past Invoices" at bounding box center [126, 503] width 204 height 35
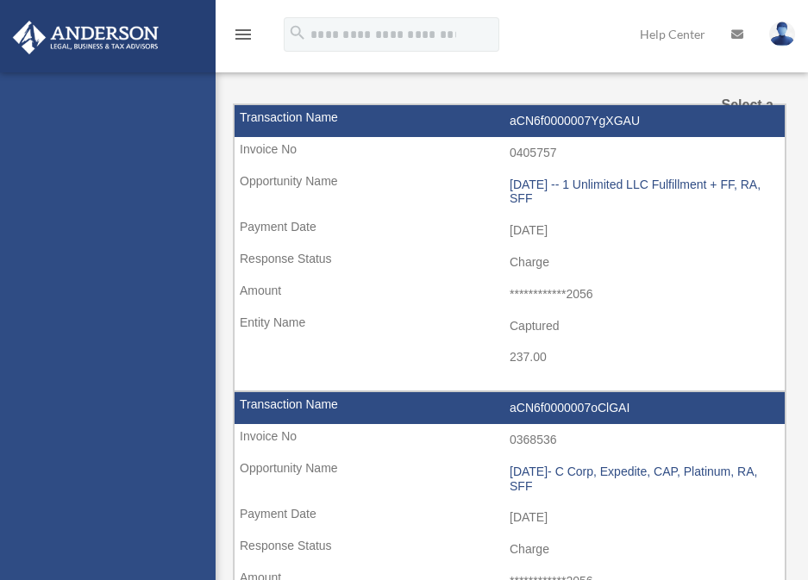
select select
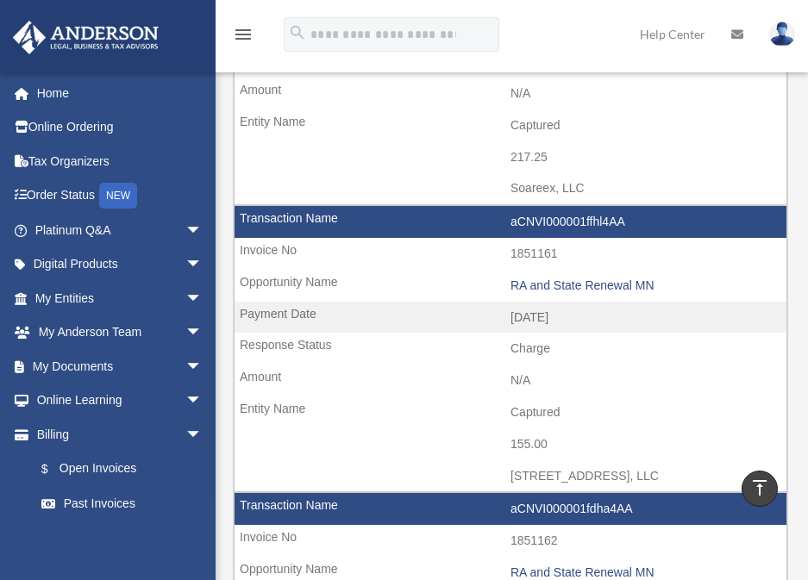
scroll to position [1725, 0]
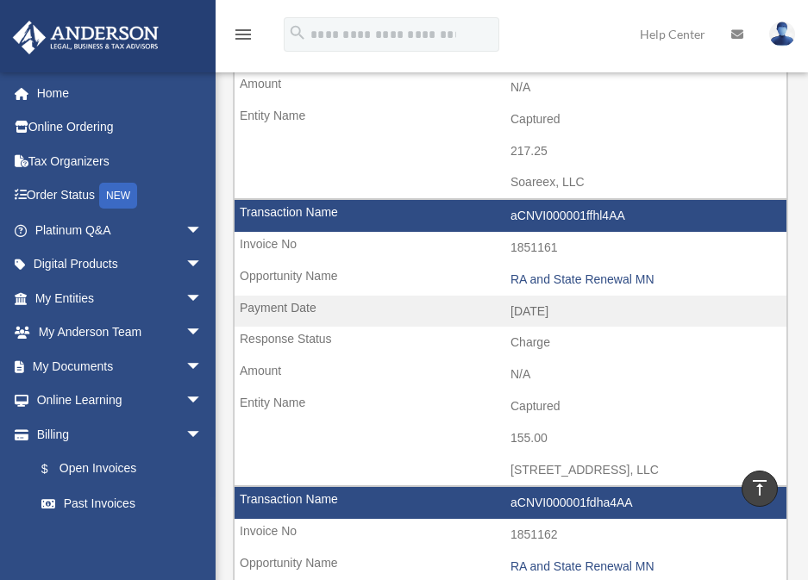
click at [581, 41] on div "menu search Site Menu add [EMAIL_ADDRESS][DOMAIN_NAME] My Profile Reset Passwor…" at bounding box center [404, 42] width 782 height 59
click at [576, 28] on div "menu search Site Menu add [EMAIL_ADDRESS][DOMAIN_NAME] My Profile Reset Passwor…" at bounding box center [404, 42] width 782 height 59
